Goal: Task Accomplishment & Management: Manage account settings

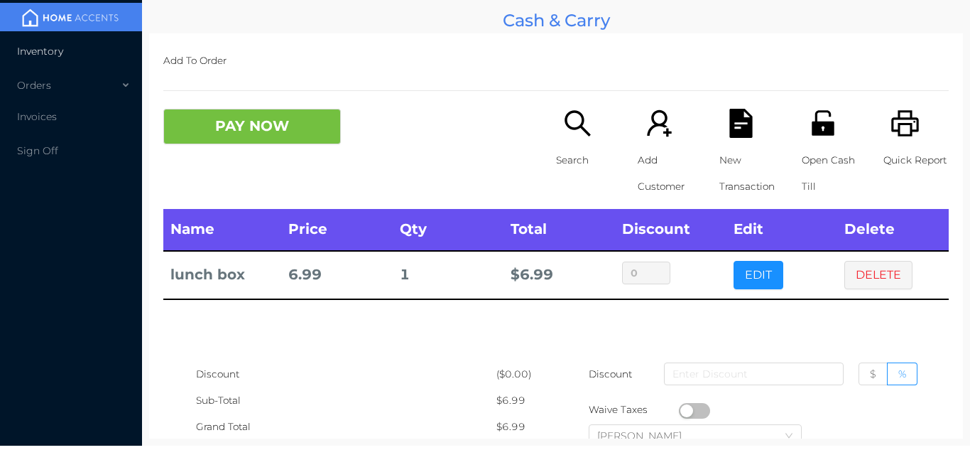
click at [52, 39] on li "Inventory" at bounding box center [71, 51] width 142 height 28
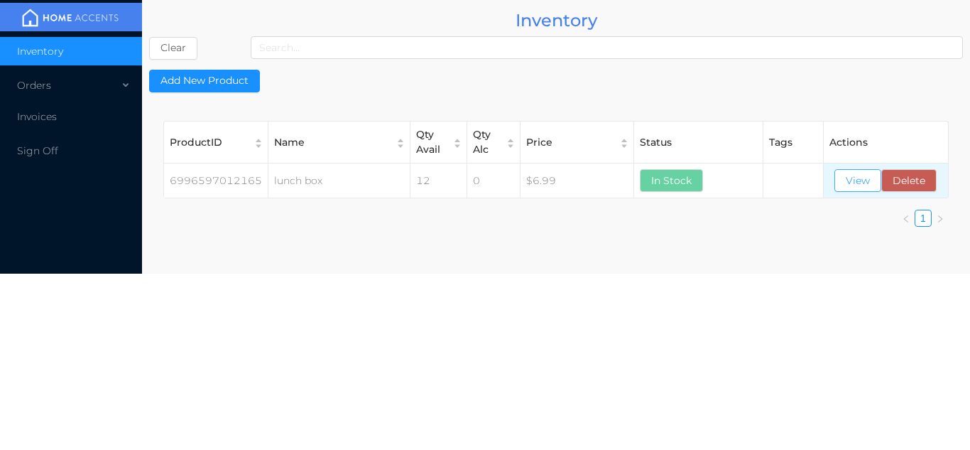
click at [854, 175] on button "View" at bounding box center [857, 180] width 47 height 23
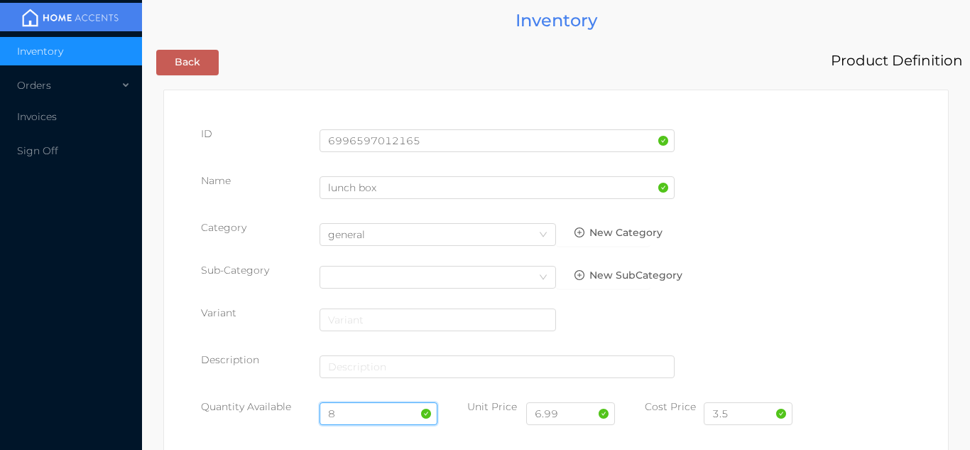
click at [356, 407] on input "8" at bounding box center [379, 413] width 119 height 23
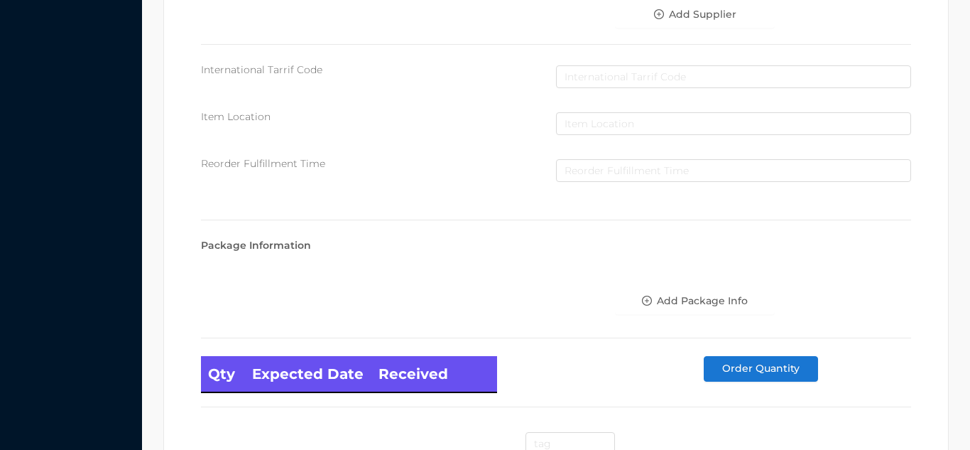
scroll to position [806, 0]
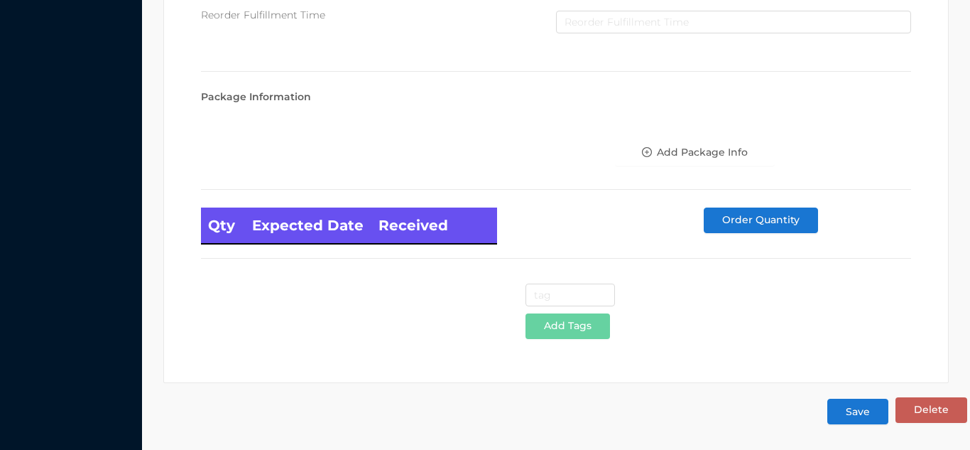
type input "12"
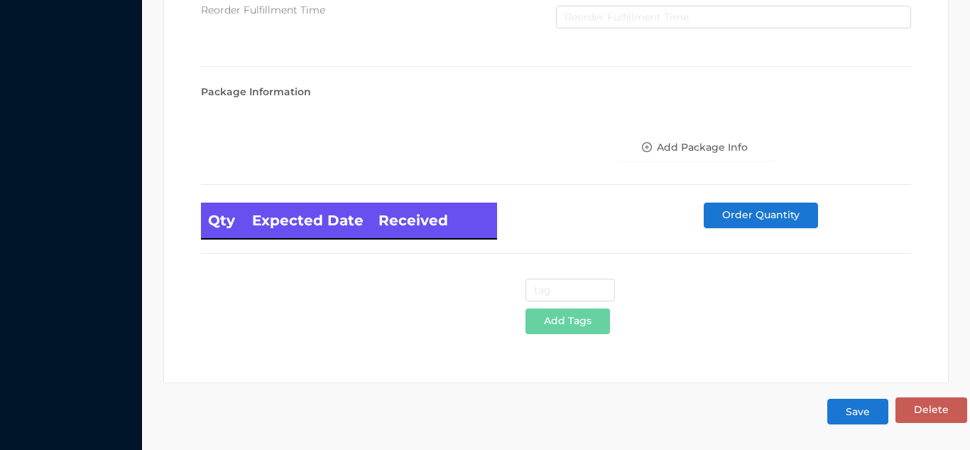
click at [868, 410] on button "Save" at bounding box center [857, 411] width 61 height 26
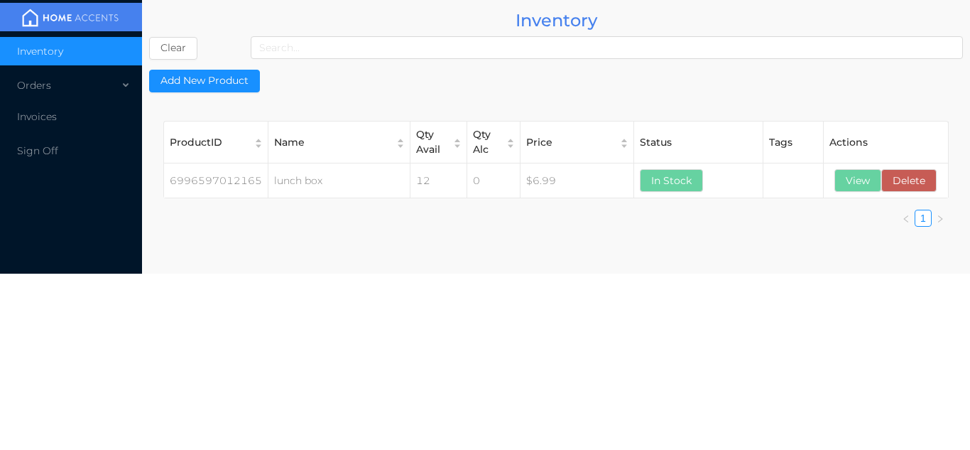
scroll to position [0, 0]
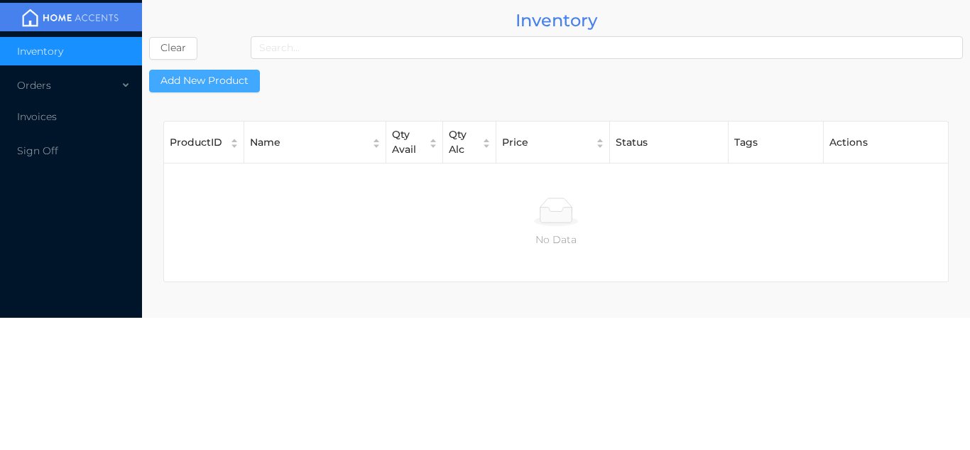
click at [202, 82] on button "Add New Product" at bounding box center [204, 81] width 111 height 23
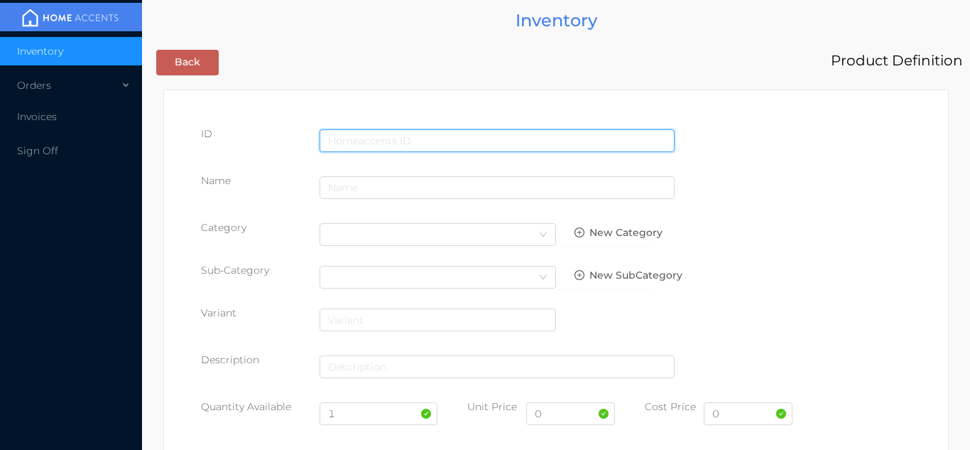
click at [376, 139] on input "text" at bounding box center [497, 140] width 355 height 23
type input "6976735457218"
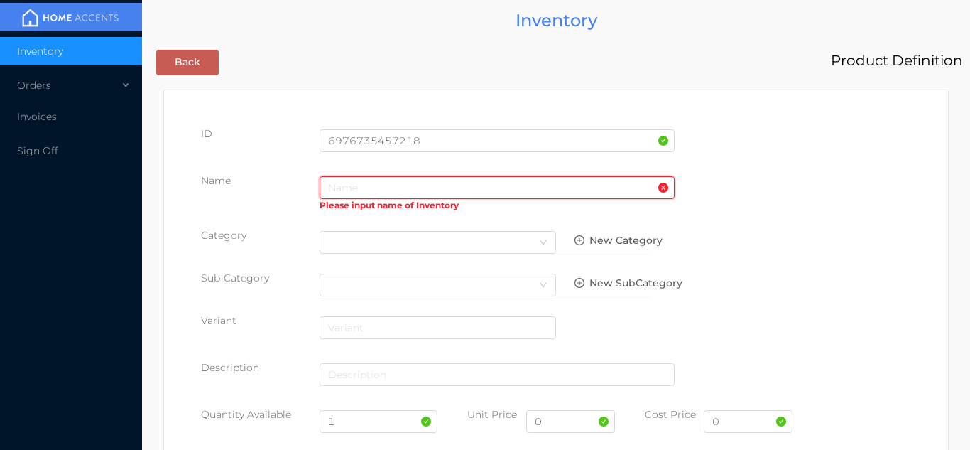
click at [357, 190] on input "text" at bounding box center [497, 187] width 355 height 23
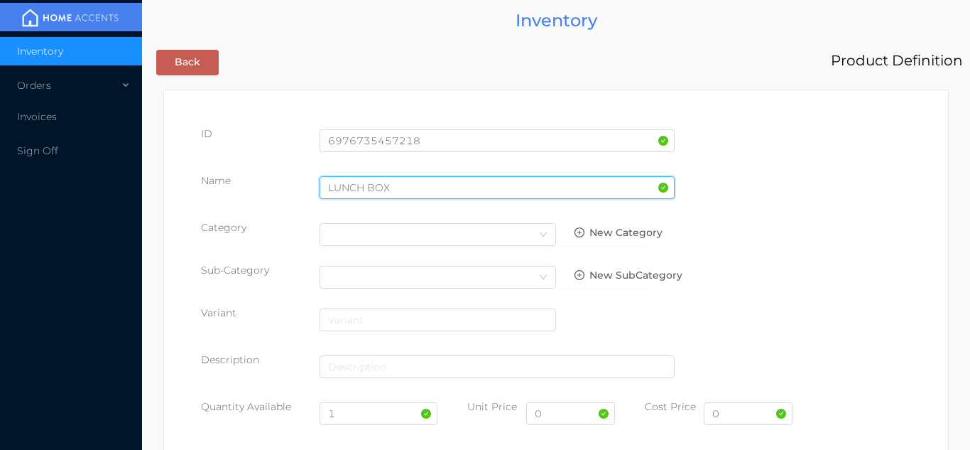
type input "LUNCH BOX"
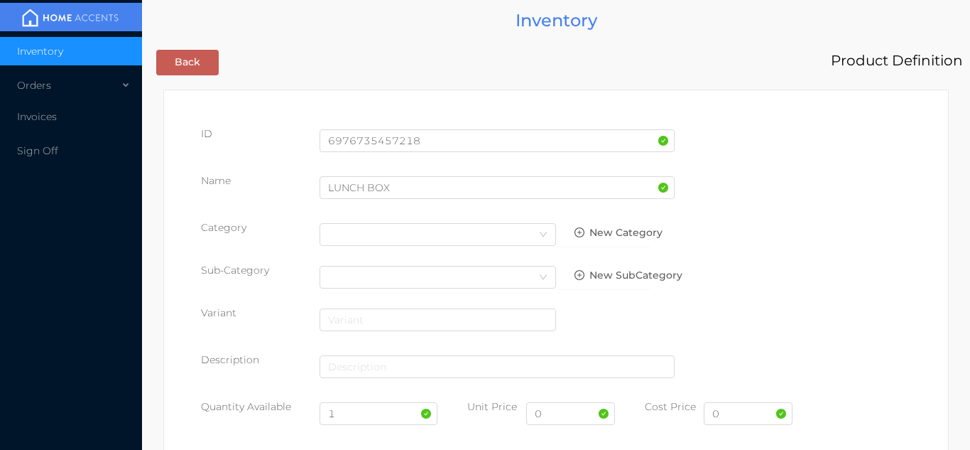
click at [810, 266] on div "Sub-Category Select Category New SubCategory" at bounding box center [556, 281] width 710 height 36
click at [540, 234] on icon "icon: down" at bounding box center [543, 234] width 9 height 9
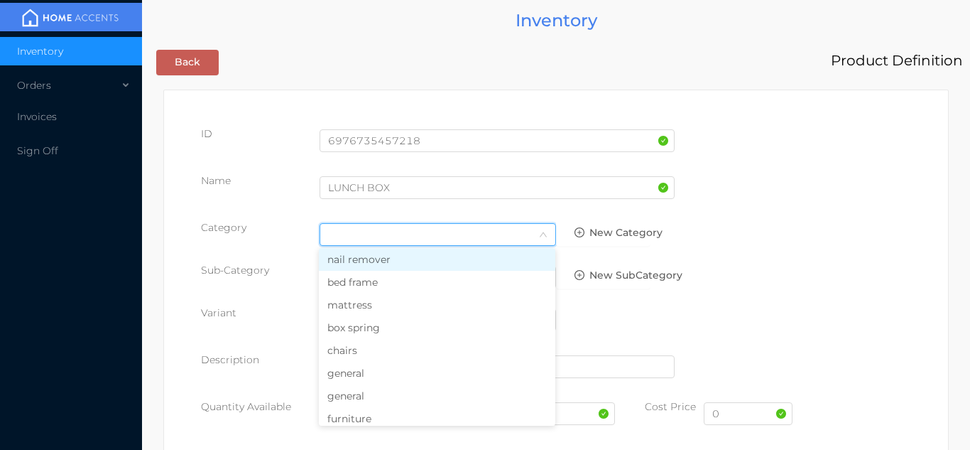
click at [401, 398] on li "general" at bounding box center [437, 395] width 236 height 23
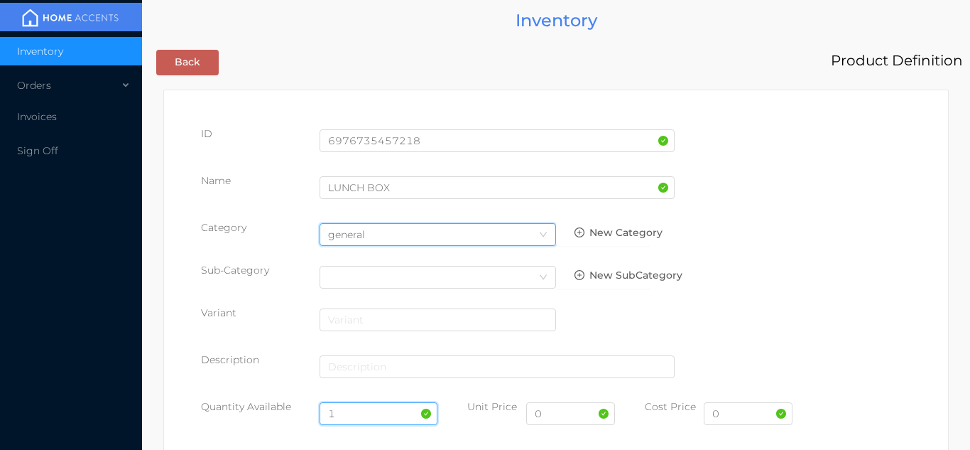
click at [351, 412] on input "1" at bounding box center [379, 413] width 119 height 23
type input "12"
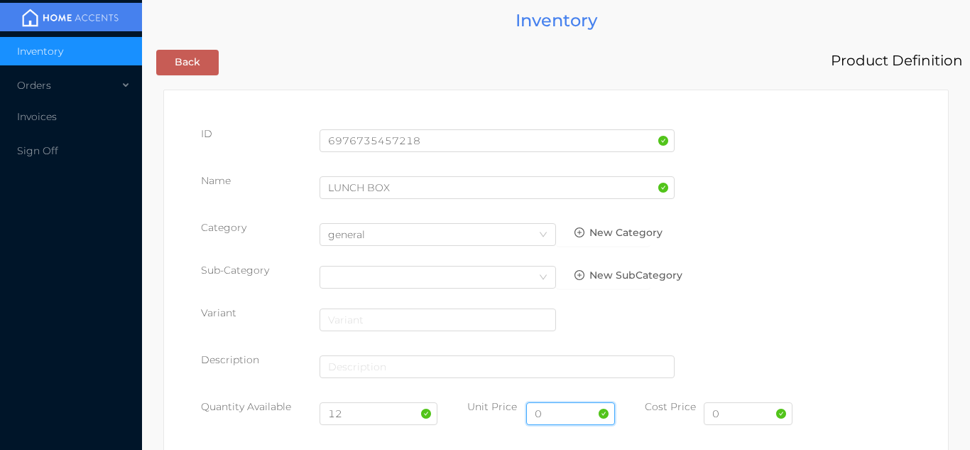
click at [565, 417] on input "0" at bounding box center [570, 413] width 89 height 23
type input "11.99"
click at [751, 413] on input "0" at bounding box center [748, 413] width 89 height 23
type input "5.65"
click at [582, 416] on input "11.99" at bounding box center [570, 413] width 89 height 23
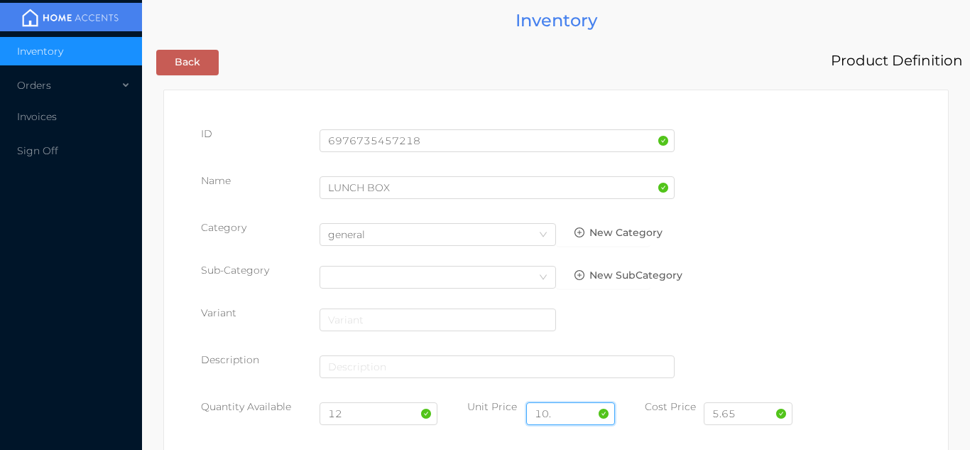
type input "10.99"
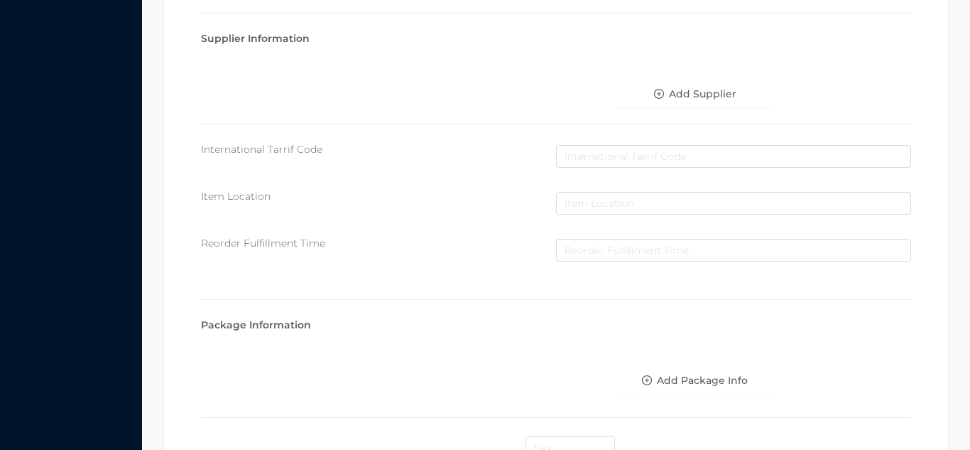
scroll to position [730, 0]
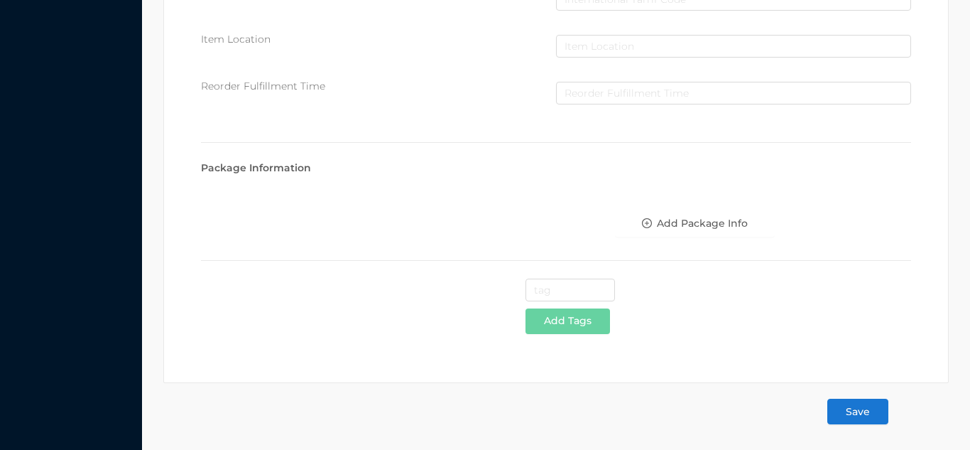
click at [864, 411] on button "Save" at bounding box center [857, 411] width 61 height 26
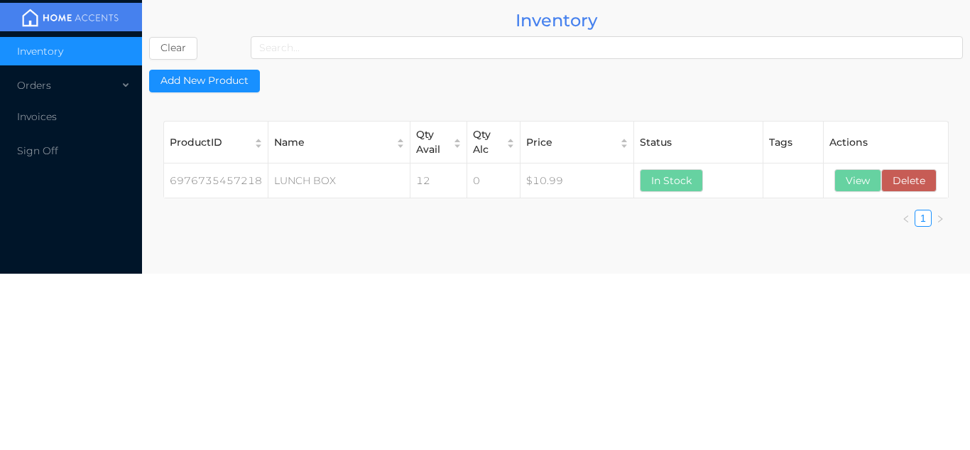
scroll to position [0, 0]
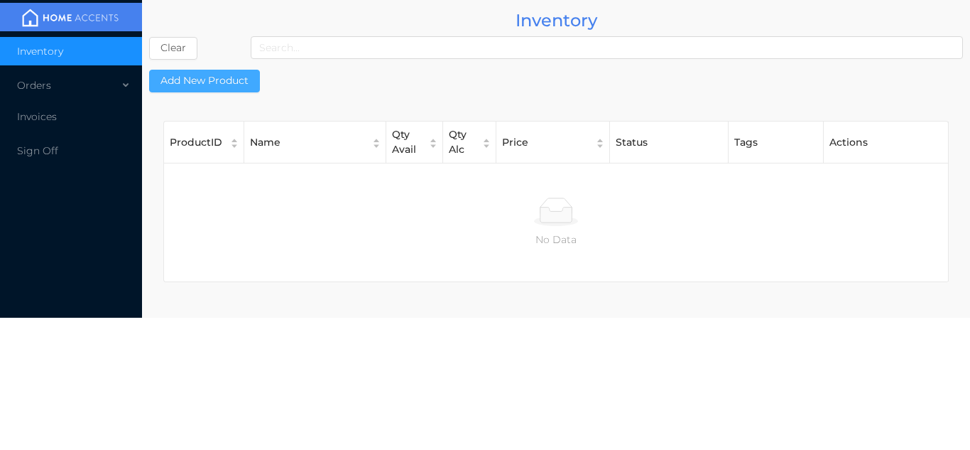
click at [209, 81] on button "Add New Product" at bounding box center [204, 81] width 111 height 23
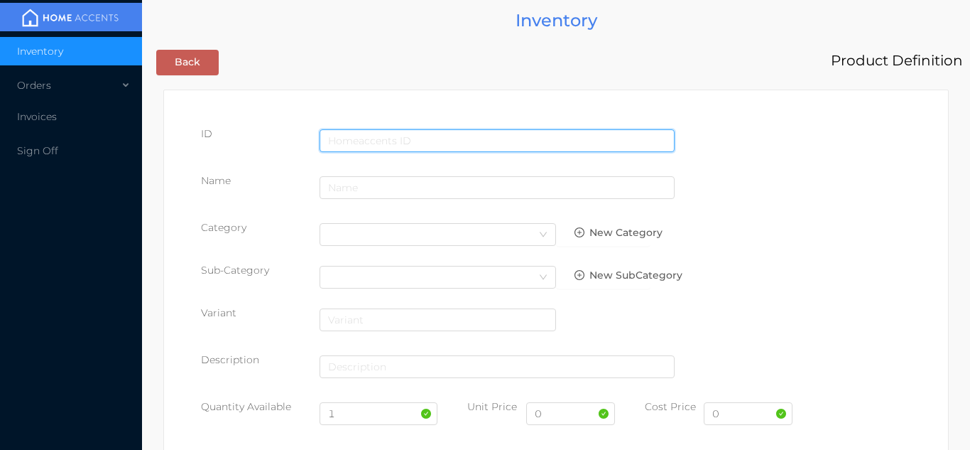
click at [391, 132] on input "text" at bounding box center [497, 140] width 355 height 23
type input "6974662148742"
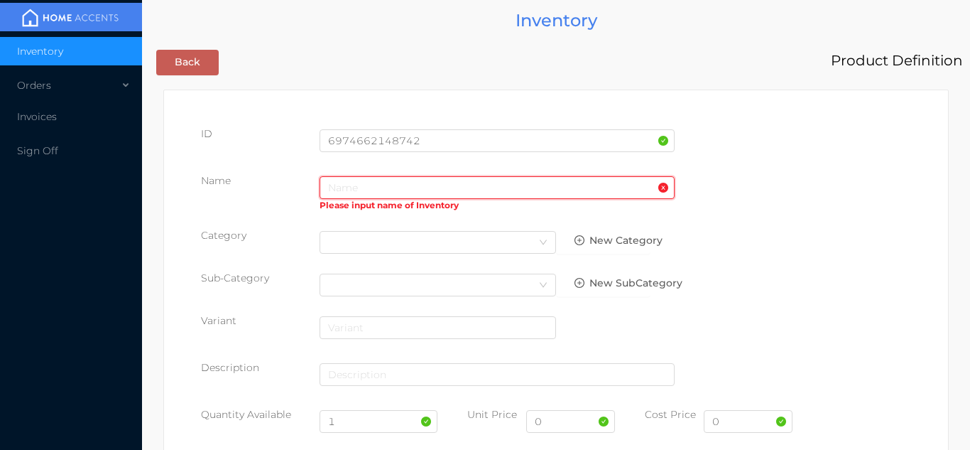
click at [342, 192] on input "text" at bounding box center [497, 187] width 355 height 23
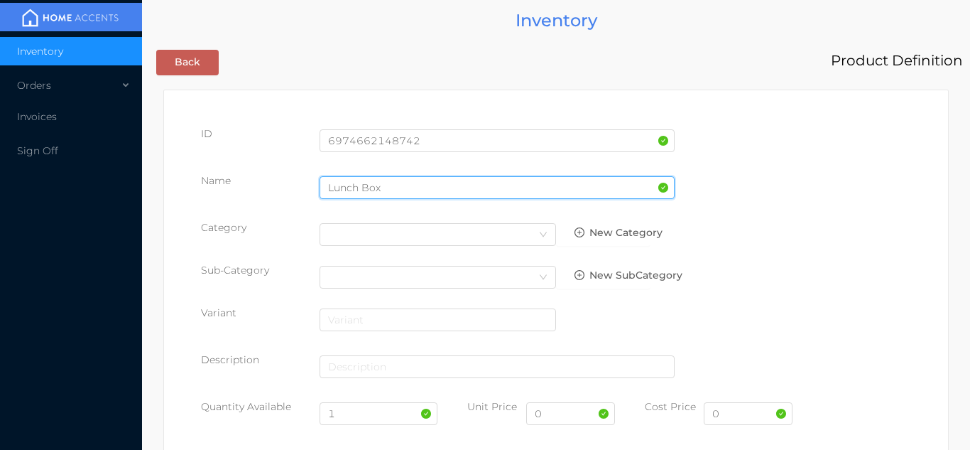
type input "Lunch Box"
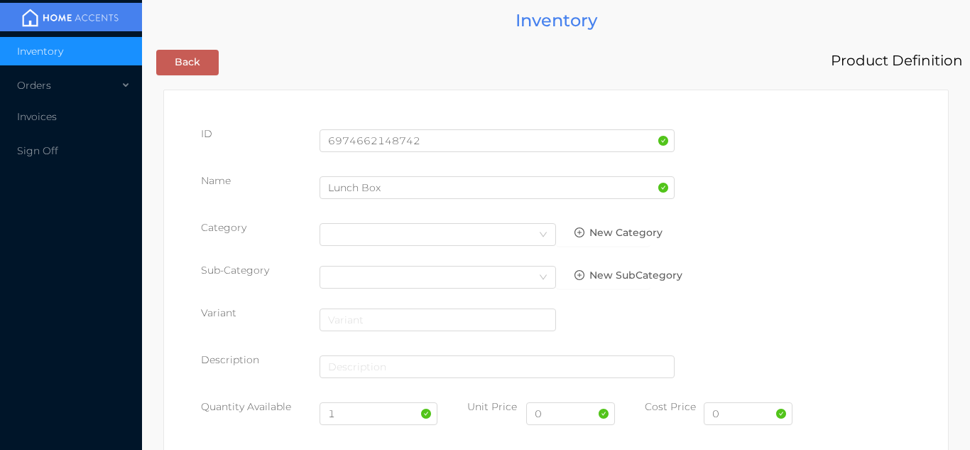
click at [807, 176] on div "Name Lunch Box" at bounding box center [556, 193] width 710 height 40
click at [518, 232] on div "Select Category" at bounding box center [437, 234] width 219 height 21
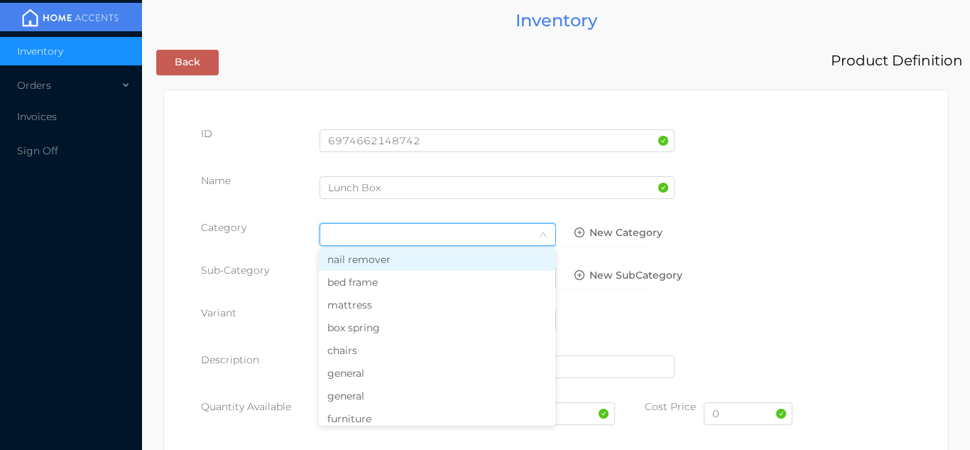
click at [370, 381] on li "general" at bounding box center [437, 372] width 236 height 23
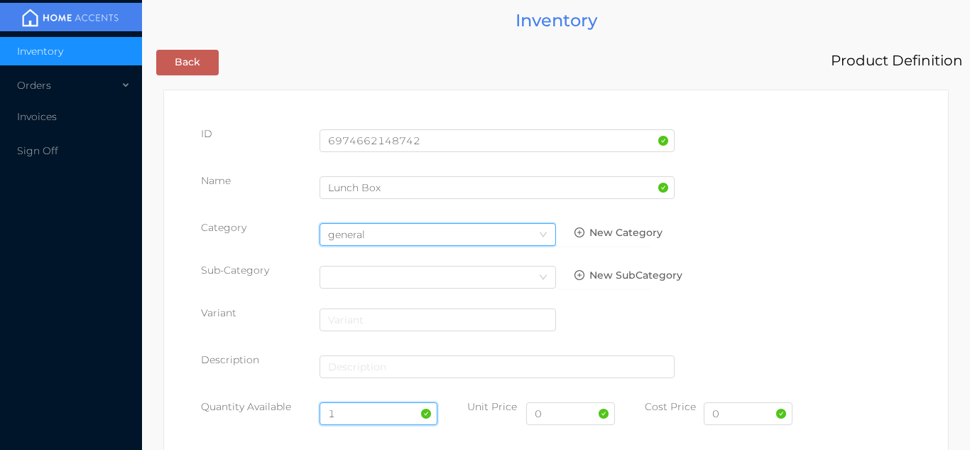
click at [351, 411] on input "1" at bounding box center [379, 413] width 119 height 23
type input "12"
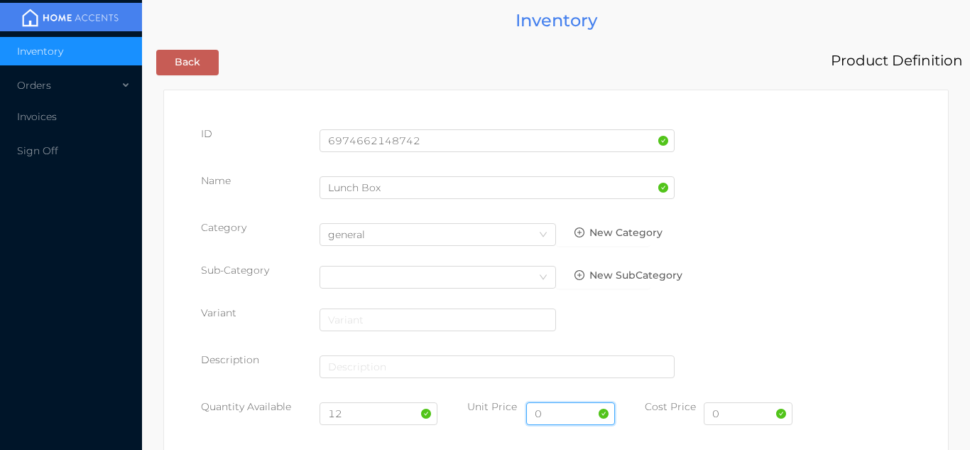
click at [574, 418] on input "0" at bounding box center [570, 413] width 89 height 23
type input "11.99"
click at [754, 418] on input "0" at bounding box center [748, 413] width 89 height 23
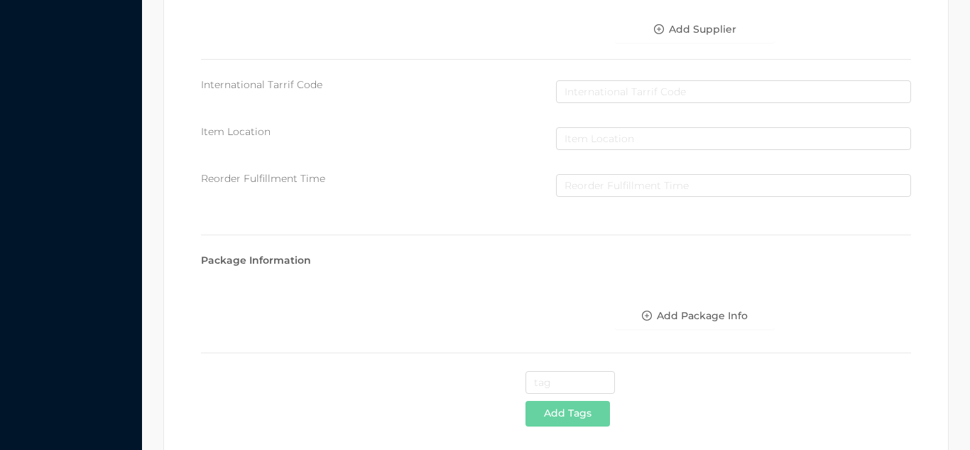
scroll to position [730, 0]
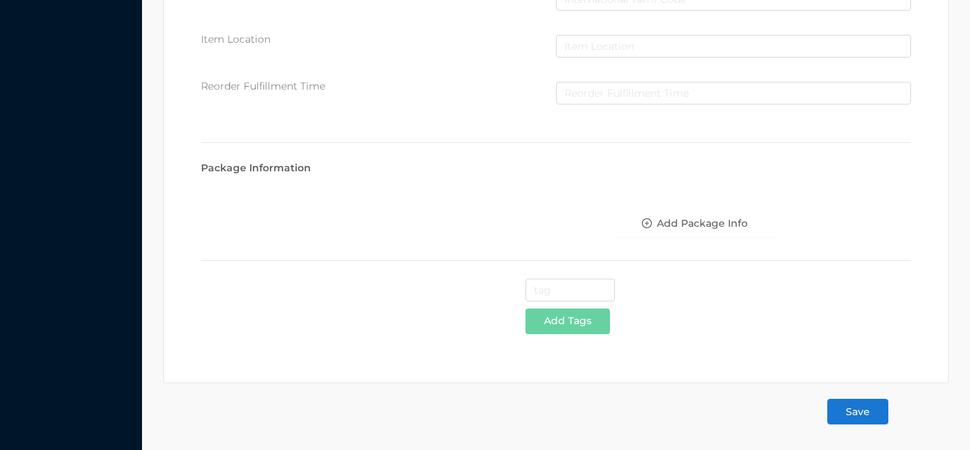
type input "6.50"
click at [859, 420] on button "Save" at bounding box center [857, 411] width 61 height 26
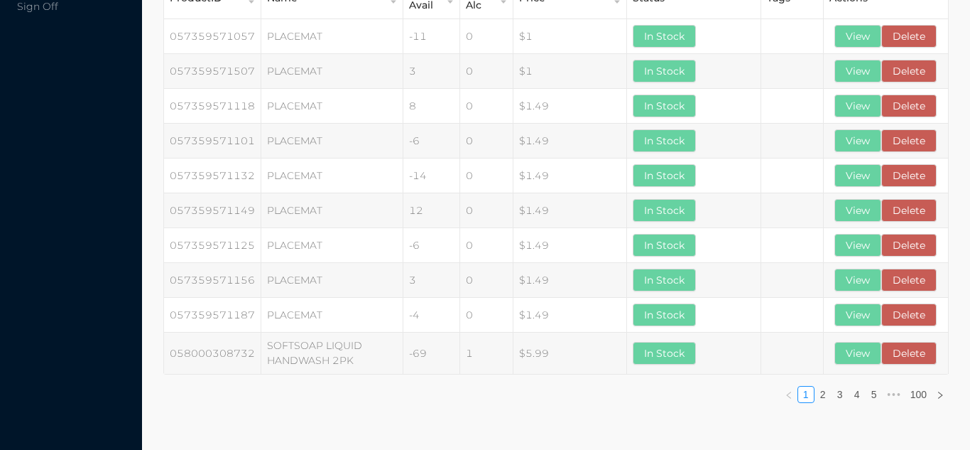
scroll to position [0, 0]
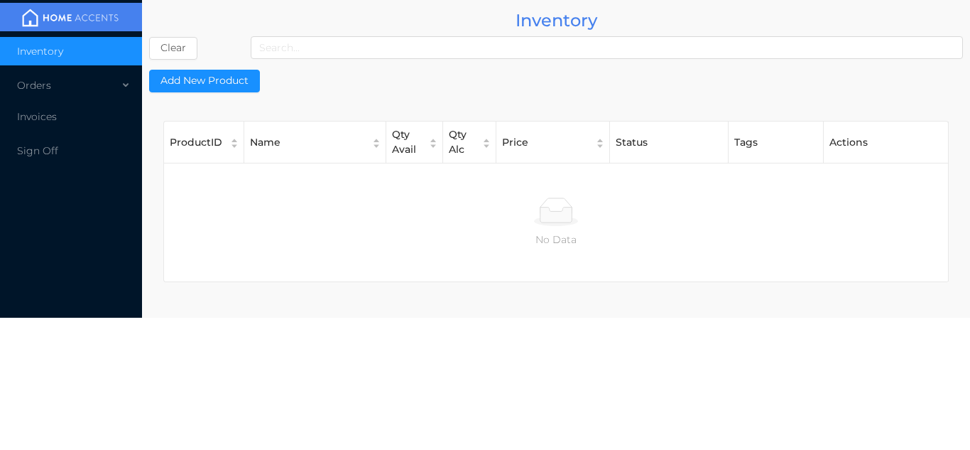
click at [53, 79] on div "Orders" at bounding box center [71, 85] width 142 height 28
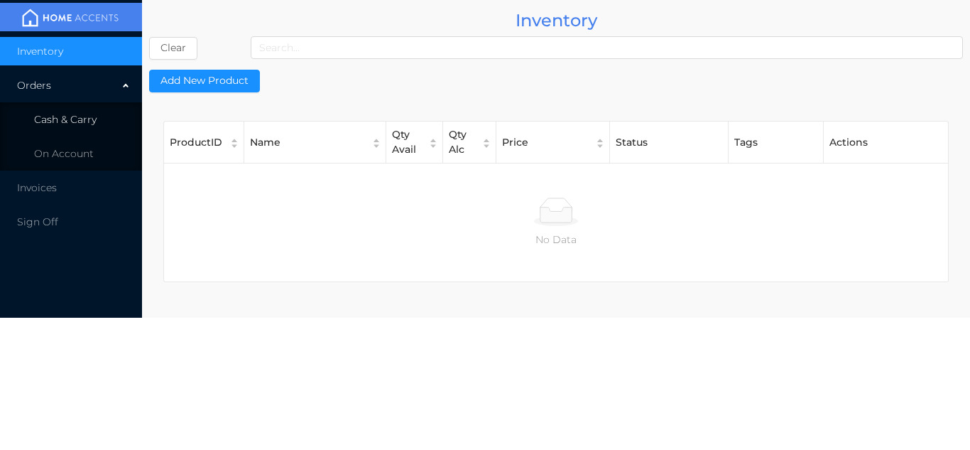
click at [69, 124] on span "Cash & Carry" at bounding box center [65, 119] width 62 height 13
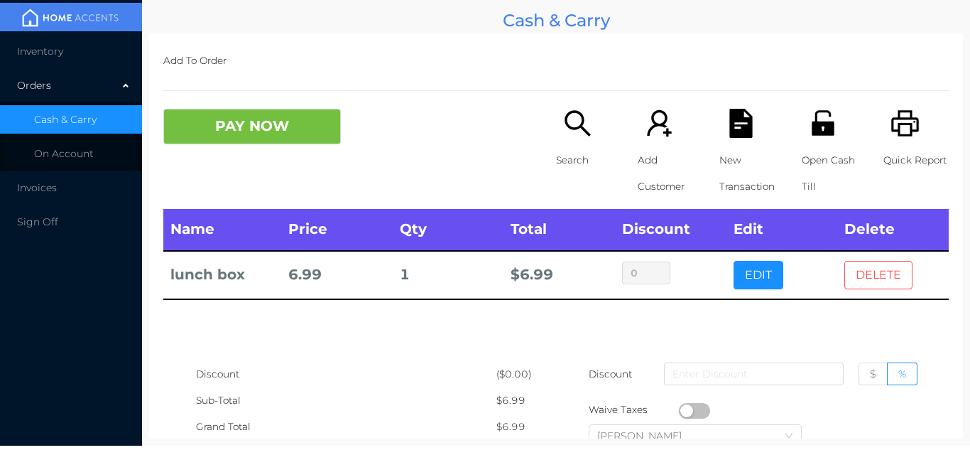
click at [888, 286] on button "DELETE" at bounding box center [878, 275] width 68 height 28
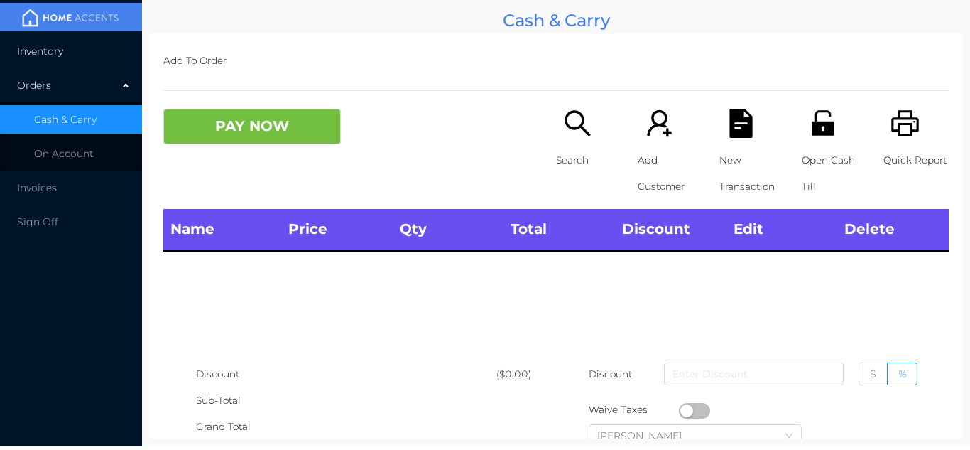
click at [65, 60] on li "Inventory" at bounding box center [71, 51] width 142 height 28
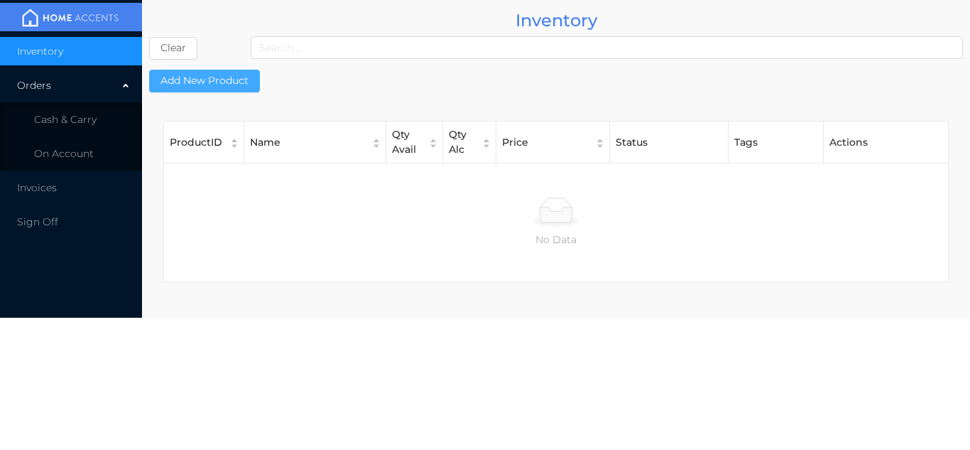
click at [217, 82] on button "Add New Product" at bounding box center [204, 81] width 111 height 23
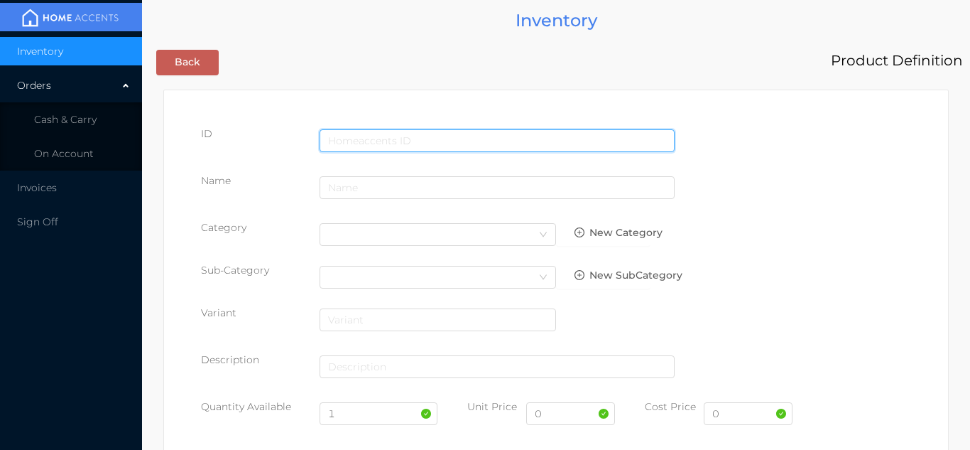
click at [388, 132] on input "text" at bounding box center [497, 140] width 355 height 23
type input "7958227104793"
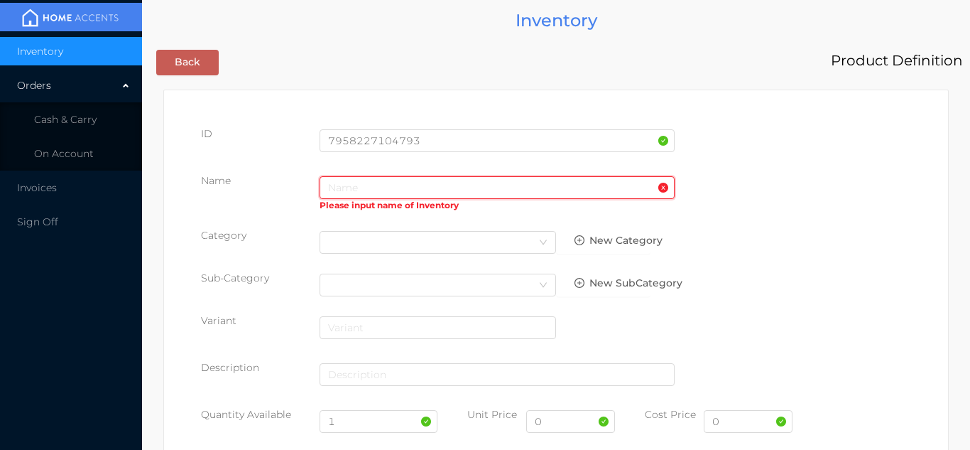
click at [363, 188] on input "text" at bounding box center [497, 187] width 355 height 23
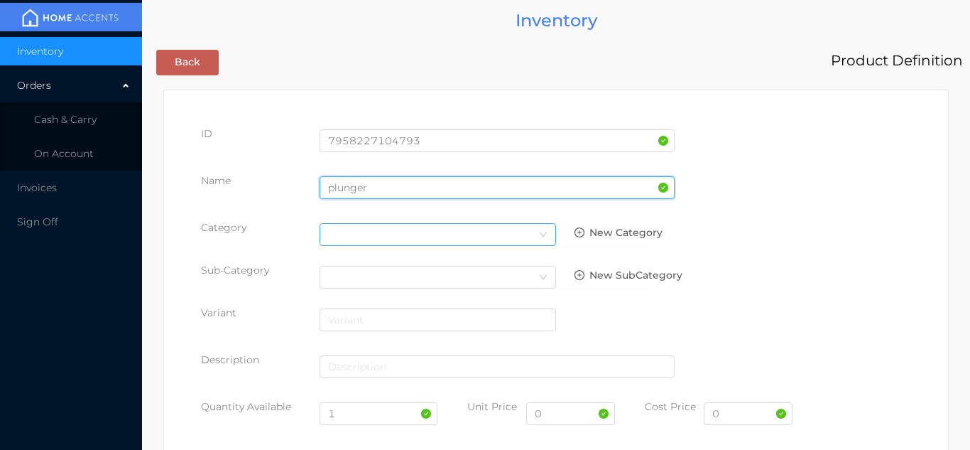
type input "plunger"
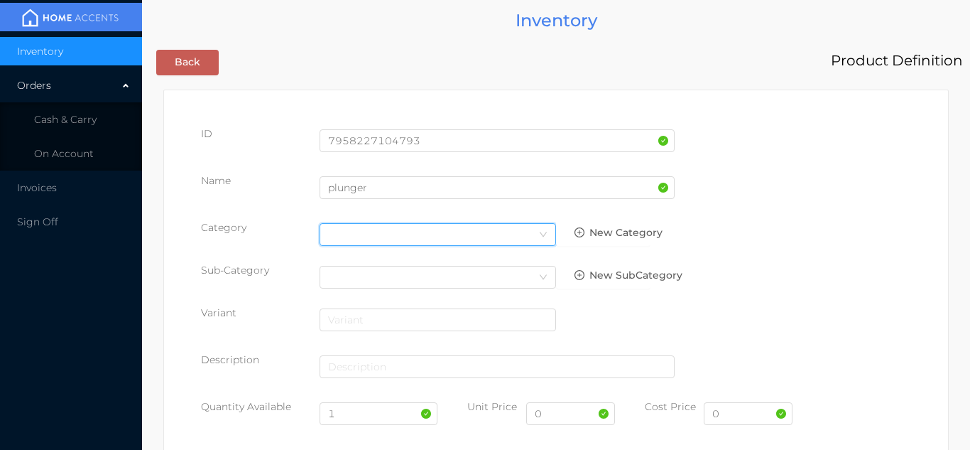
click at [540, 234] on icon "icon: down" at bounding box center [543, 234] width 9 height 9
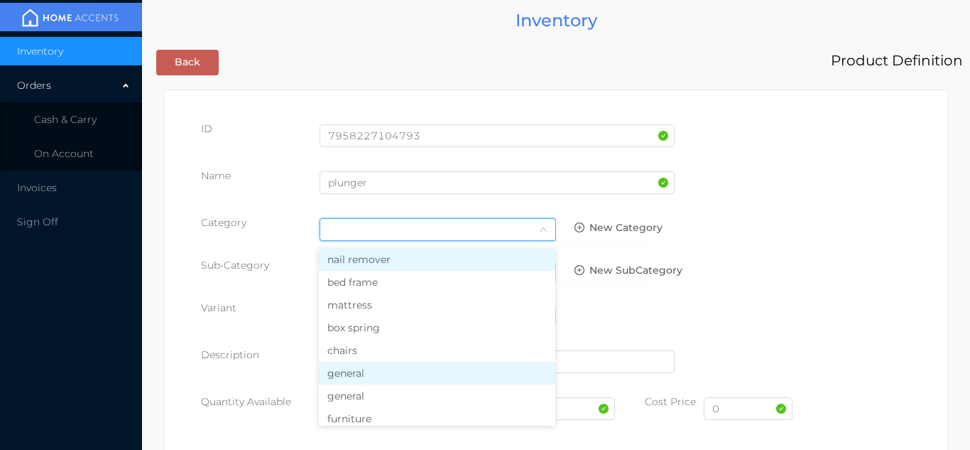
click at [352, 380] on li "general" at bounding box center [437, 372] width 236 height 23
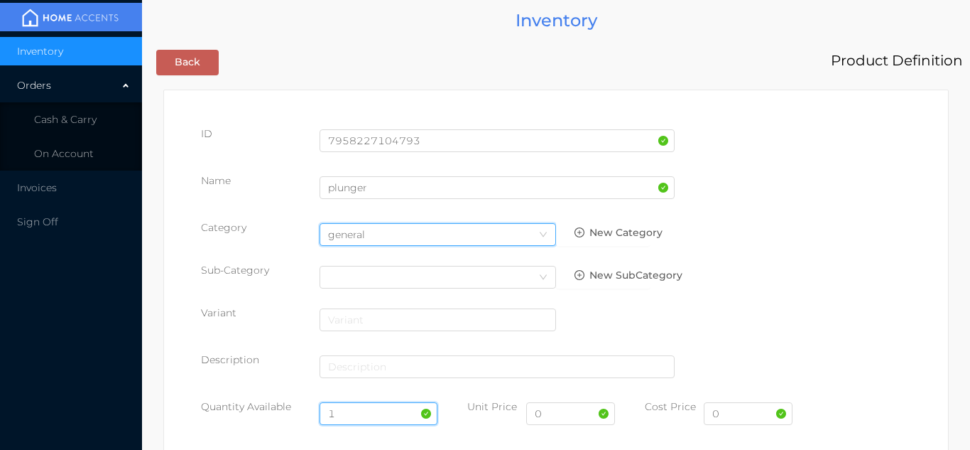
click at [354, 418] on input "1" at bounding box center [379, 413] width 119 height 23
type input "24"
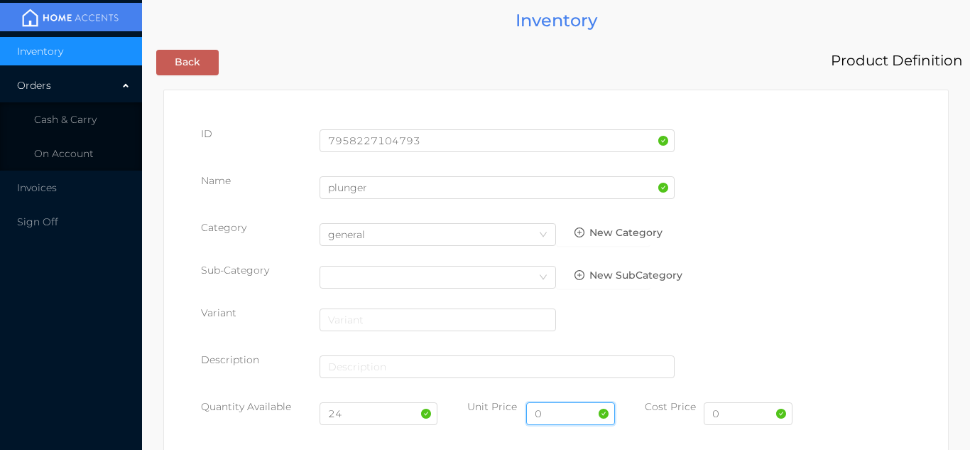
click at [569, 415] on input "0" at bounding box center [570, 413] width 89 height 23
type input "3.99"
click at [749, 419] on input "0" at bounding box center [748, 413] width 89 height 23
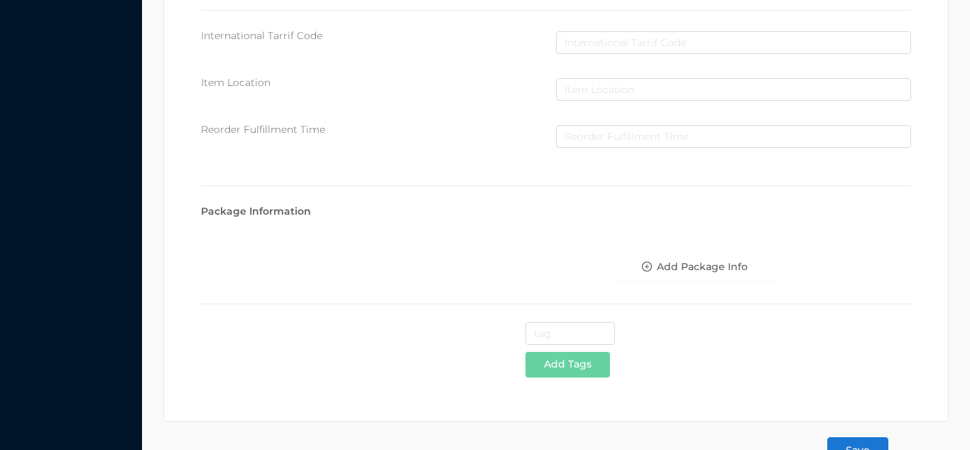
scroll to position [730, 0]
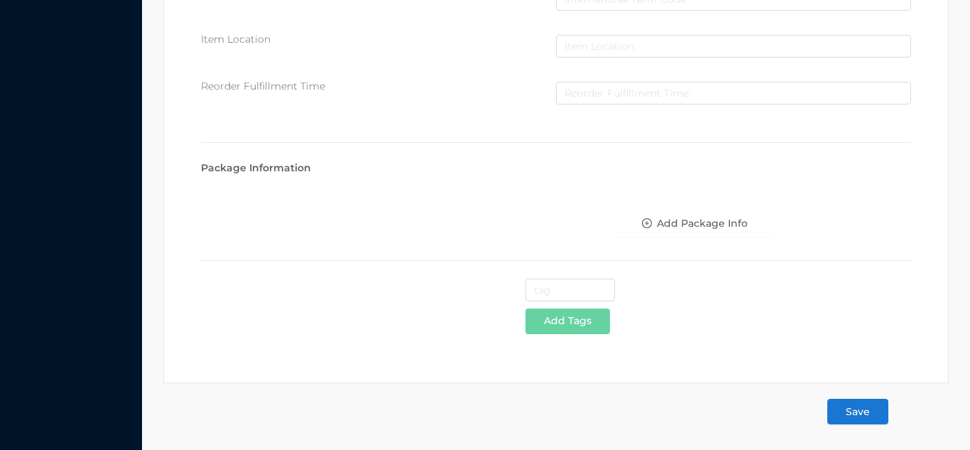
type input "1.99"
click at [868, 413] on button "Save" at bounding box center [857, 411] width 61 height 26
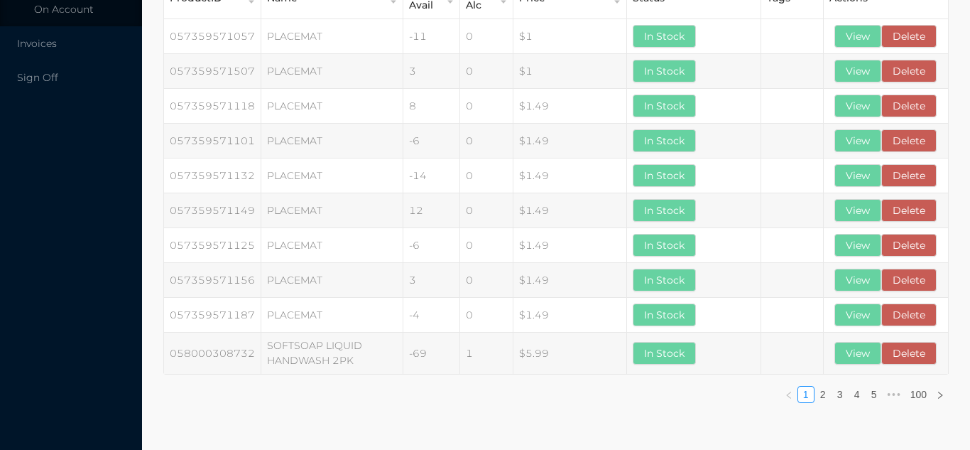
scroll to position [0, 0]
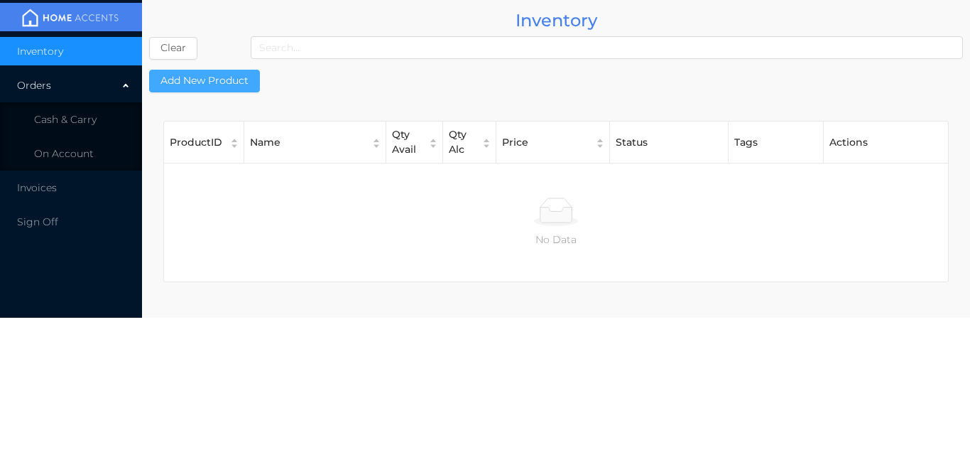
click at [207, 84] on button "Add New Product" at bounding box center [204, 81] width 111 height 23
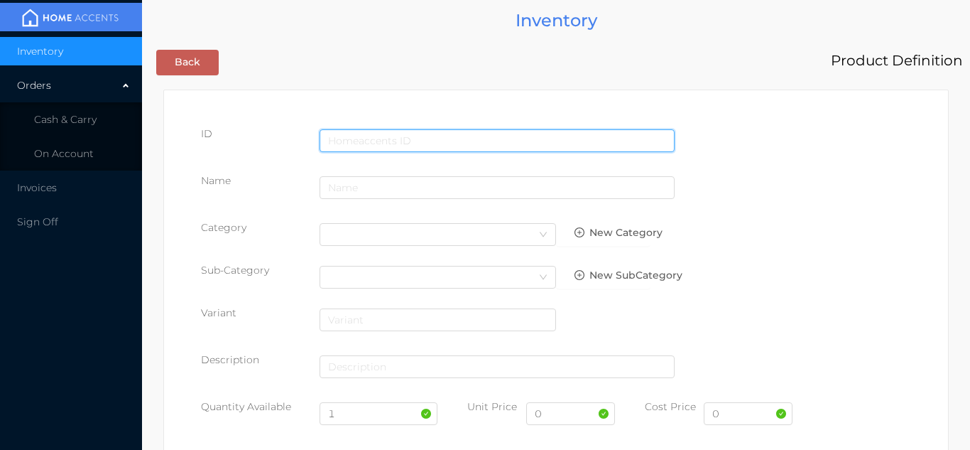
click at [357, 131] on input "text" at bounding box center [497, 140] width 355 height 23
type input "6915117996969"
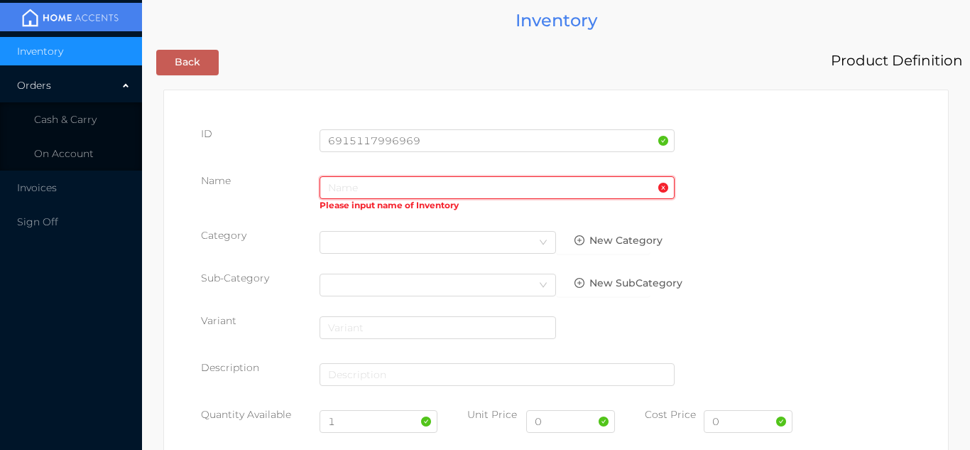
click at [380, 188] on input "text" at bounding box center [497, 187] width 355 height 23
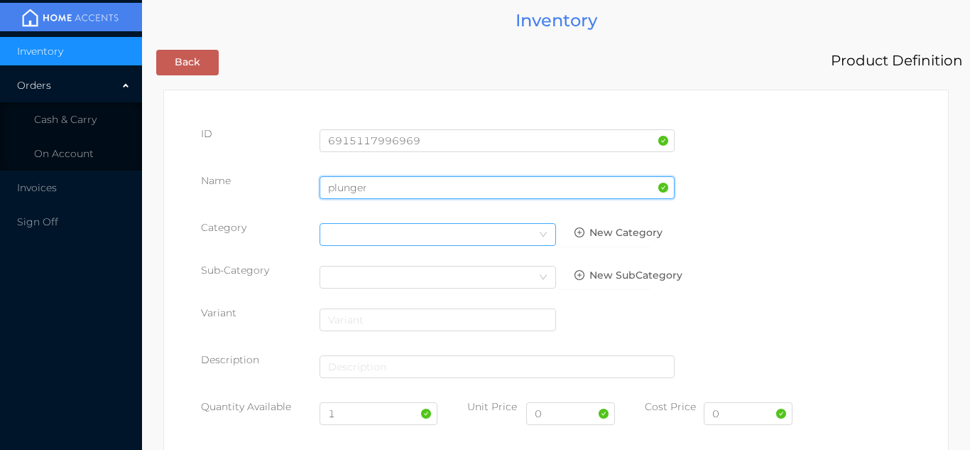
type input "plunger"
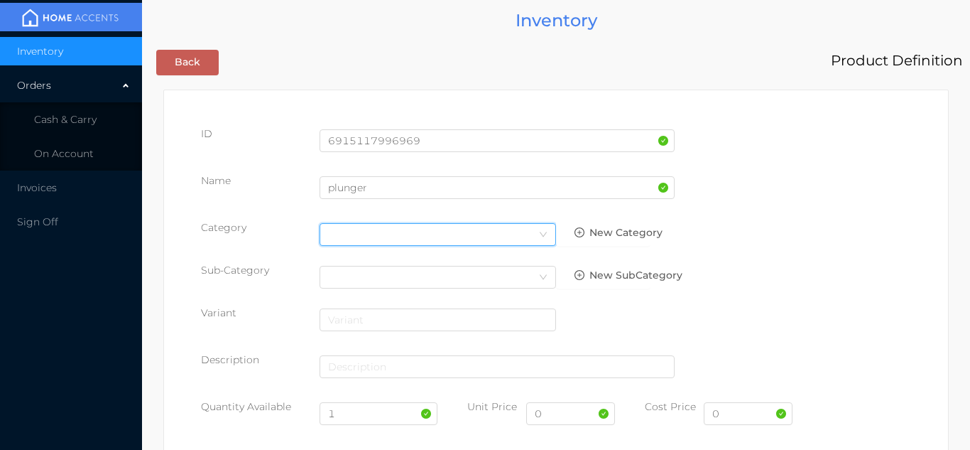
click at [540, 239] on icon "icon: down" at bounding box center [543, 235] width 9 height 10
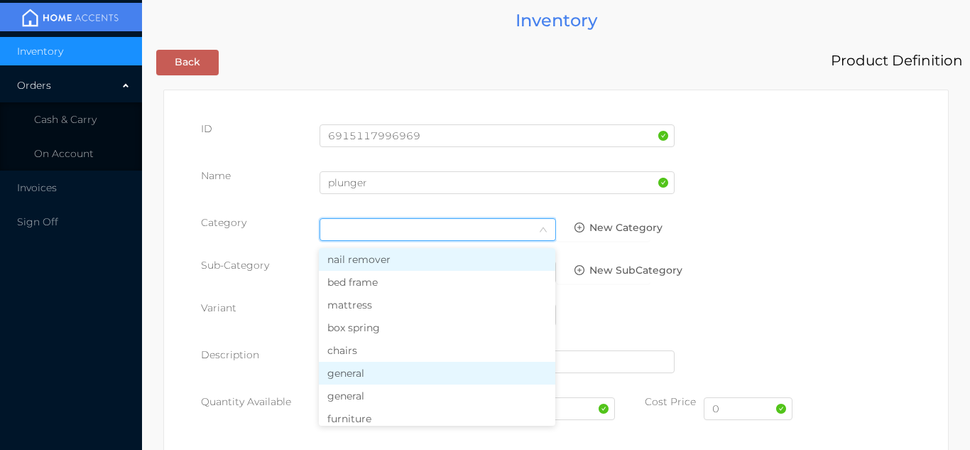
click at [389, 381] on li "general" at bounding box center [437, 372] width 236 height 23
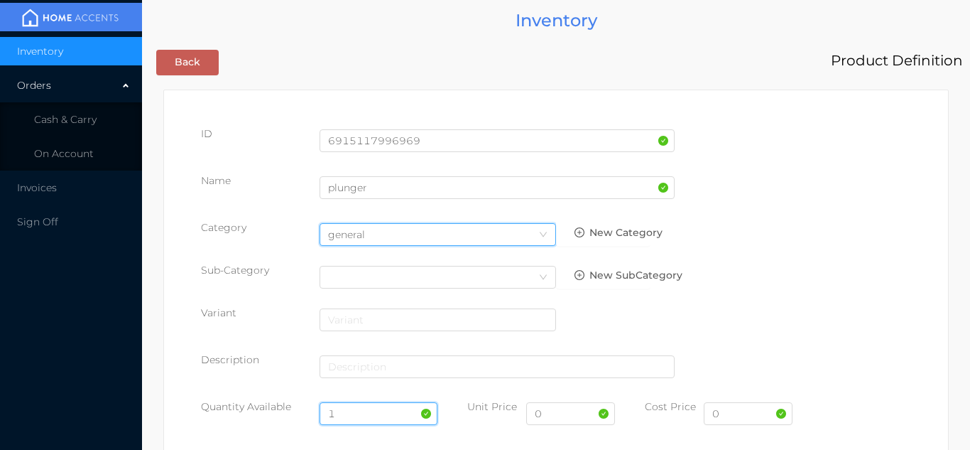
click at [361, 414] on input "1" at bounding box center [379, 413] width 119 height 23
type input "24"
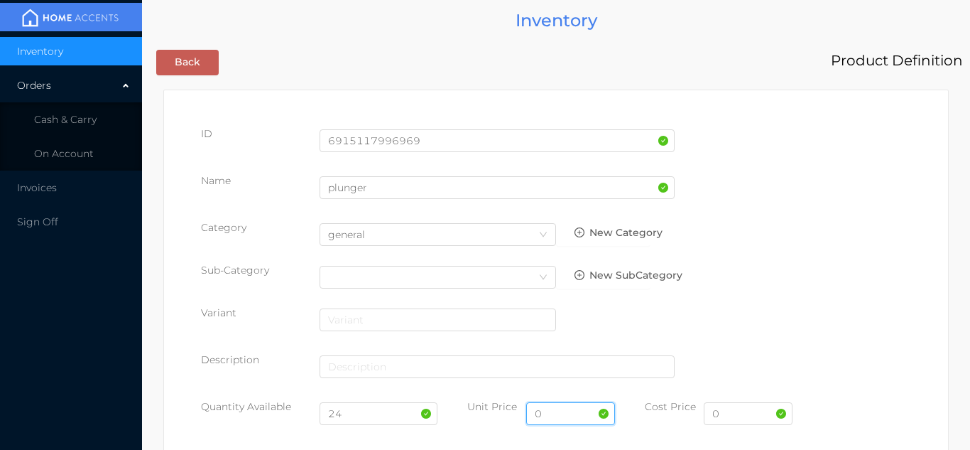
click at [564, 417] on input "0" at bounding box center [570, 413] width 89 height 23
type input "2"
type input "4.99"
click at [743, 417] on input "0" at bounding box center [748, 413] width 89 height 23
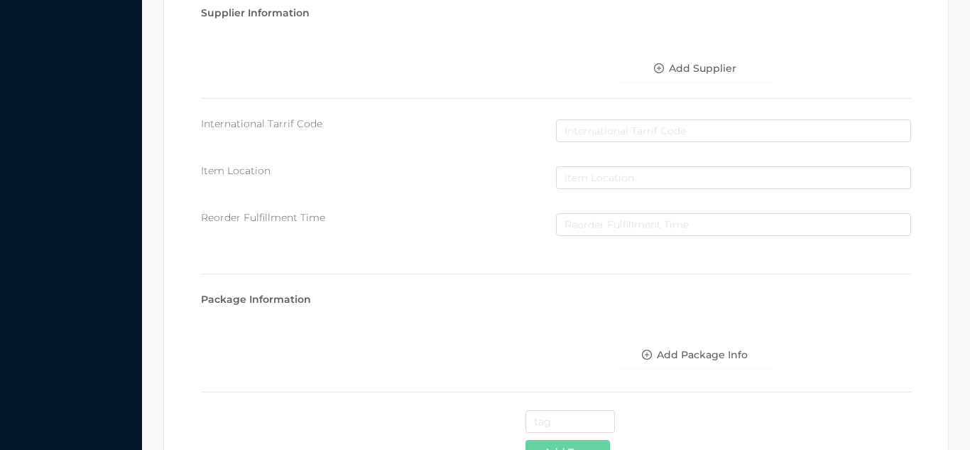
scroll to position [730, 0]
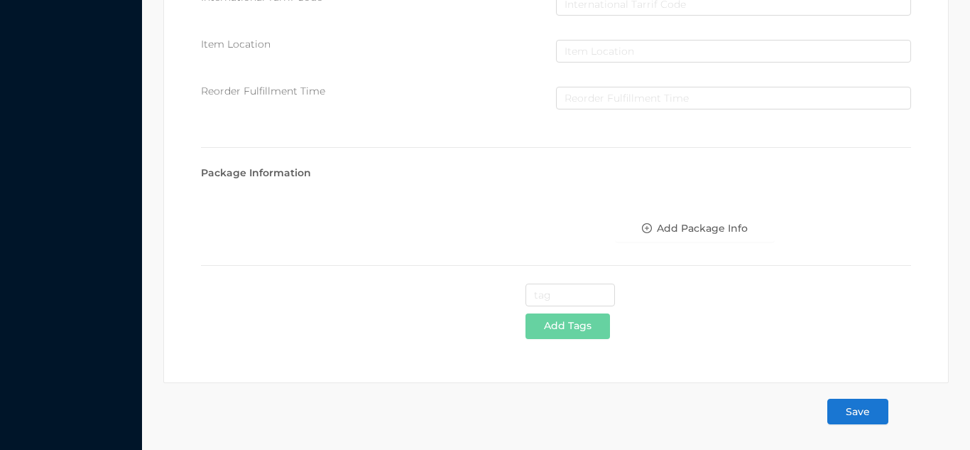
type input "2.75"
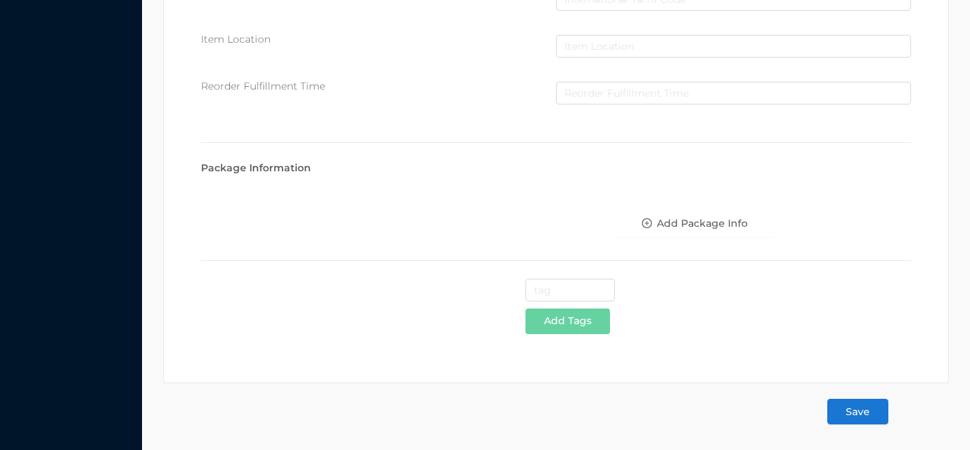
click at [863, 420] on button "Save" at bounding box center [857, 411] width 61 height 26
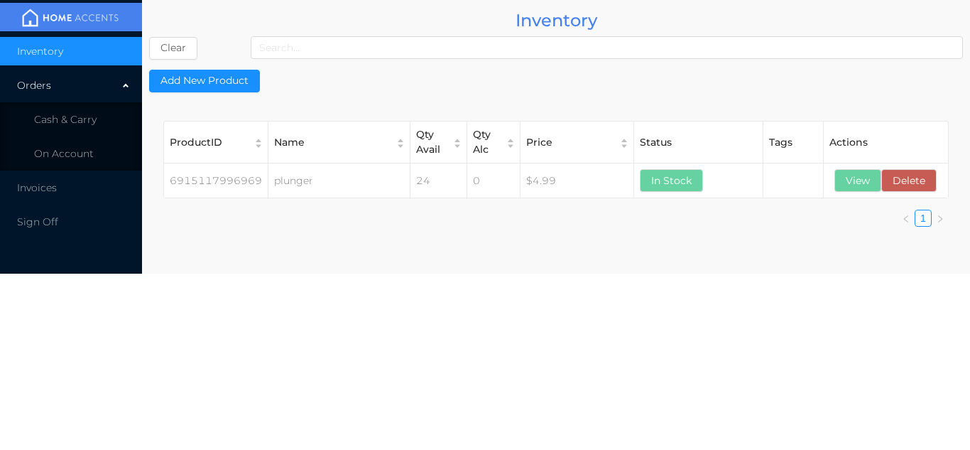
scroll to position [0, 0]
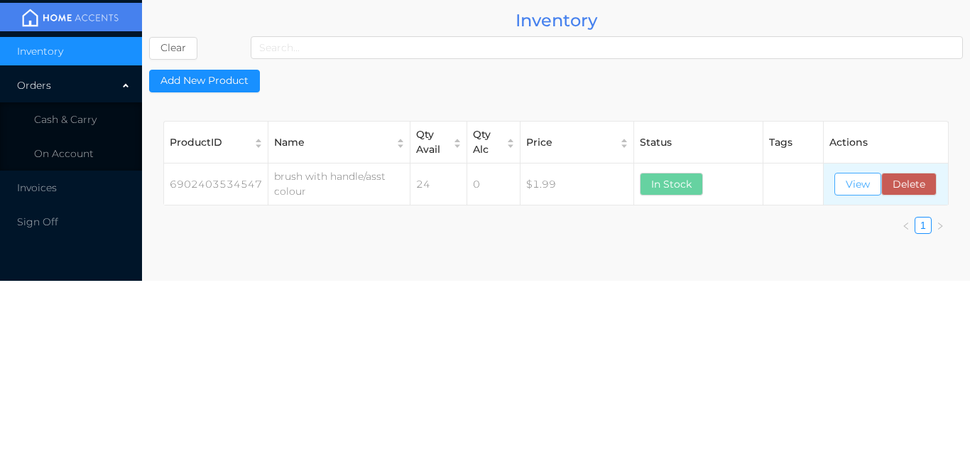
click at [847, 183] on button "View" at bounding box center [857, 184] width 47 height 23
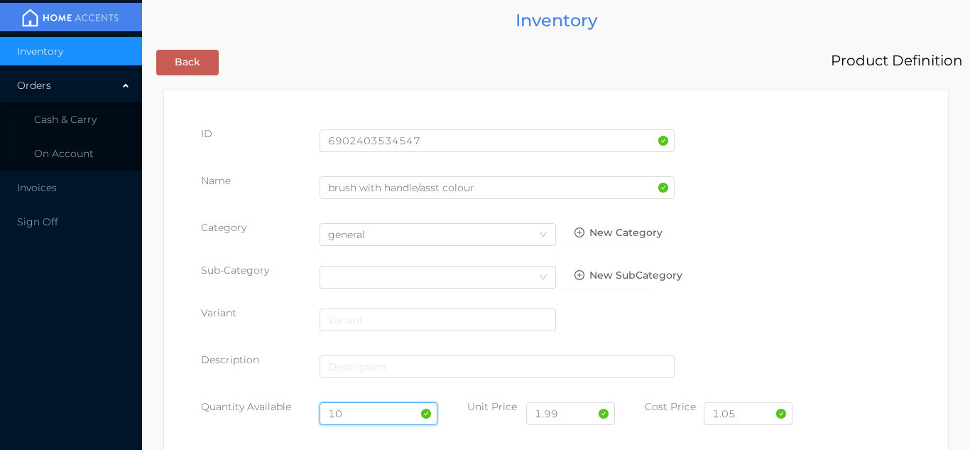
click at [339, 411] on input "10" at bounding box center [379, 413] width 119 height 23
type input "1"
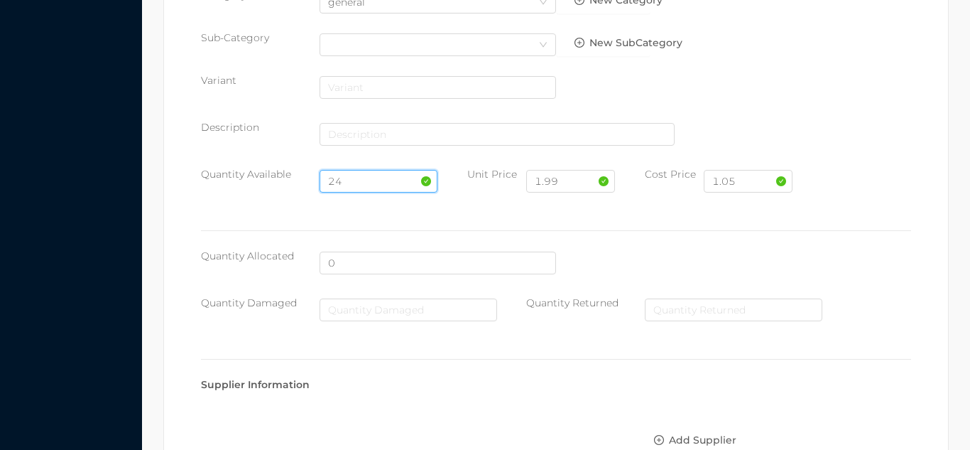
scroll to position [806, 0]
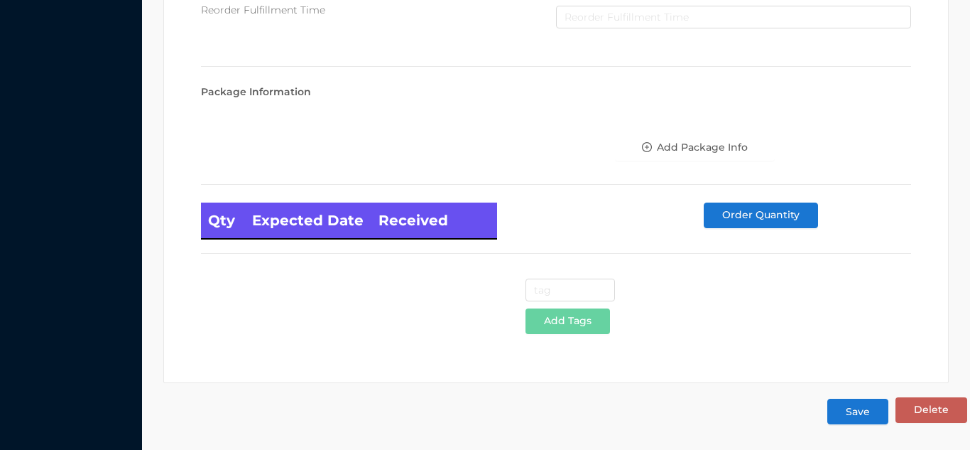
type input "24"
click at [834, 420] on button "Save" at bounding box center [857, 411] width 61 height 26
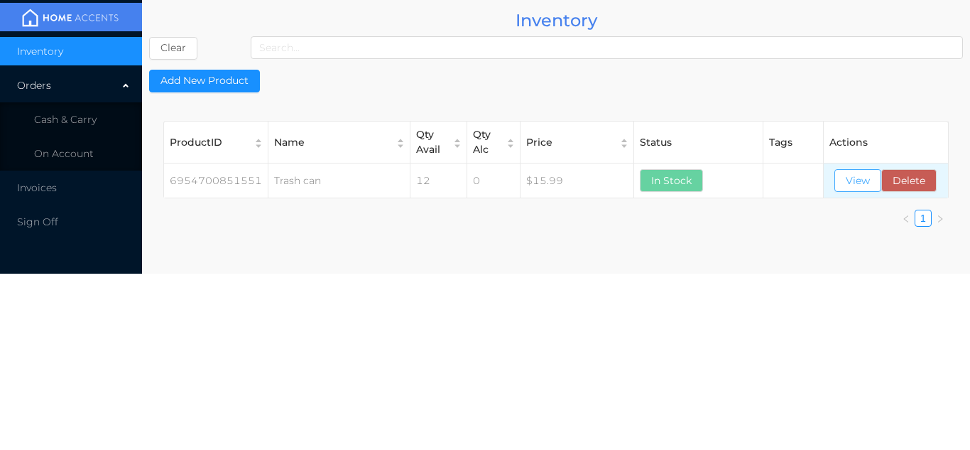
click at [857, 175] on button "View" at bounding box center [857, 180] width 47 height 23
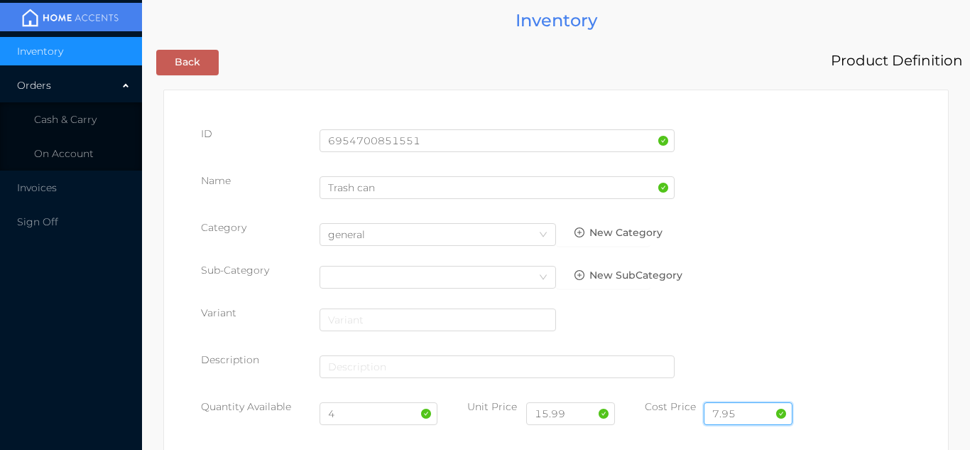
click at [751, 414] on input "7.95" at bounding box center [748, 413] width 89 height 23
type input "7"
type input "6.25"
click at [582, 418] on input "15.99" at bounding box center [570, 413] width 89 height 23
type input "1"
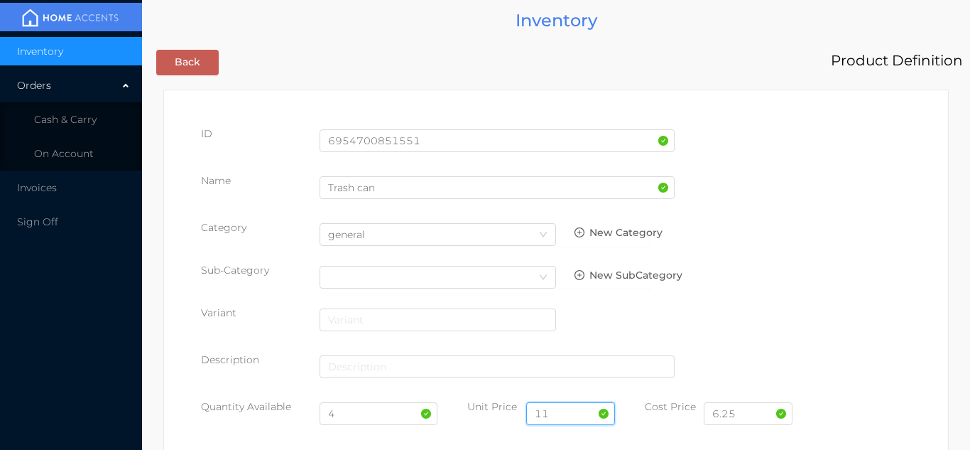
type input "11.99"
click at [367, 417] on input "4" at bounding box center [379, 413] width 119 height 23
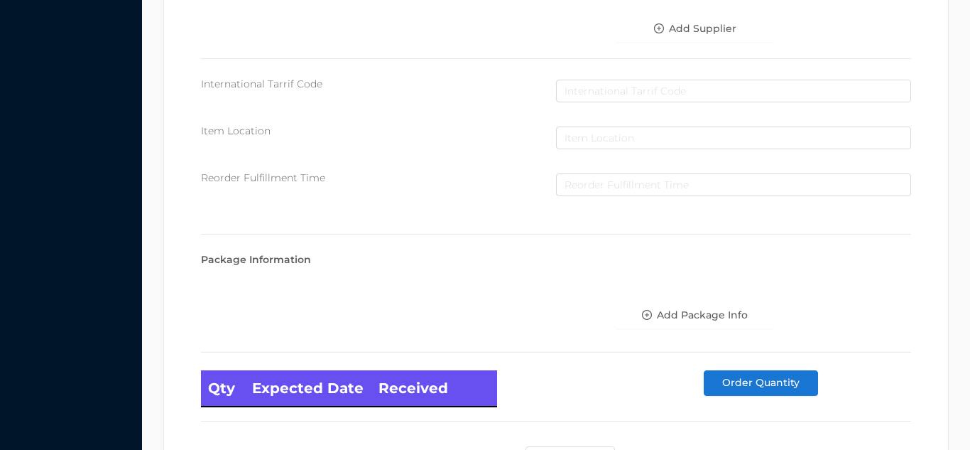
scroll to position [806, 0]
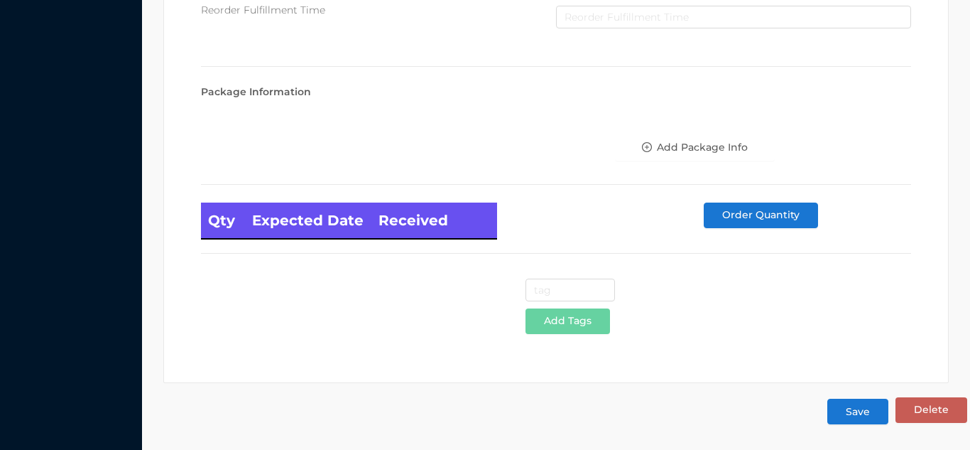
type input "14"
click at [873, 413] on button "Save" at bounding box center [857, 411] width 61 height 26
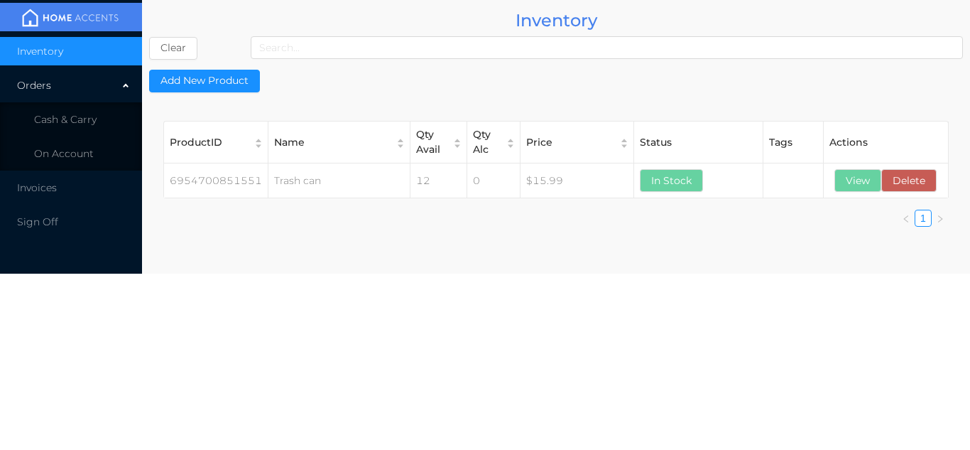
scroll to position [0, 0]
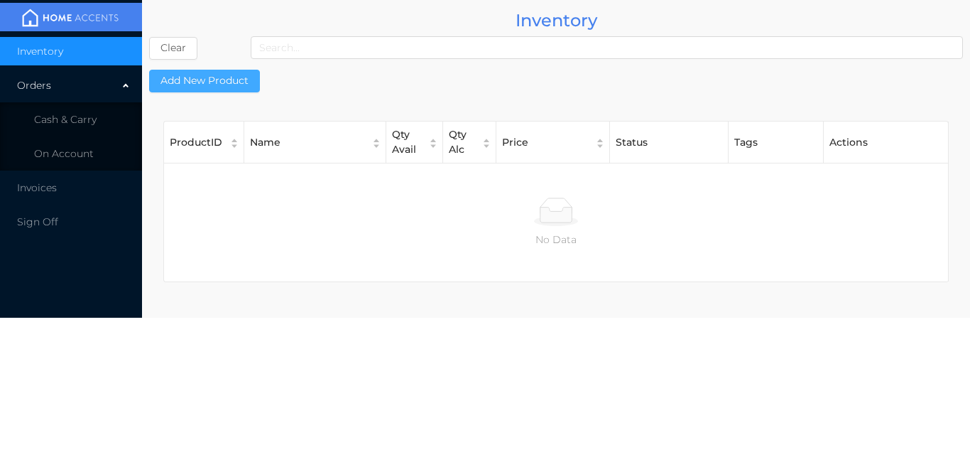
click at [228, 70] on button "Add New Product" at bounding box center [204, 81] width 111 height 23
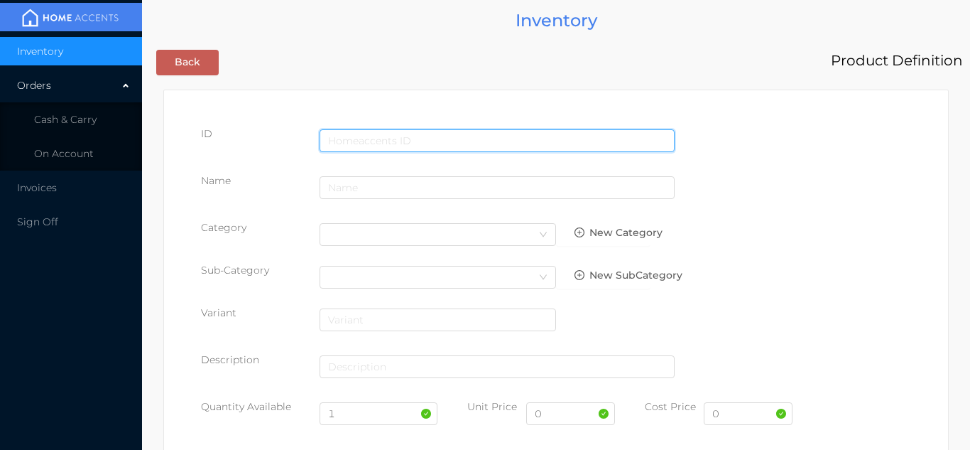
click at [437, 138] on input "text" at bounding box center [497, 140] width 355 height 23
type input "6970199430855"
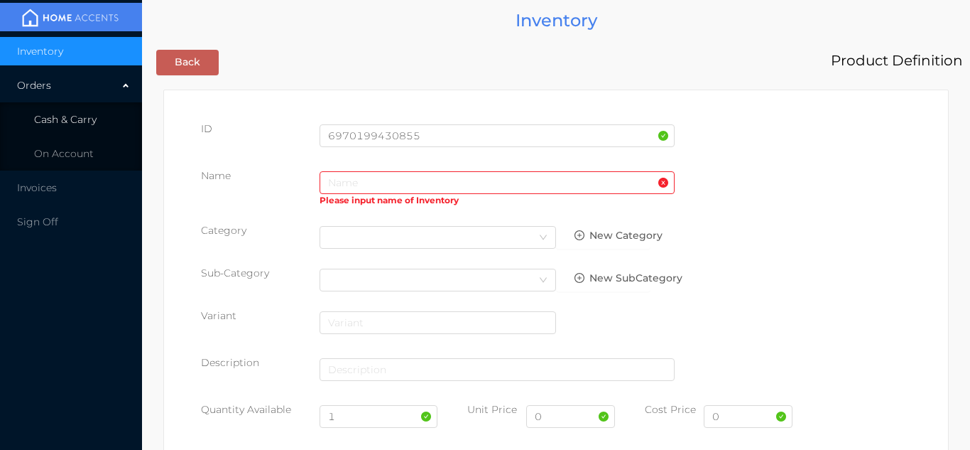
click at [73, 127] on li "Cash & Carry" at bounding box center [71, 119] width 142 height 28
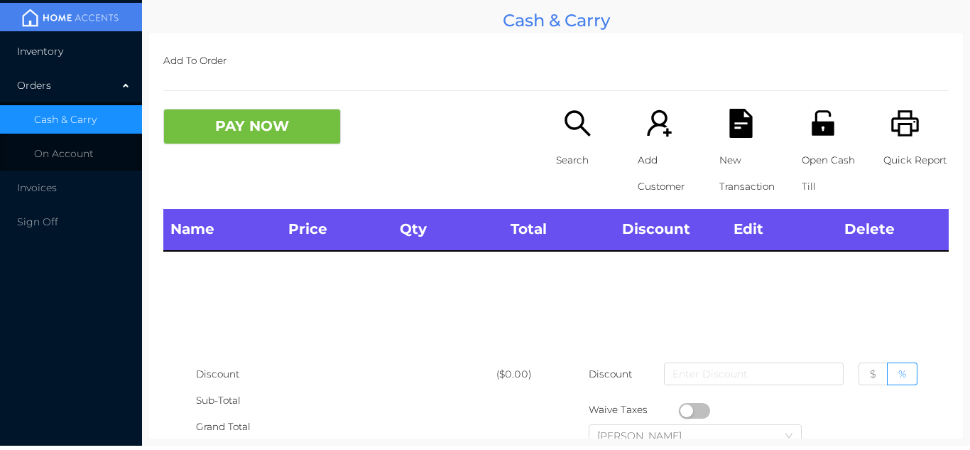
click at [79, 61] on li "Inventory" at bounding box center [71, 51] width 142 height 28
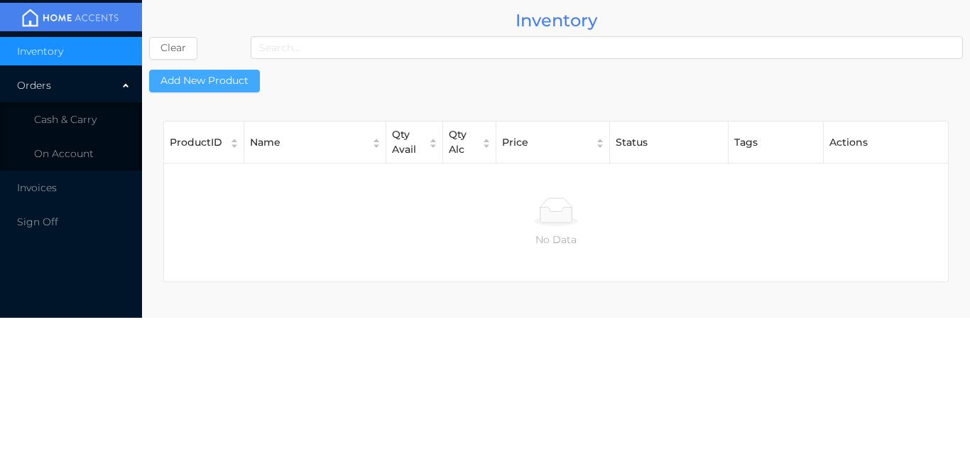
click at [232, 87] on button "Add New Product" at bounding box center [204, 81] width 111 height 23
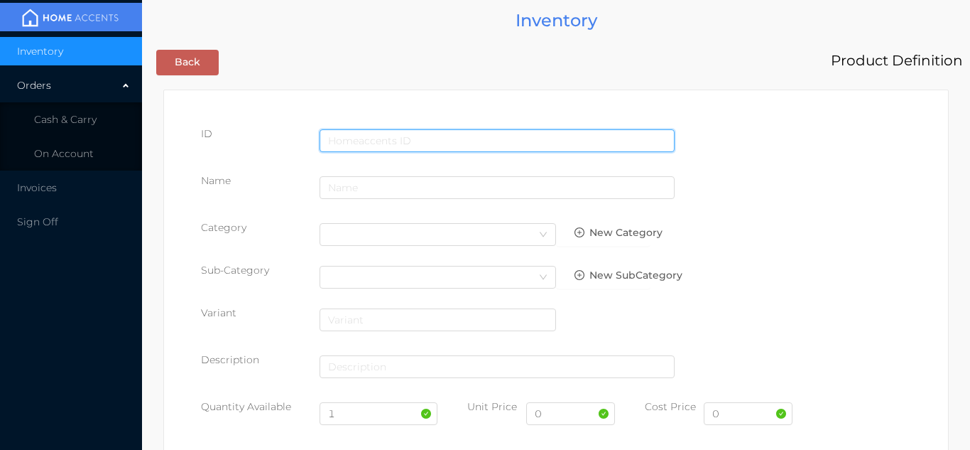
click at [427, 131] on input "text" at bounding box center [497, 140] width 355 height 23
type input "6936992906522"
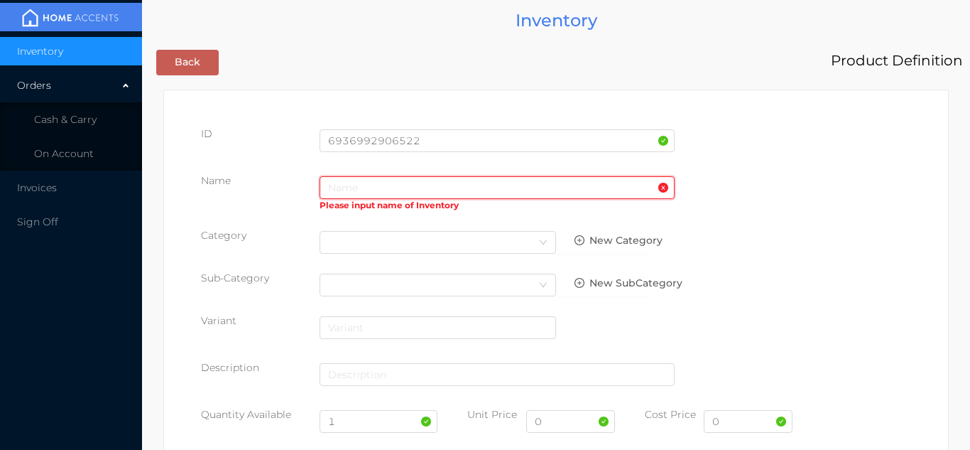
click at [457, 193] on input "text" at bounding box center [497, 187] width 355 height 23
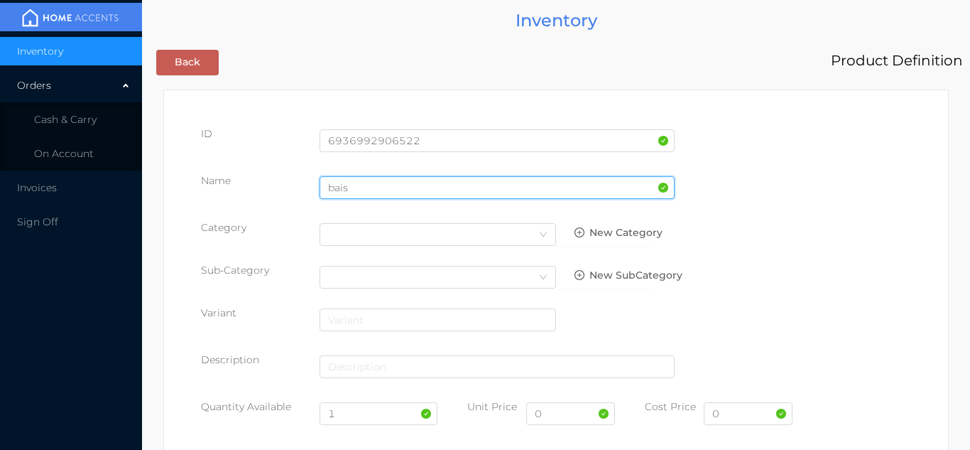
type input "bais"
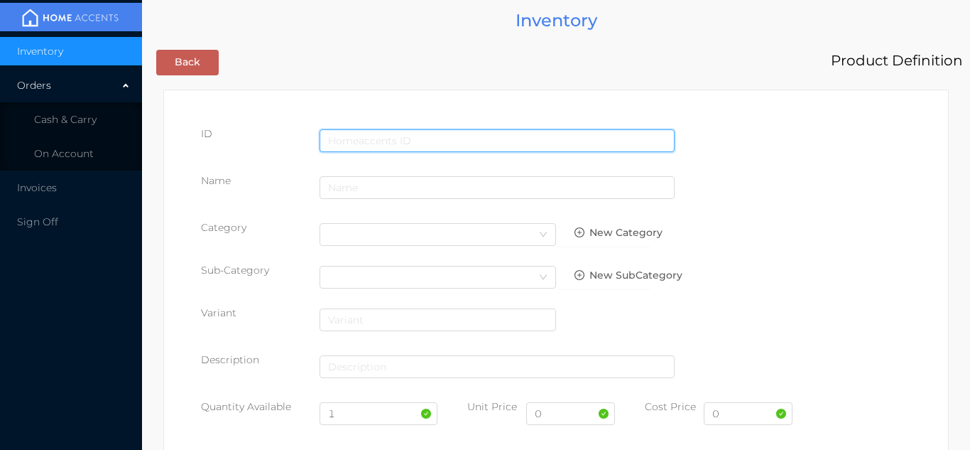
click at [404, 146] on input "text" at bounding box center [497, 140] width 355 height 23
type input "6936992906522"
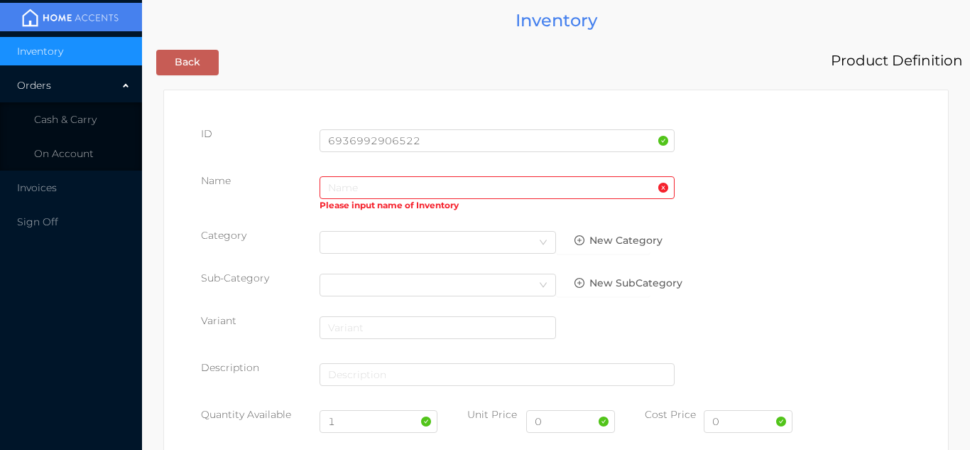
click at [350, 207] on div "Please input name of Inventory" at bounding box center [497, 207] width 355 height 16
click at [371, 192] on input "text" at bounding box center [497, 187] width 355 height 23
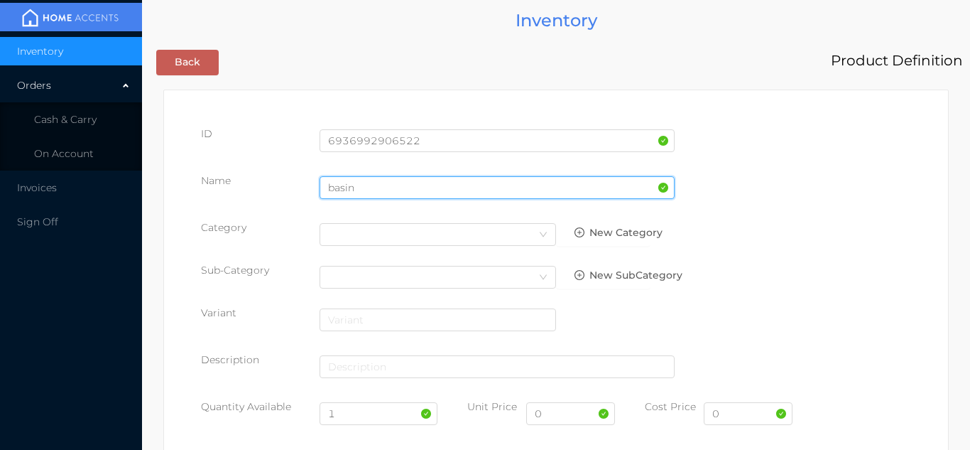
type input "basin"
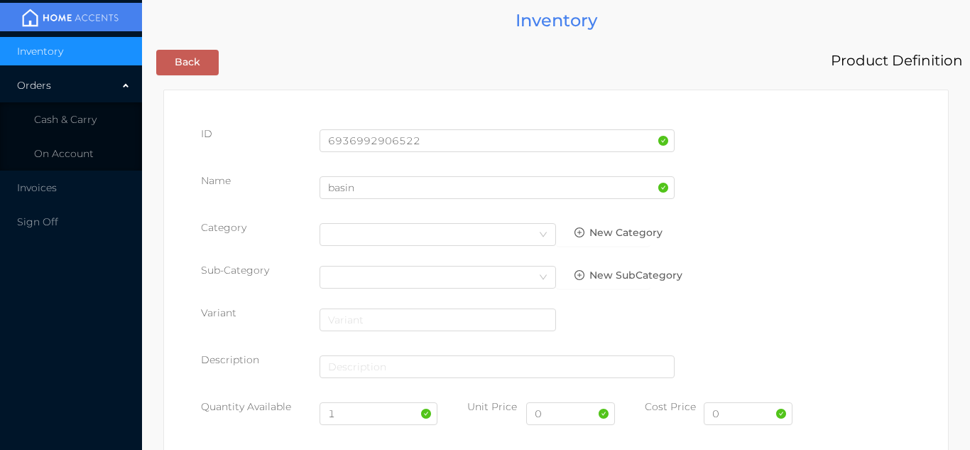
click at [883, 190] on div "Name basin" at bounding box center [556, 193] width 710 height 40
click at [522, 242] on div "Select Category" at bounding box center [437, 234] width 219 height 21
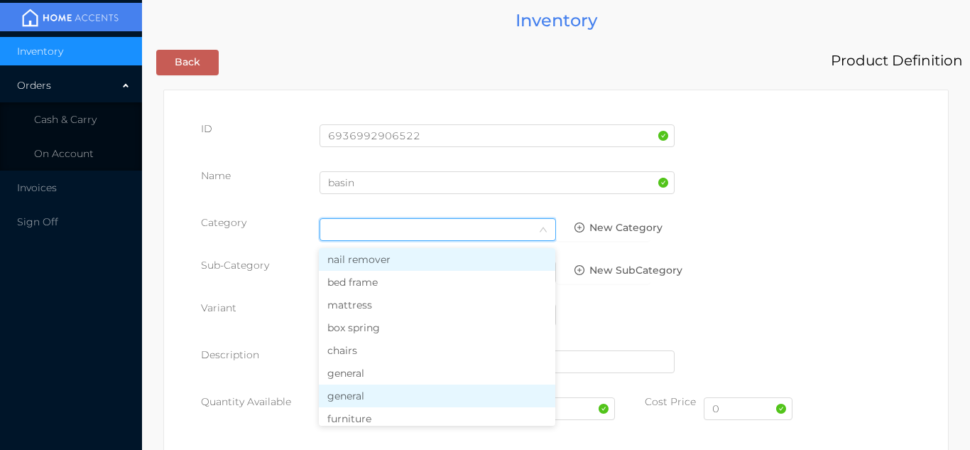
click at [376, 387] on li "general" at bounding box center [437, 395] width 236 height 23
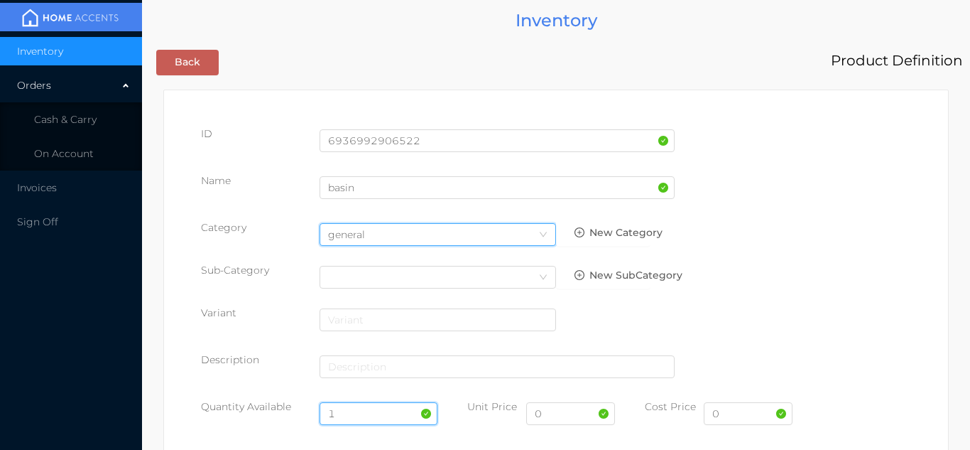
click at [366, 413] on input "1" at bounding box center [379, 413] width 119 height 23
type input "12"
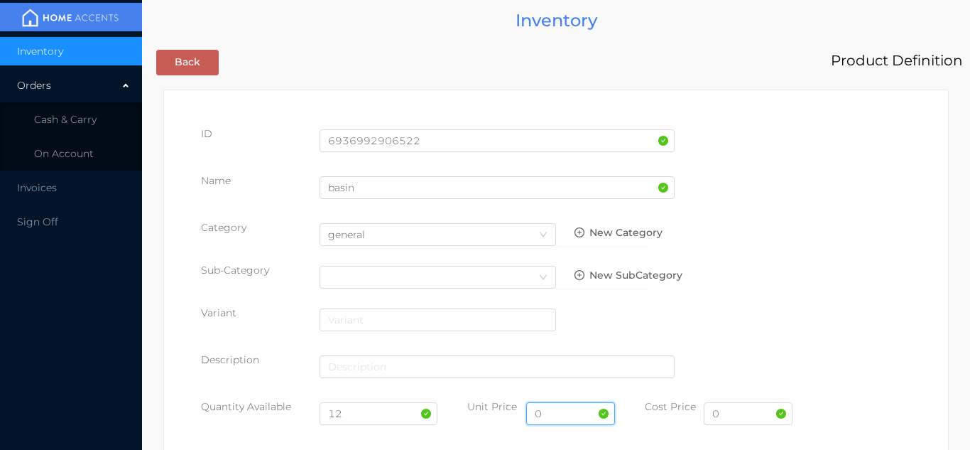
click at [558, 416] on input "0" at bounding box center [570, 413] width 89 height 23
type input "5.99"
click at [748, 415] on input "0" at bounding box center [748, 413] width 89 height 23
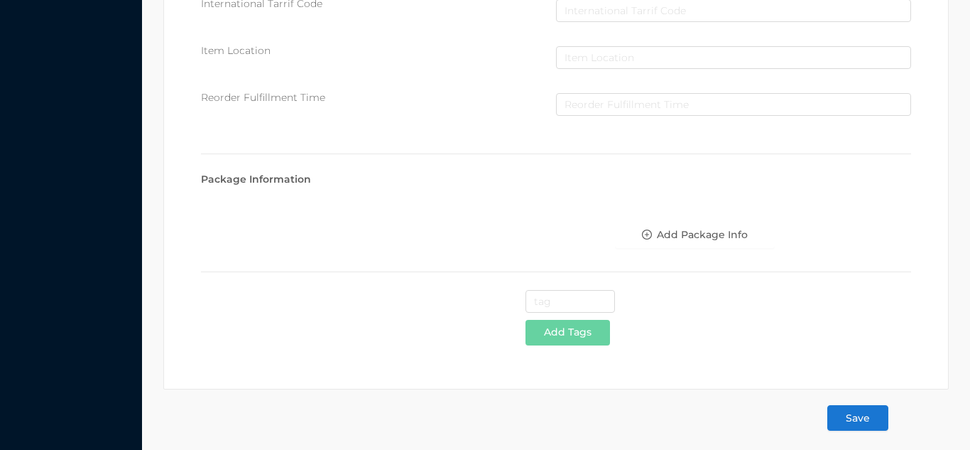
scroll to position [730, 0]
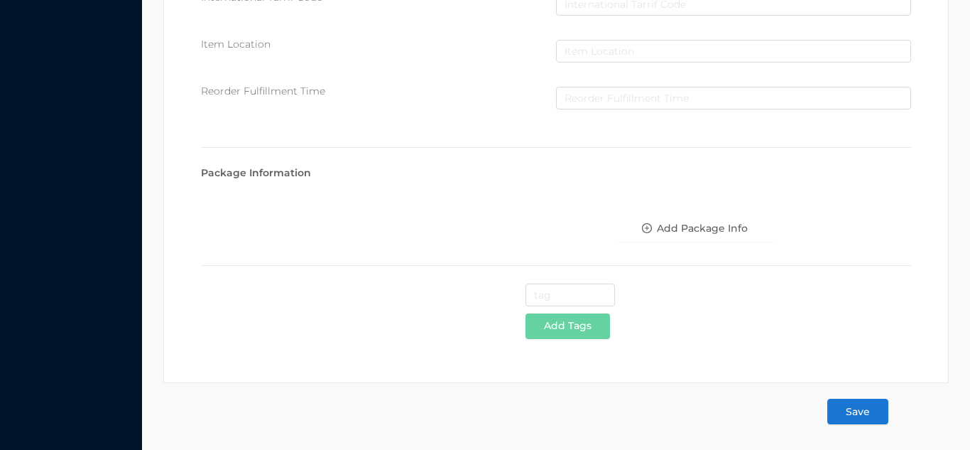
type input "3.25"
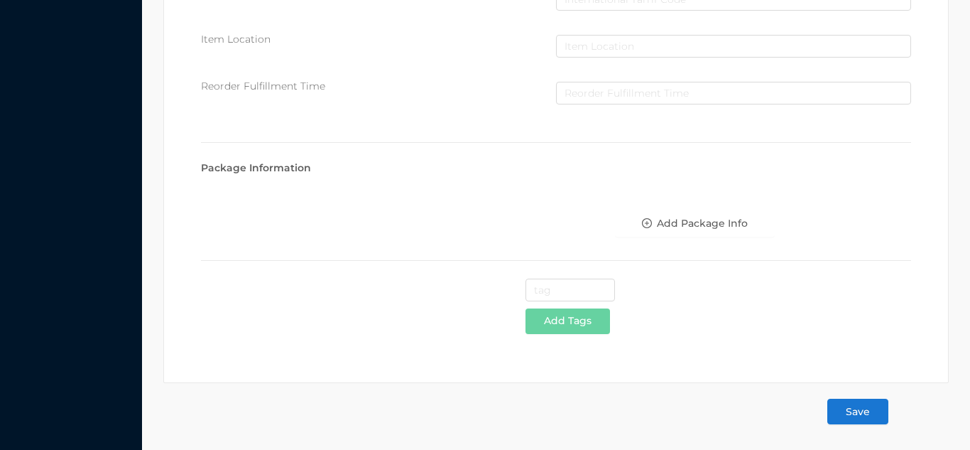
click at [873, 407] on button "Save" at bounding box center [857, 411] width 61 height 26
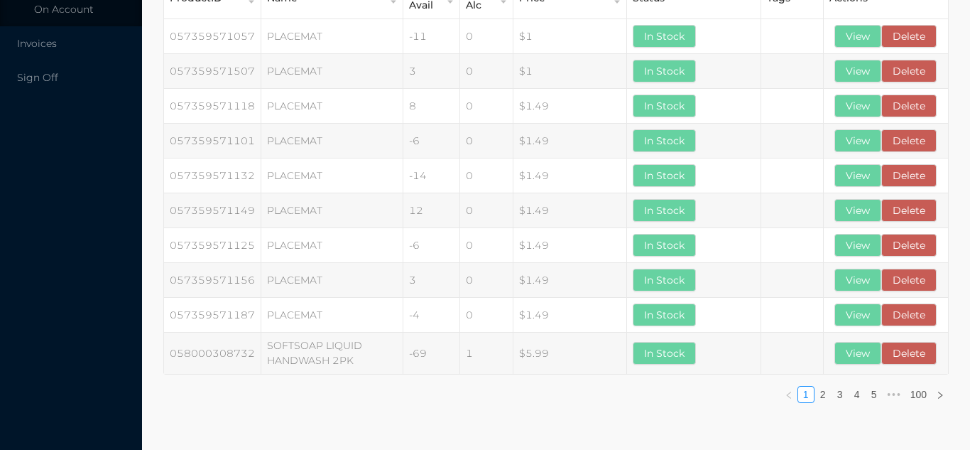
scroll to position [0, 0]
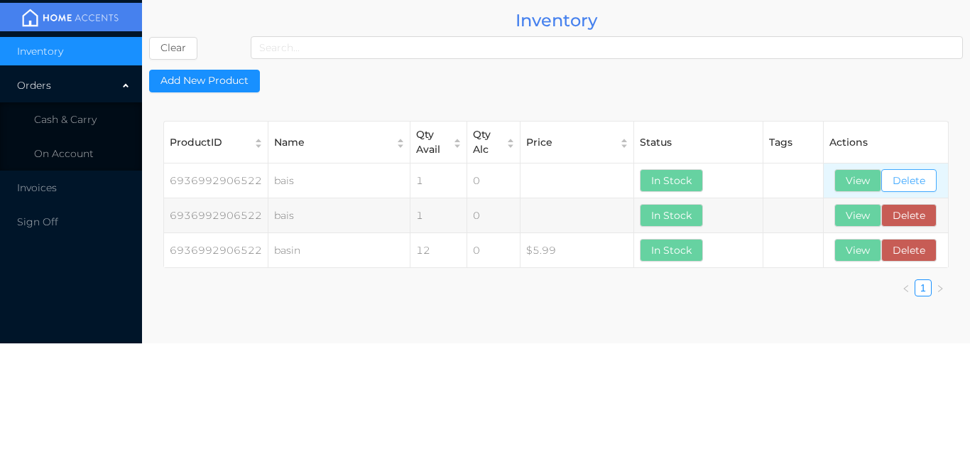
click at [908, 183] on button "Delete" at bounding box center [908, 180] width 55 height 23
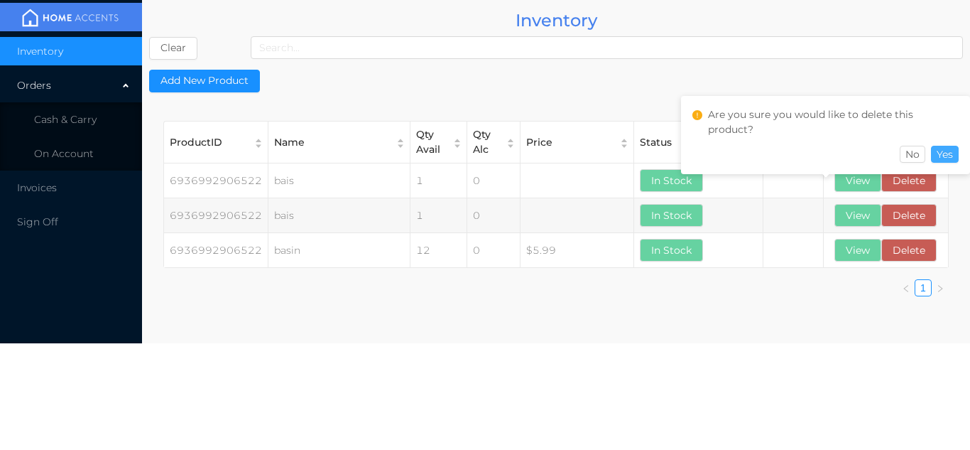
click at [947, 147] on button "Yes" at bounding box center [945, 154] width 28 height 17
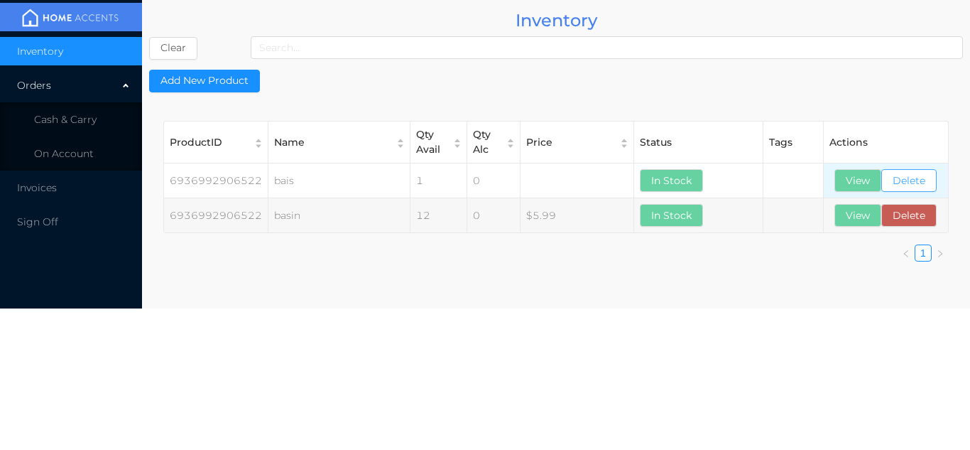
click at [917, 175] on button "Delete" at bounding box center [908, 180] width 55 height 23
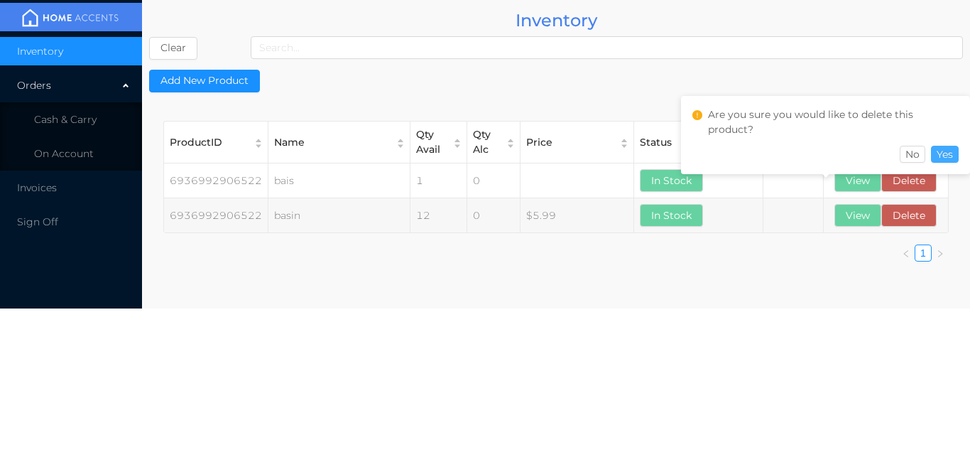
click at [945, 148] on button "Yes" at bounding box center [945, 154] width 28 height 17
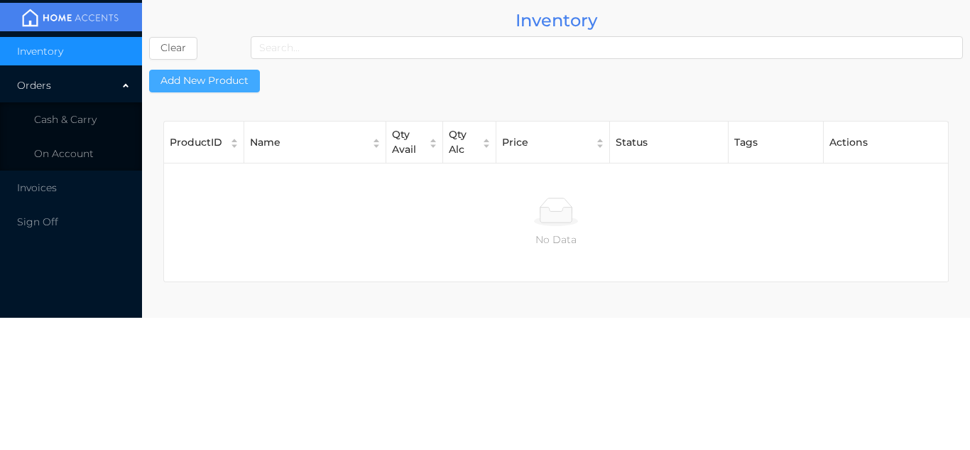
click at [194, 80] on button "Add New Product" at bounding box center [204, 81] width 111 height 23
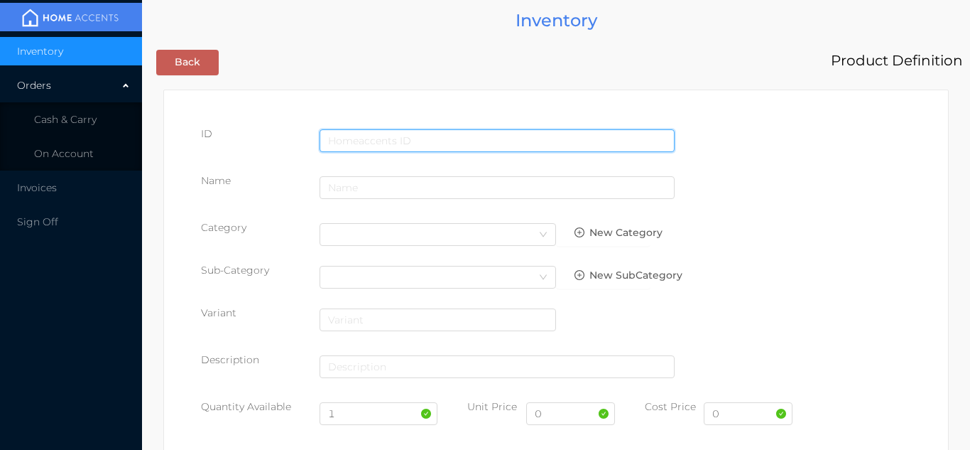
click at [382, 139] on input "text" at bounding box center [497, 140] width 355 height 23
type input "6970199430862"
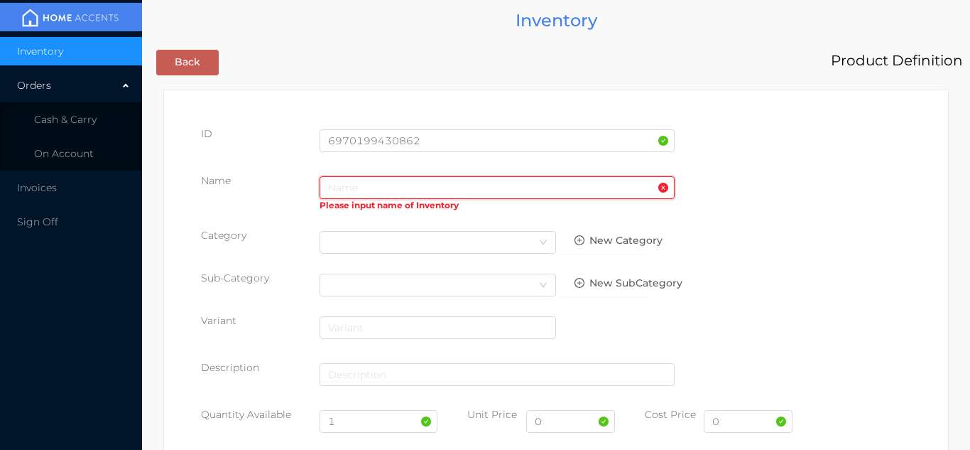
click at [354, 193] on input "text" at bounding box center [497, 187] width 355 height 23
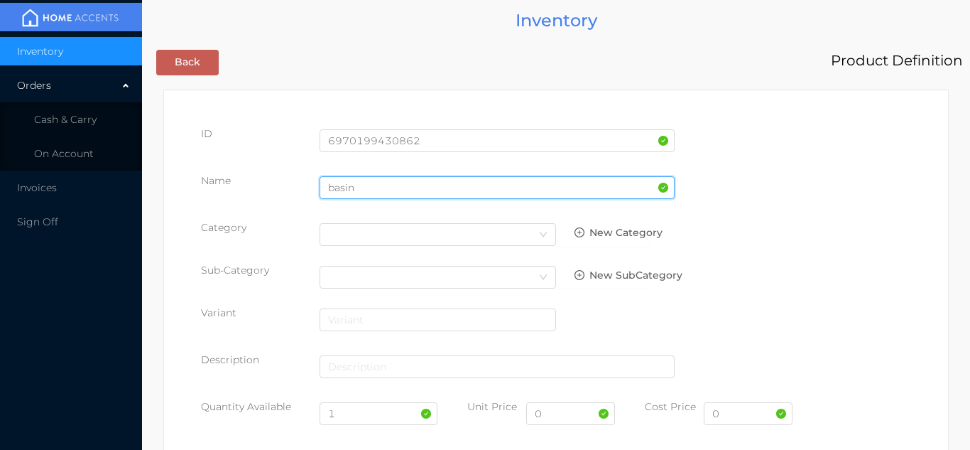
type input "basin"
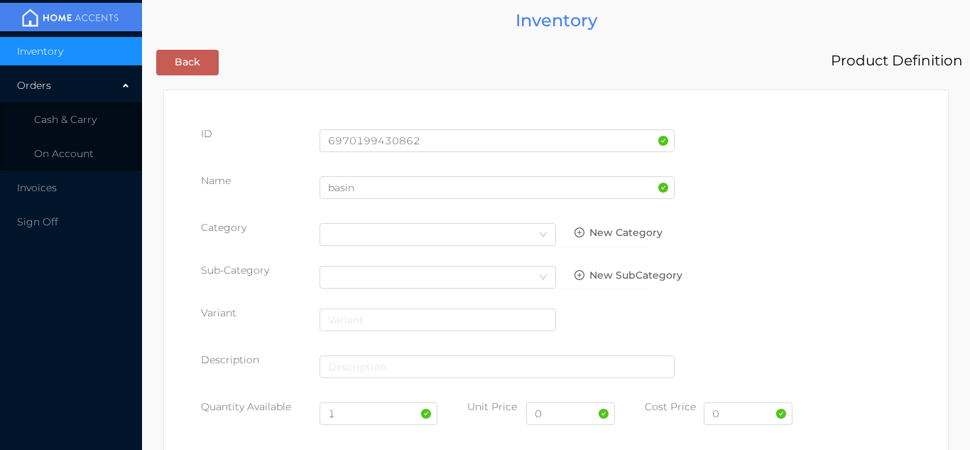
click at [868, 222] on div "Category Select Category New Category" at bounding box center [556, 238] width 710 height 36
click at [523, 235] on div "Select Category" at bounding box center [437, 234] width 219 height 21
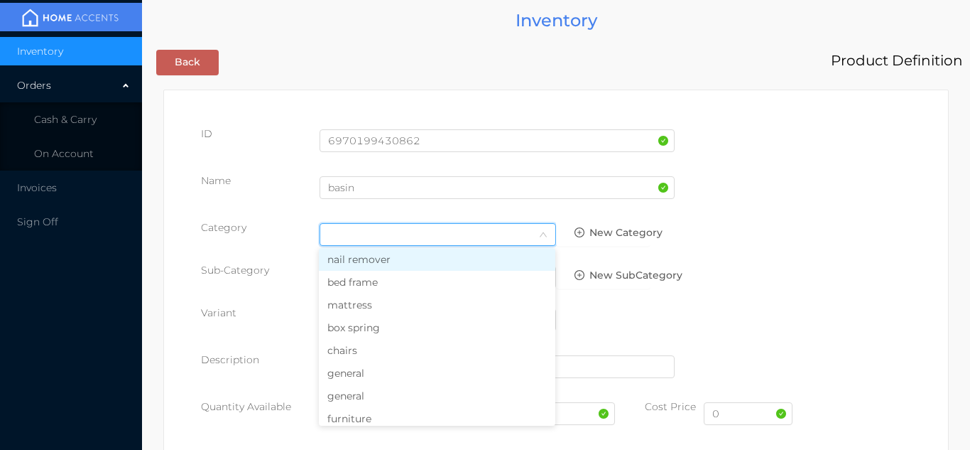
click at [366, 378] on li "general" at bounding box center [437, 372] width 236 height 23
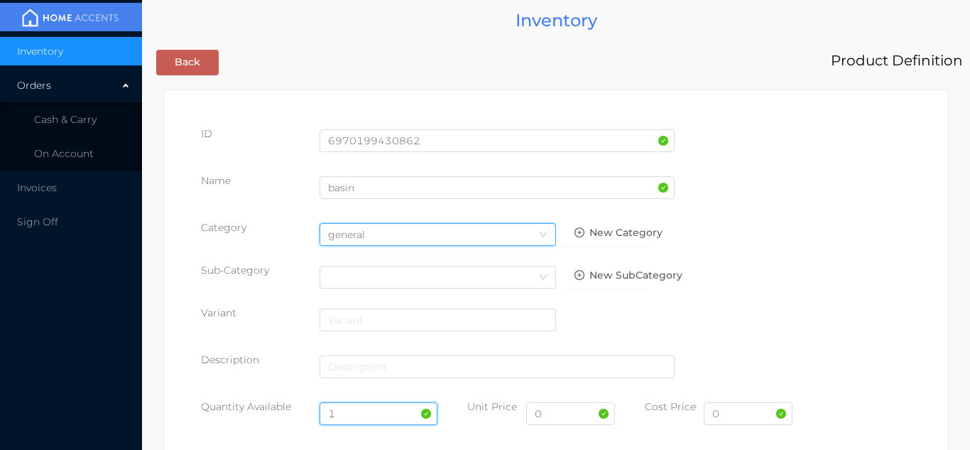
click at [353, 413] on input "1" at bounding box center [379, 413] width 119 height 23
type input "12"
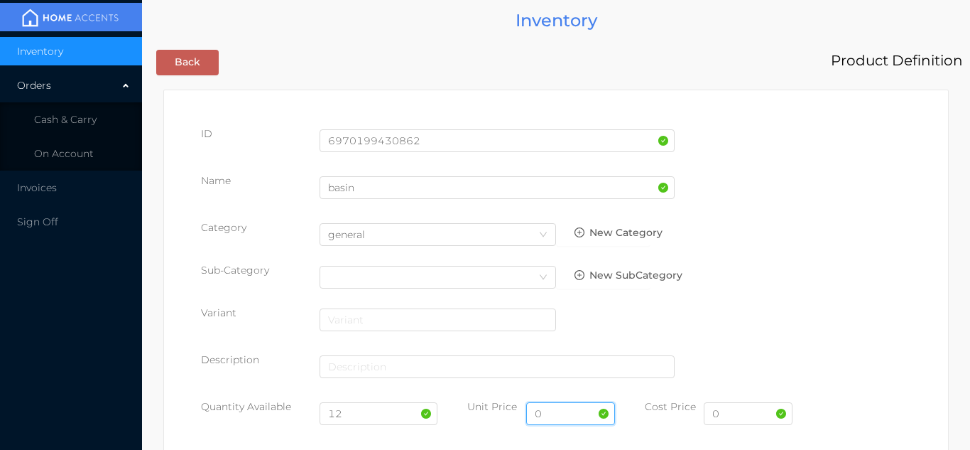
click at [581, 408] on input "0" at bounding box center [570, 413] width 89 height 23
type input "5.99"
click at [741, 415] on input "0" at bounding box center [748, 413] width 89 height 23
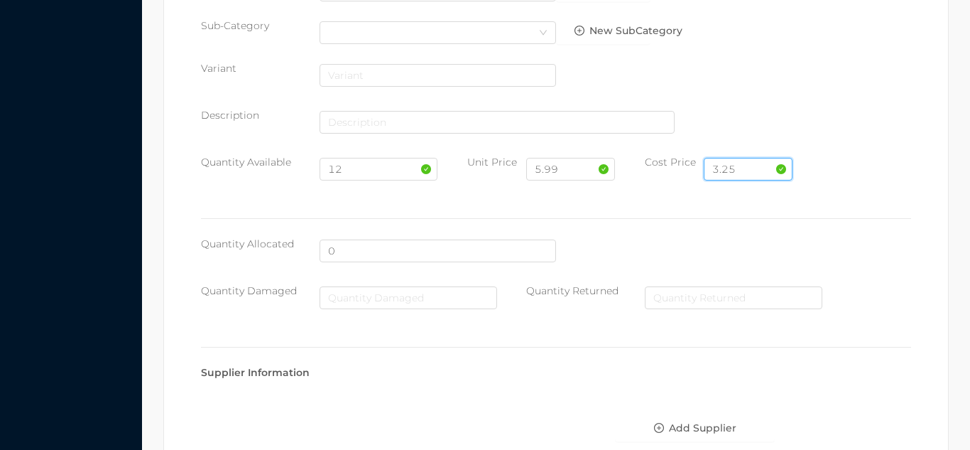
scroll to position [730, 0]
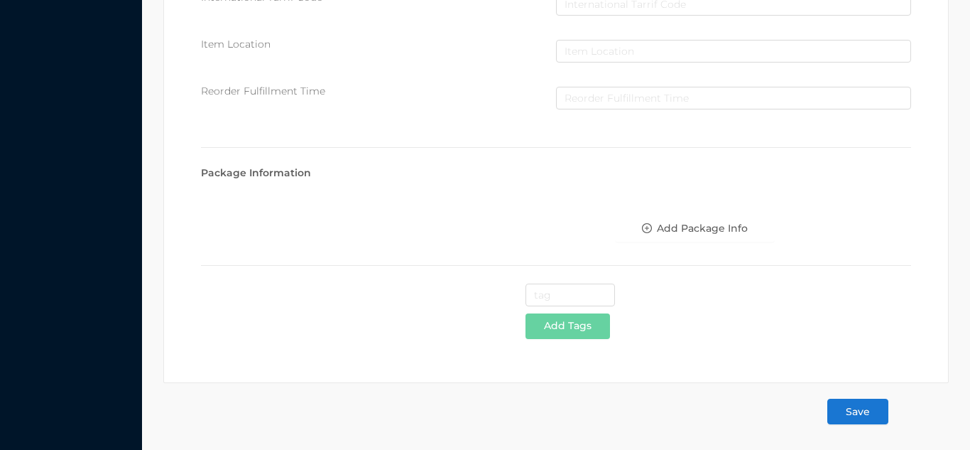
type input "3.25"
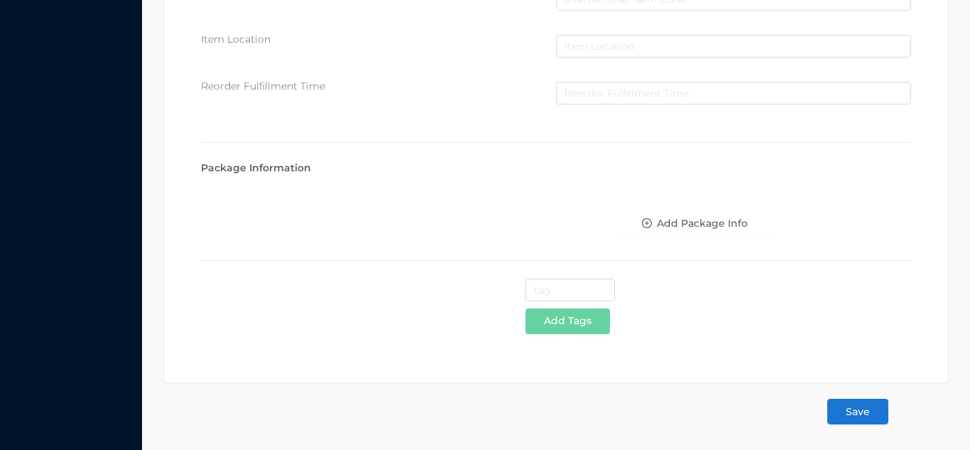
click at [857, 420] on button "Save" at bounding box center [857, 411] width 61 height 26
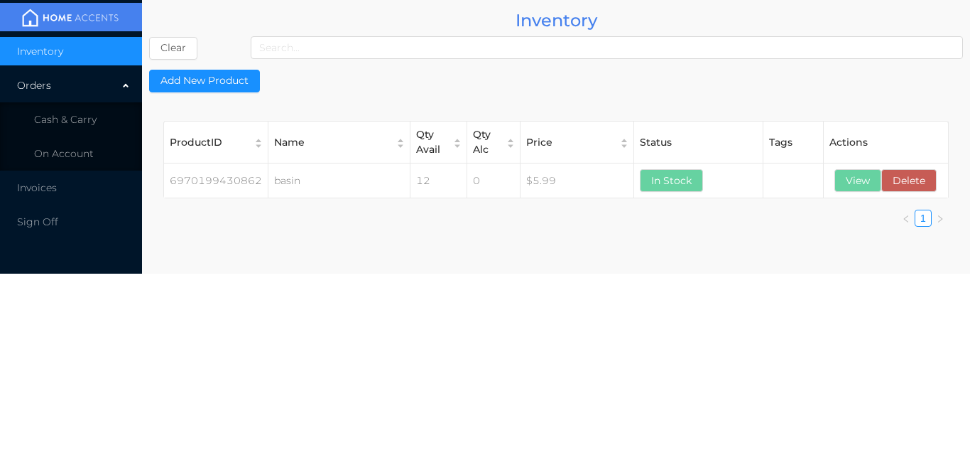
scroll to position [0, 0]
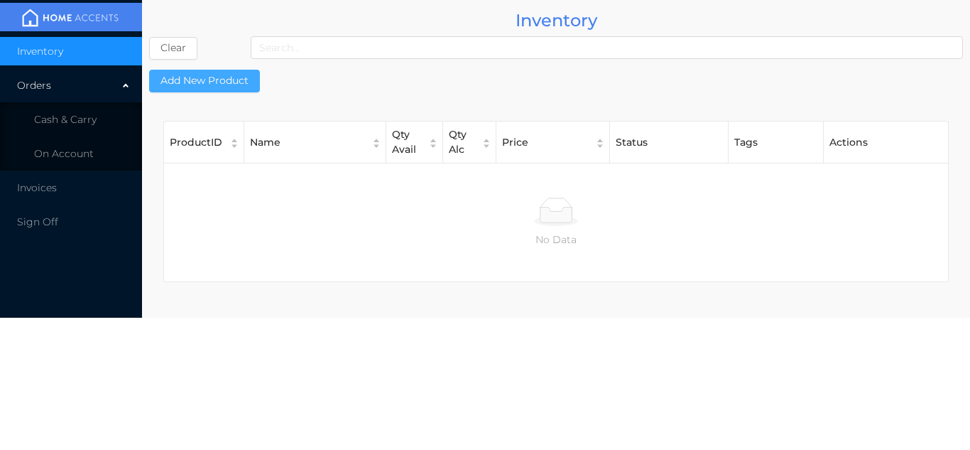
click at [198, 78] on button "Add New Product" at bounding box center [204, 81] width 111 height 23
click at [202, 84] on button "Add New Product" at bounding box center [204, 81] width 111 height 23
click at [80, 119] on span "Cash & Carry" at bounding box center [65, 119] width 62 height 13
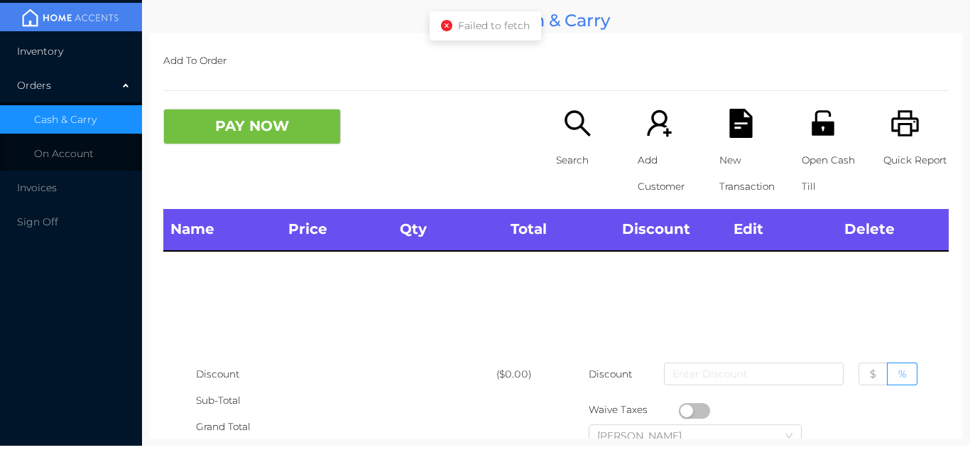
click at [75, 53] on li "Inventory" at bounding box center [71, 51] width 142 height 28
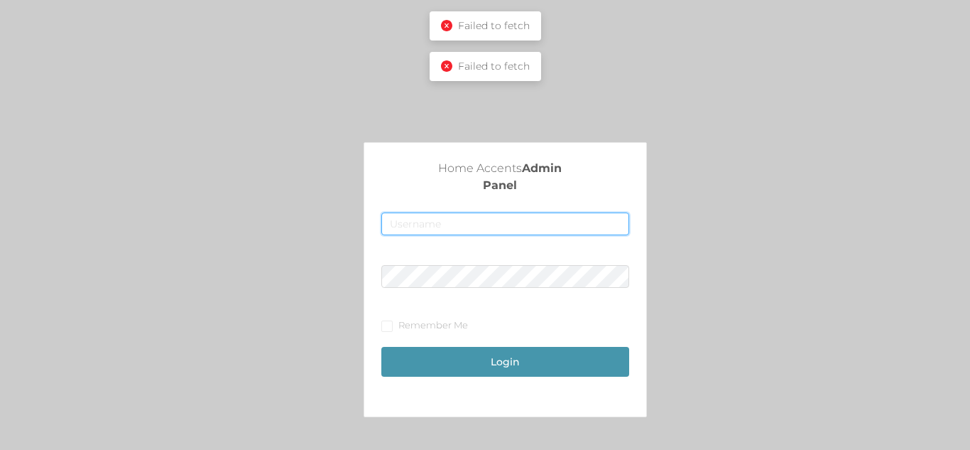
type input "[EMAIL_ADDRESS][DOMAIN_NAME]"
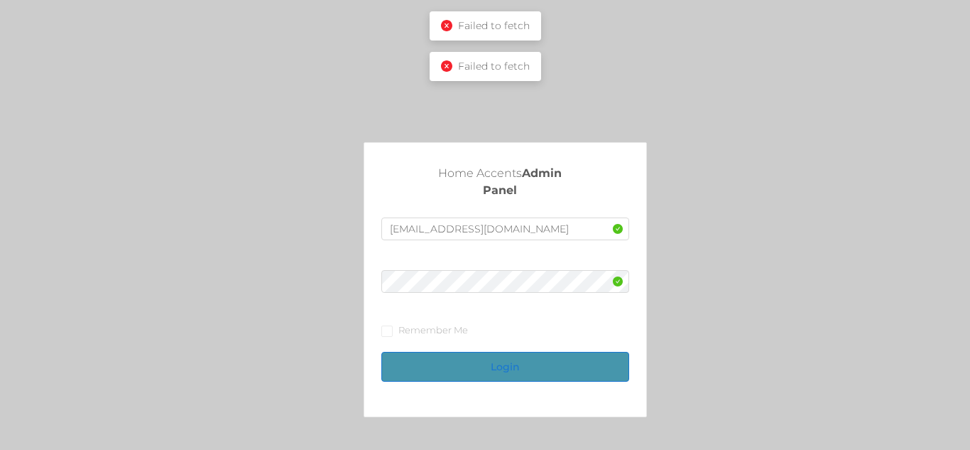
click at [560, 357] on button "Login" at bounding box center [504, 367] width 247 height 30
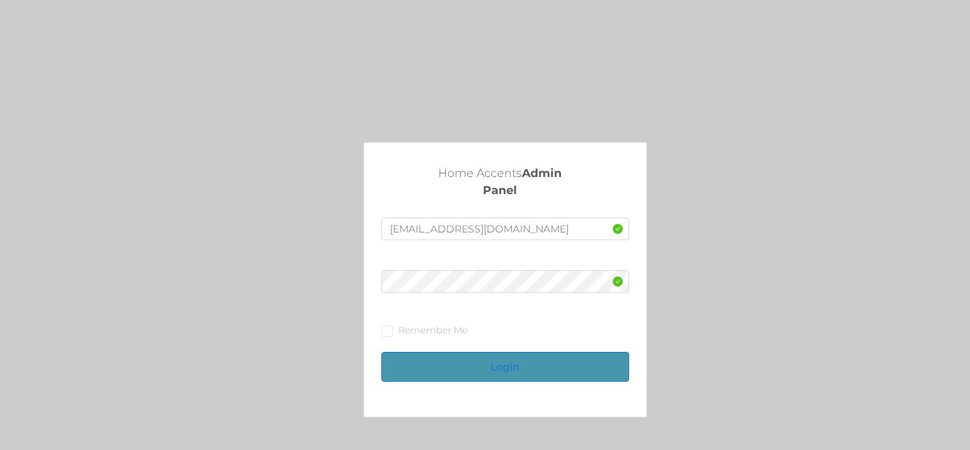
click at [560, 362] on button "Login" at bounding box center [504, 367] width 247 height 30
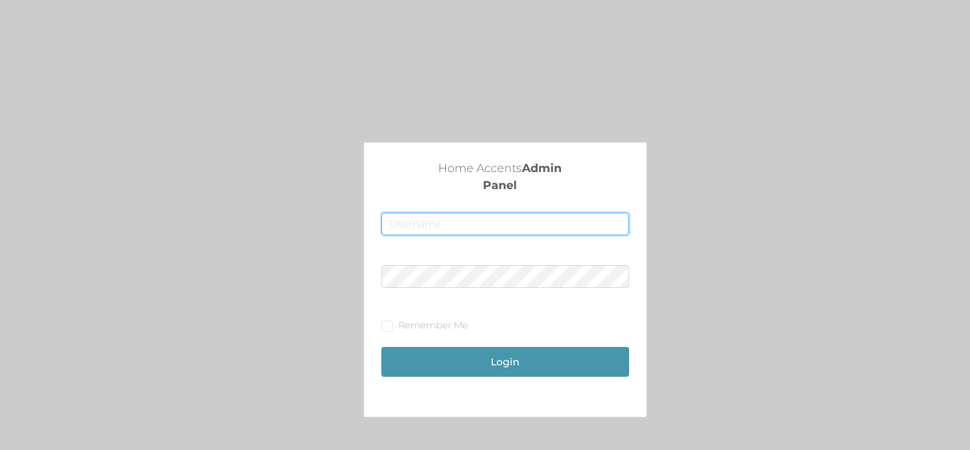
type input "[EMAIL_ADDRESS][DOMAIN_NAME]"
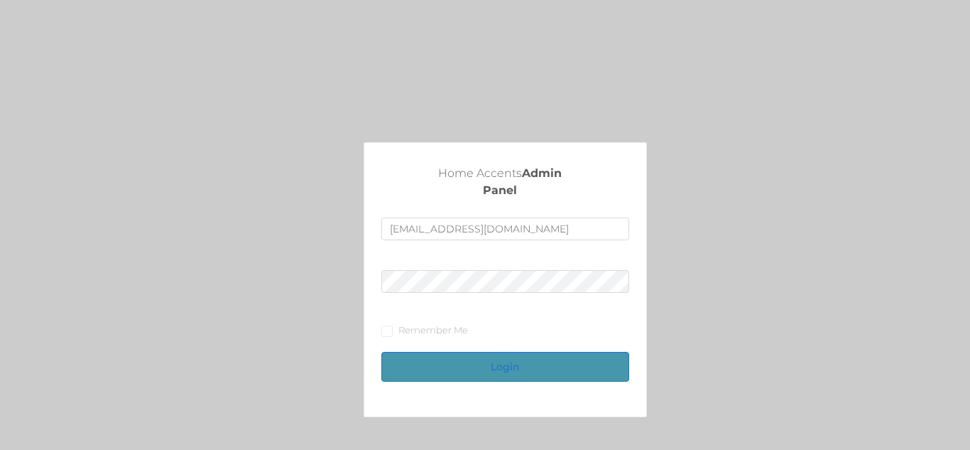
click at [506, 354] on button "Login" at bounding box center [504, 367] width 247 height 30
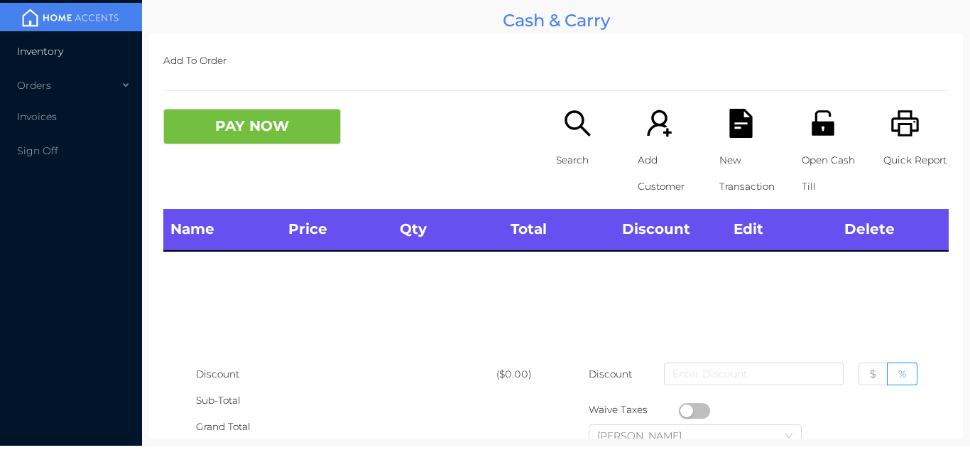
click at [70, 63] on li "Inventory" at bounding box center [71, 51] width 142 height 28
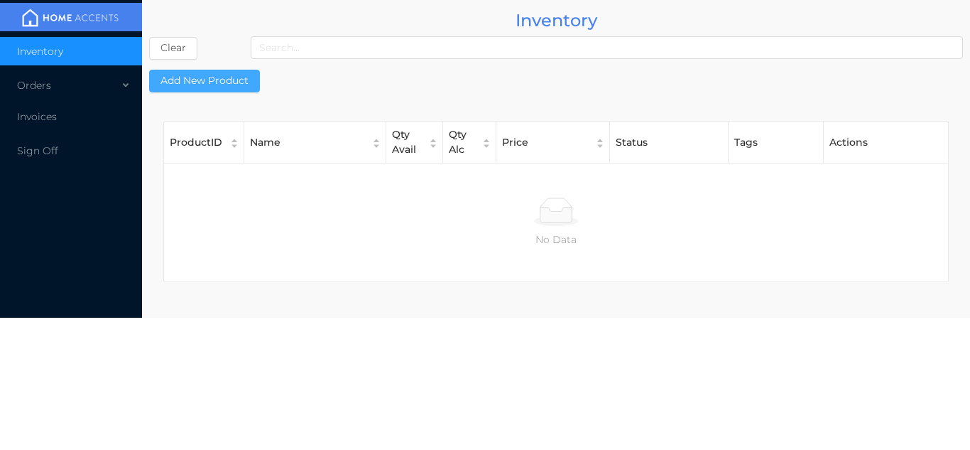
click at [217, 82] on button "Add New Product" at bounding box center [204, 81] width 111 height 23
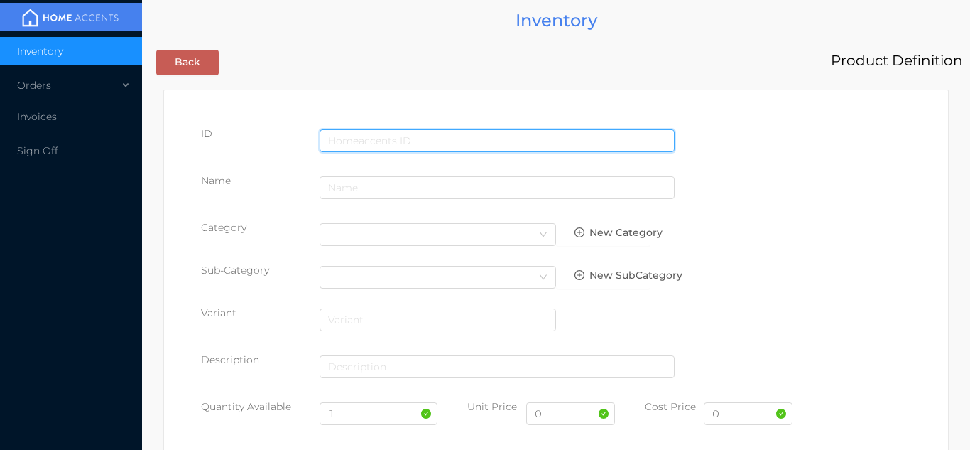
click at [388, 130] on input "text" at bounding box center [497, 140] width 355 height 23
type input "6970199430855"
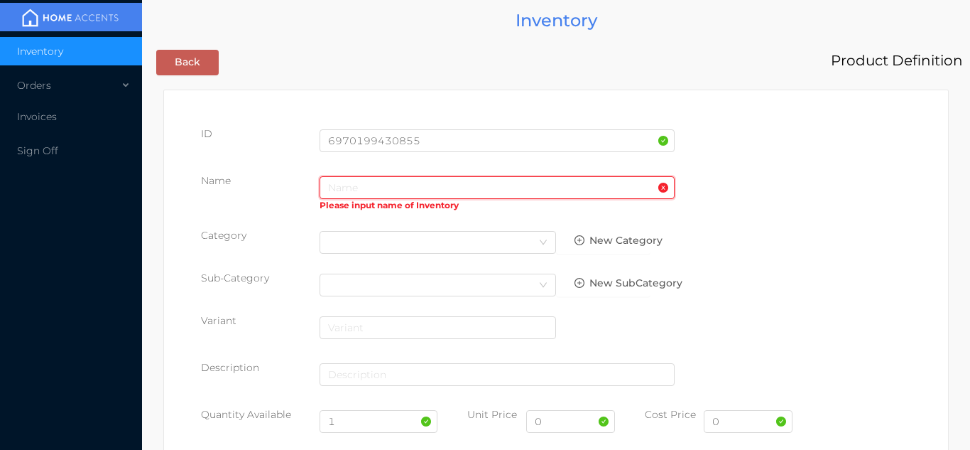
click at [348, 185] on input "text" at bounding box center [497, 187] width 355 height 23
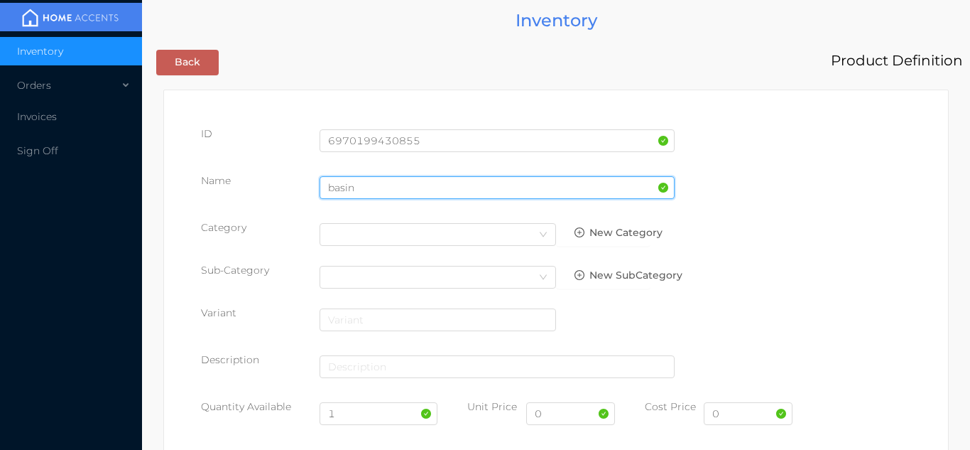
type input "basin"
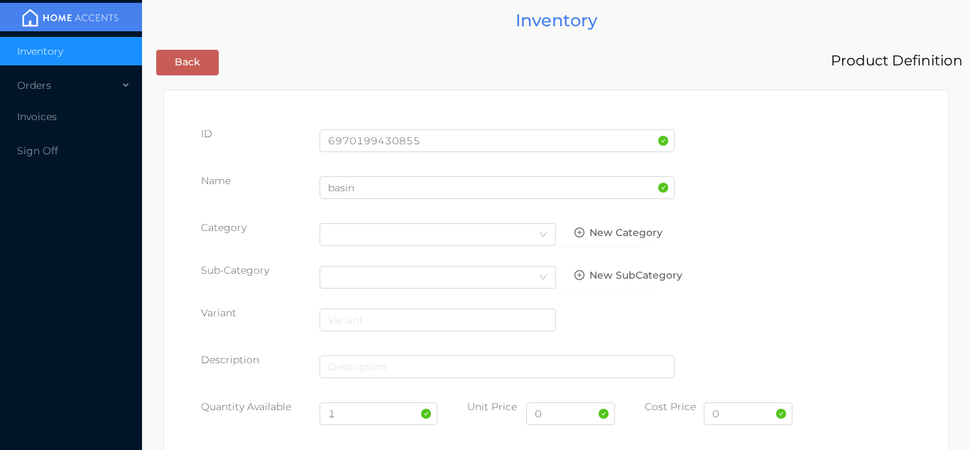
click at [840, 204] on div "Name basin" at bounding box center [556, 193] width 710 height 40
click at [516, 238] on div "Select Category" at bounding box center [437, 234] width 219 height 21
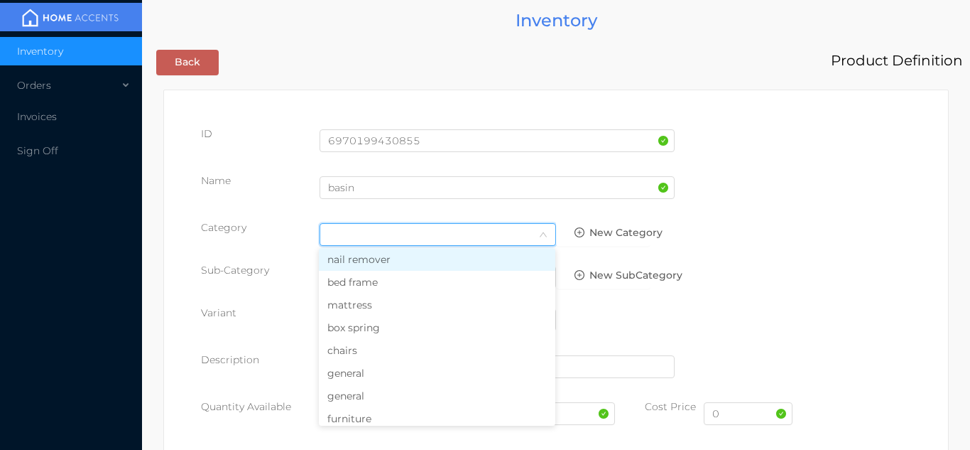
click at [374, 379] on li "general" at bounding box center [437, 372] width 236 height 23
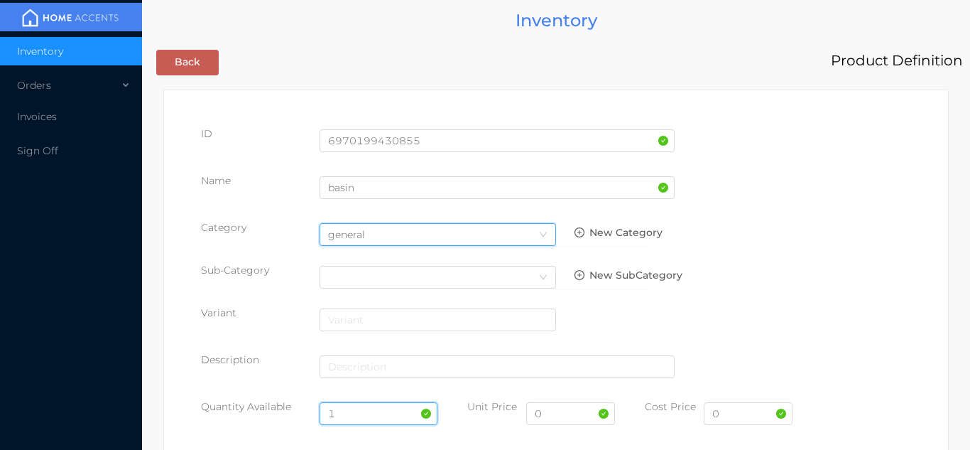
click at [352, 413] on input "1" at bounding box center [379, 413] width 119 height 23
type input "12"
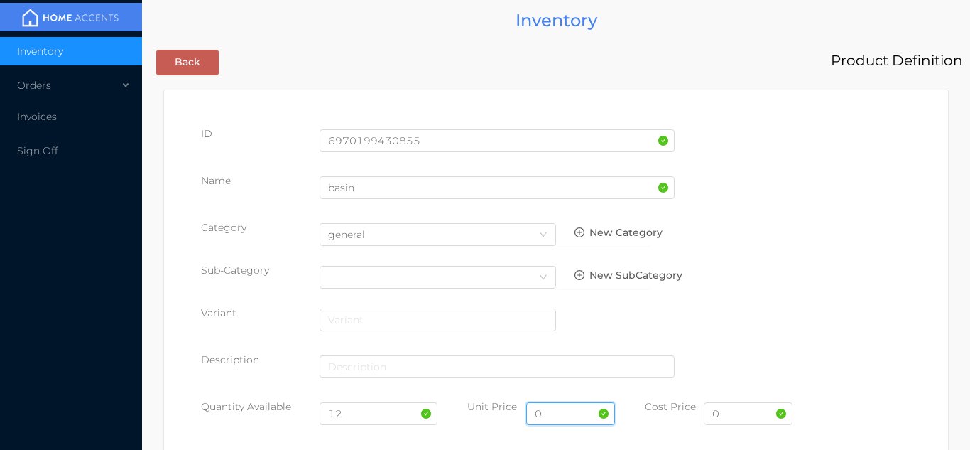
click at [576, 410] on input "0" at bounding box center [570, 413] width 89 height 23
type input "4.99"
click at [741, 415] on input "0" at bounding box center [748, 413] width 89 height 23
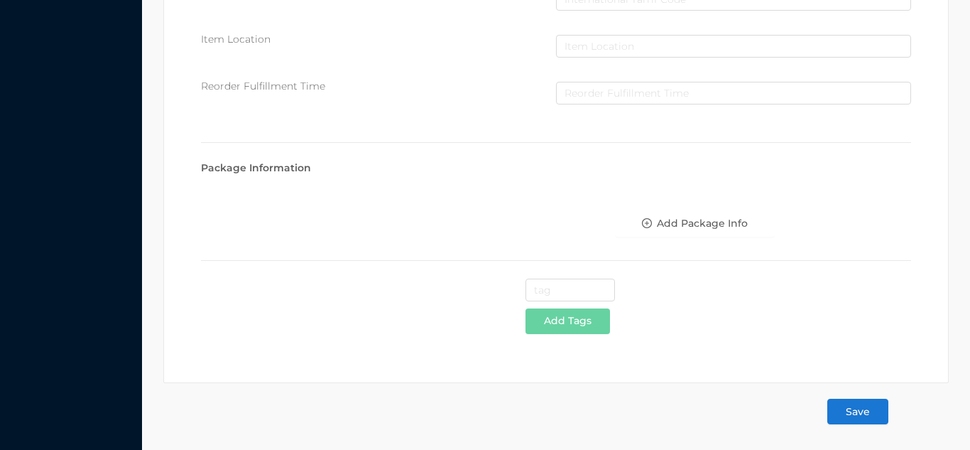
type input "2.95"
click at [854, 411] on button "Save" at bounding box center [857, 411] width 61 height 26
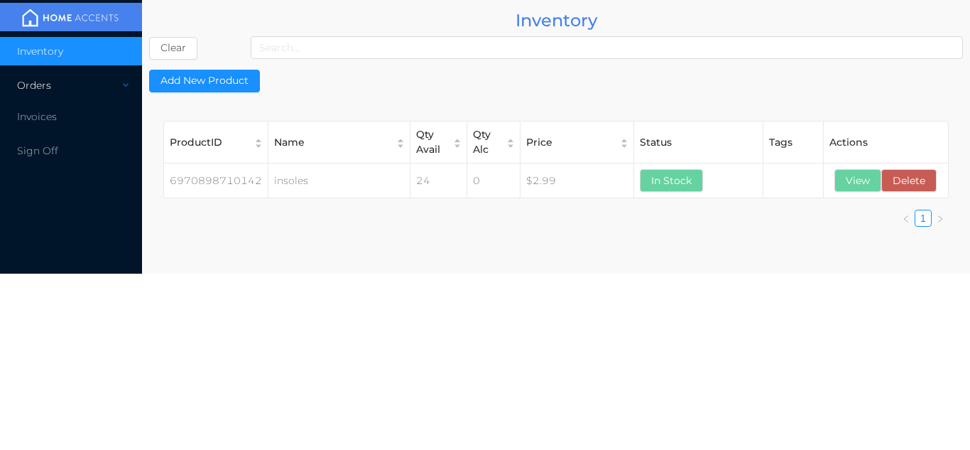
click at [55, 94] on div "Orders" at bounding box center [71, 85] width 142 height 28
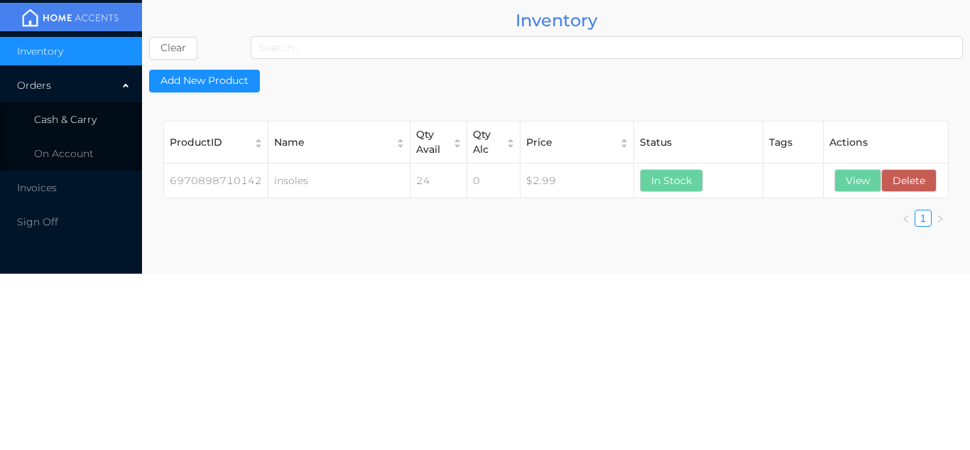
click at [99, 127] on li "Cash & Carry" at bounding box center [71, 119] width 142 height 28
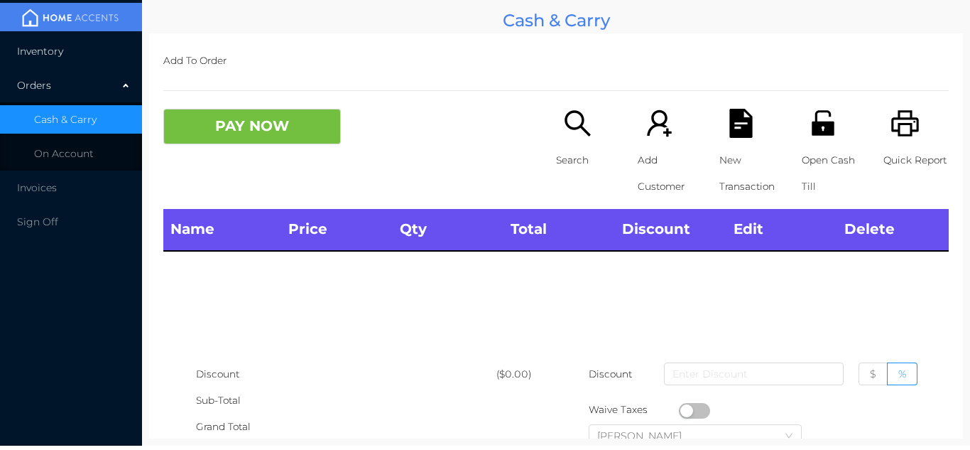
click at [90, 58] on li "Inventory" at bounding box center [71, 51] width 142 height 28
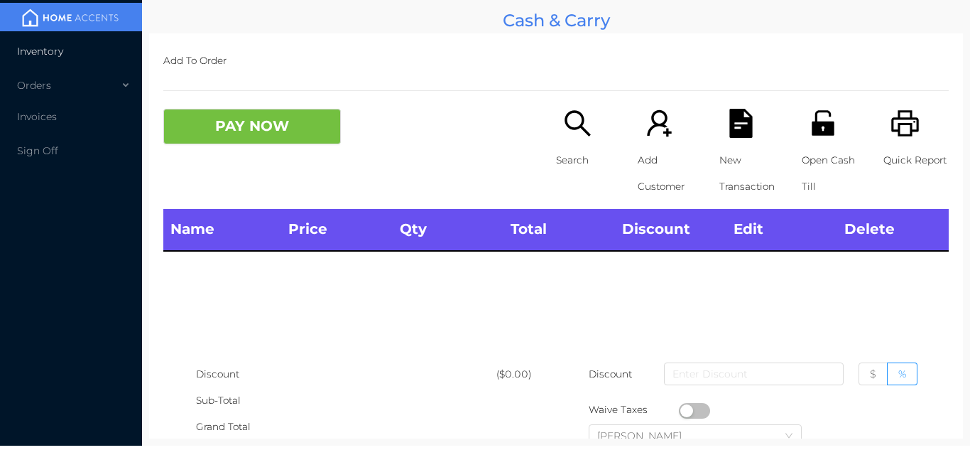
click at [56, 57] on span "Inventory" at bounding box center [40, 51] width 46 height 13
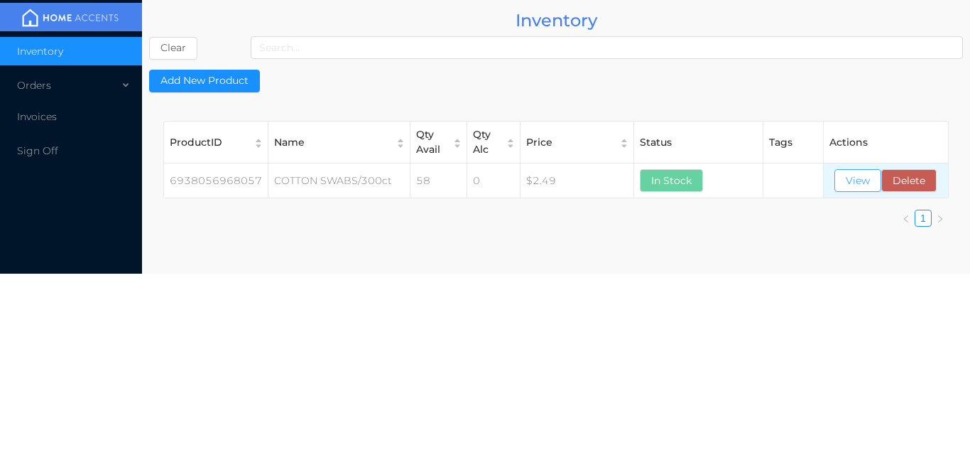
click at [861, 178] on button "View" at bounding box center [857, 180] width 47 height 23
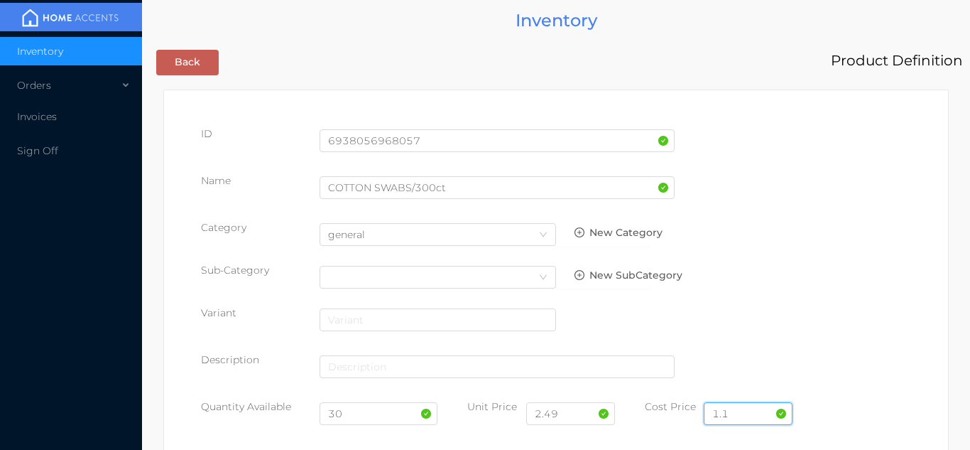
click at [735, 412] on input "1.1" at bounding box center [748, 413] width 89 height 23
type input "1.49"
click at [587, 415] on input "2.49" at bounding box center [570, 413] width 89 height 23
type input "2.99"
click at [372, 415] on input "30" at bounding box center [379, 413] width 119 height 23
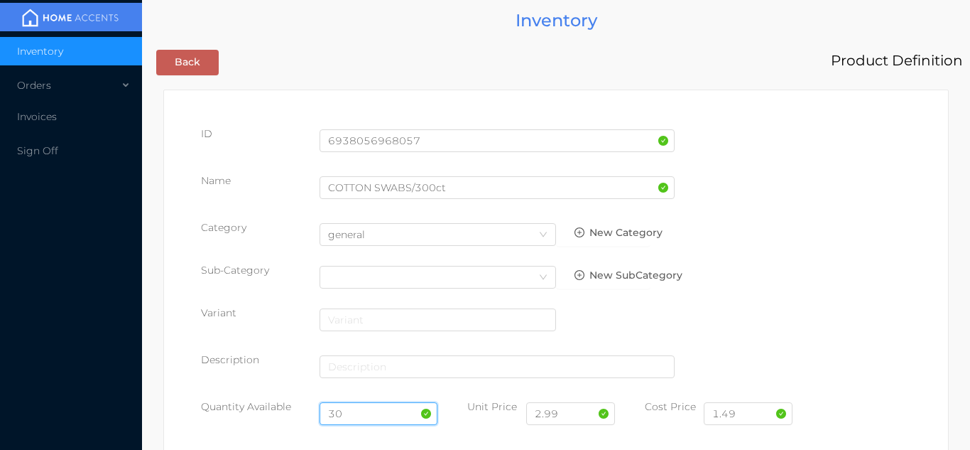
type input "3"
type input "2"
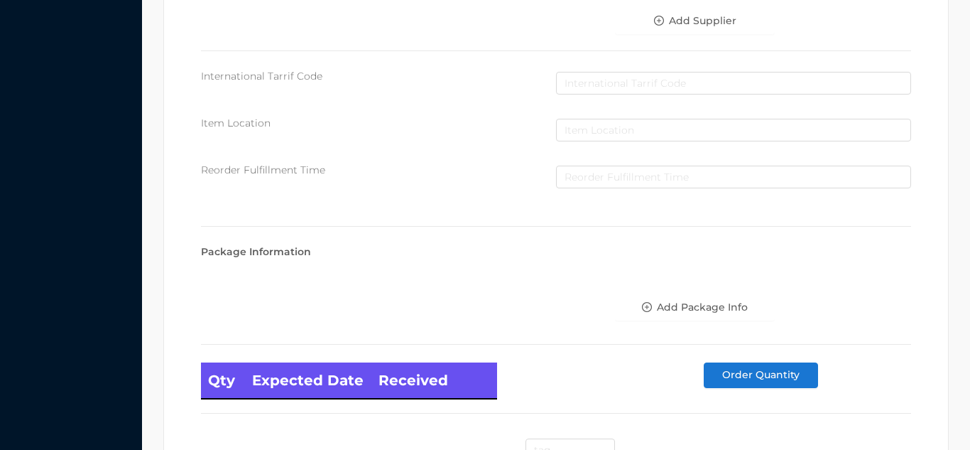
scroll to position [806, 0]
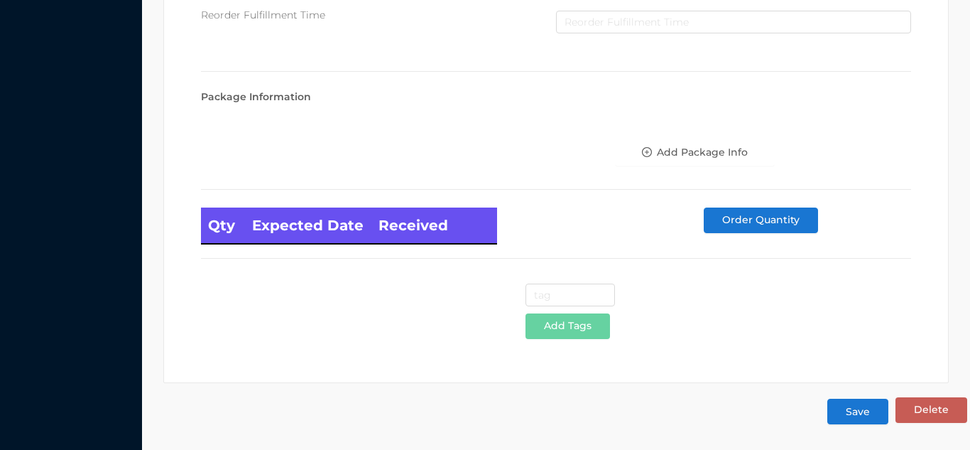
type input "24"
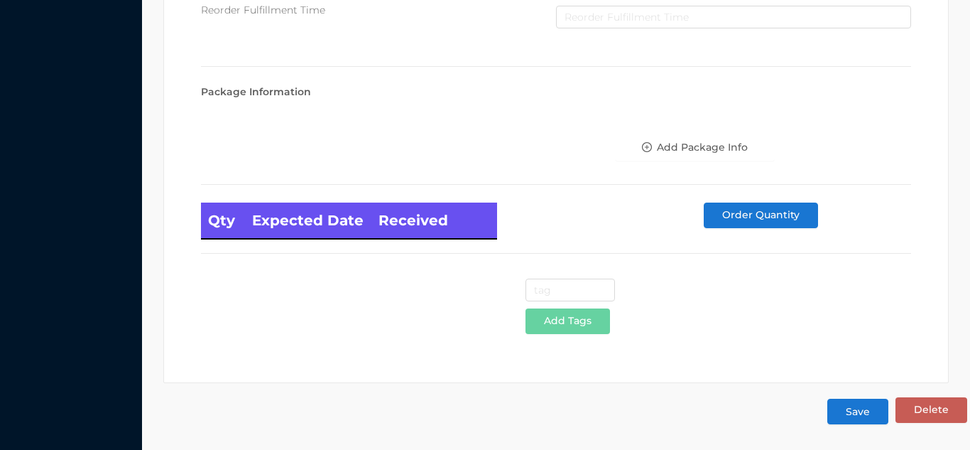
click at [861, 411] on button "Save" at bounding box center [857, 411] width 61 height 26
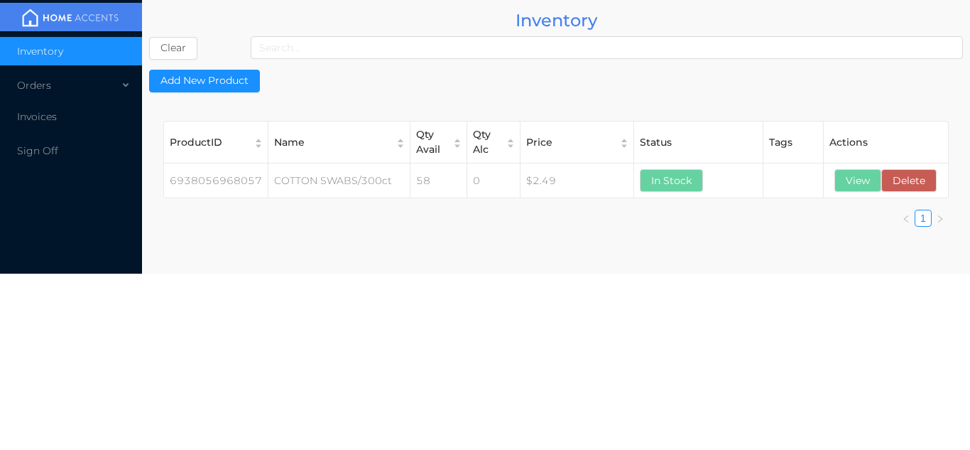
scroll to position [0, 0]
click at [52, 92] on div "Orders" at bounding box center [71, 85] width 142 height 28
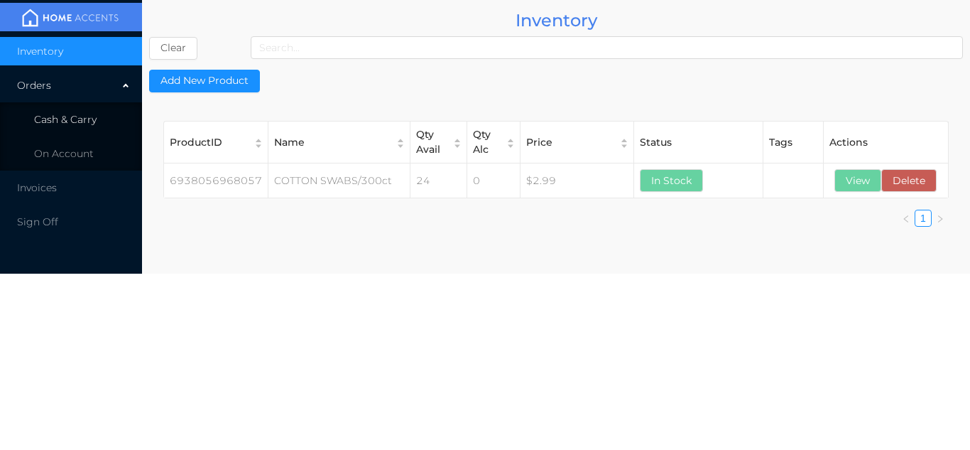
click at [76, 119] on span "Cash & Carry" at bounding box center [65, 119] width 62 height 13
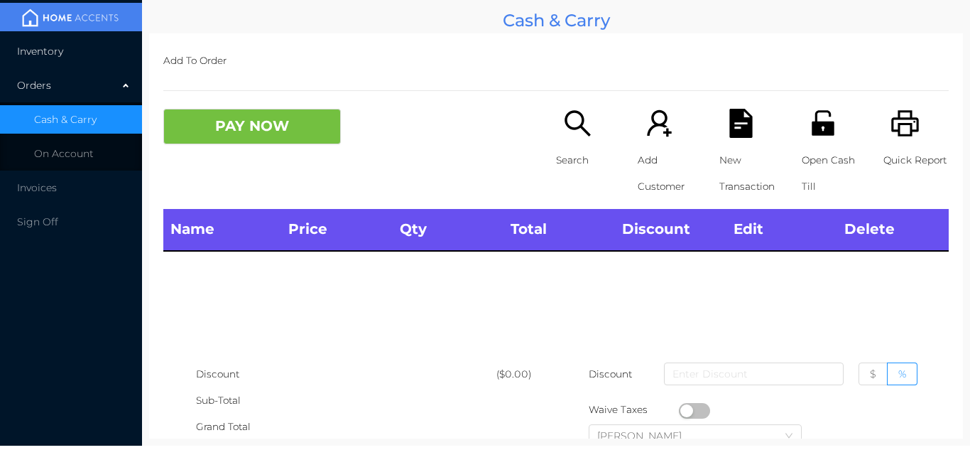
click at [73, 56] on li "Inventory" at bounding box center [71, 51] width 142 height 28
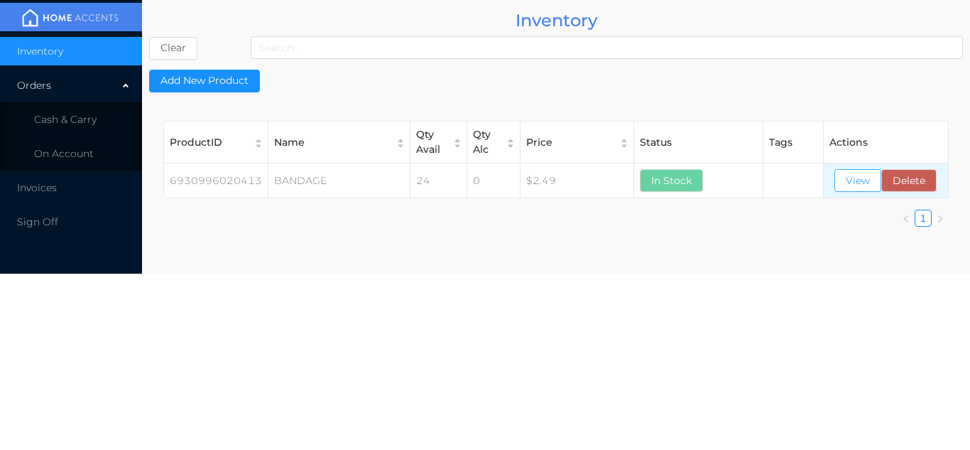
click at [854, 180] on button "View" at bounding box center [857, 180] width 47 height 23
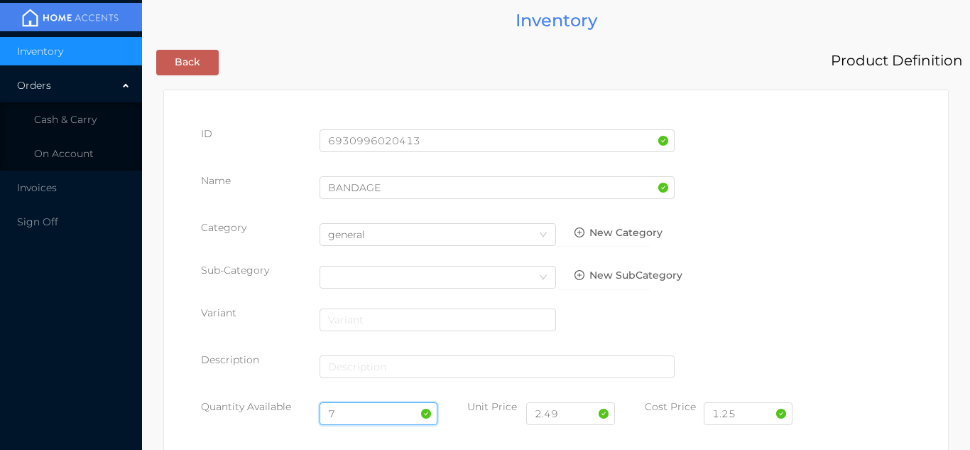
click at [374, 412] on input "7" at bounding box center [379, 413] width 119 height 23
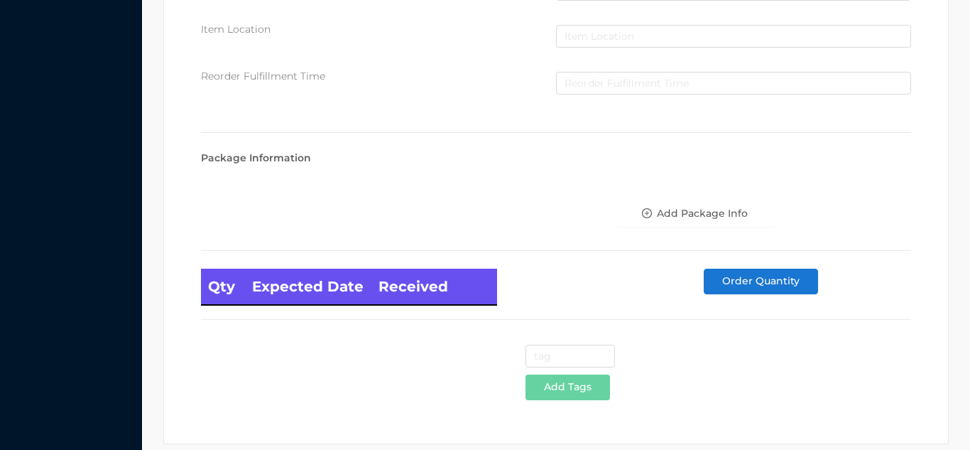
scroll to position [806, 0]
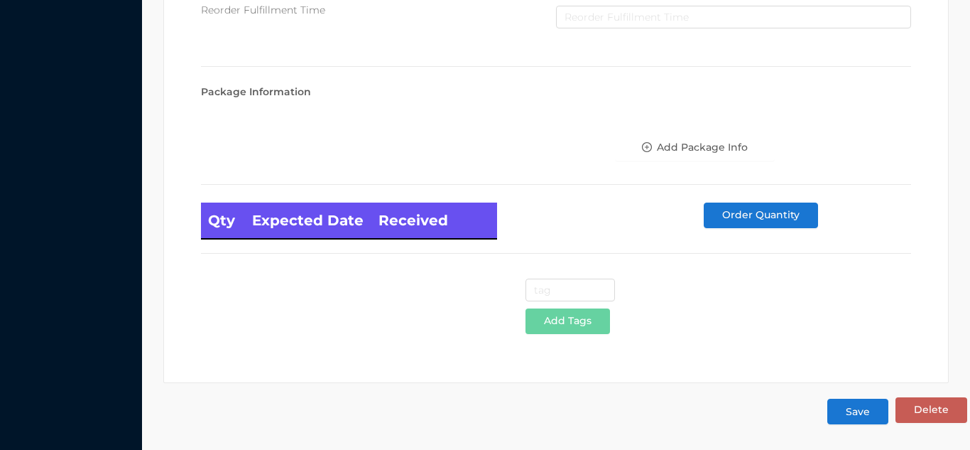
type input "24"
click at [864, 410] on button "Save" at bounding box center [857, 411] width 61 height 26
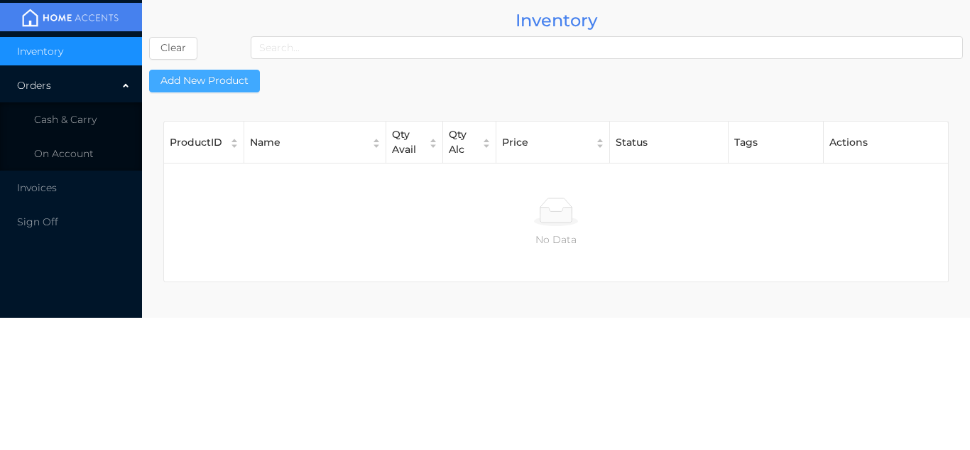
click at [210, 92] on button "Add New Product" at bounding box center [204, 81] width 111 height 23
click at [75, 129] on li "Cash & Carry" at bounding box center [71, 119] width 142 height 28
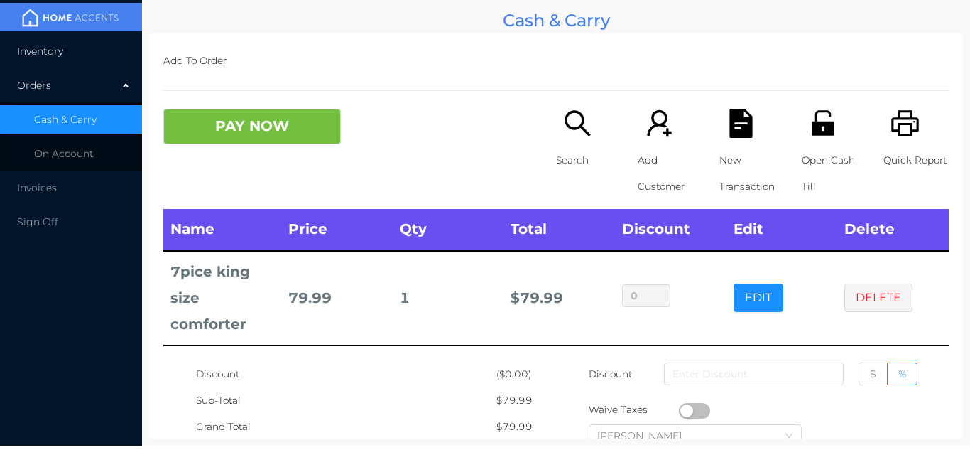
click at [58, 53] on span "Inventory" at bounding box center [40, 51] width 46 height 13
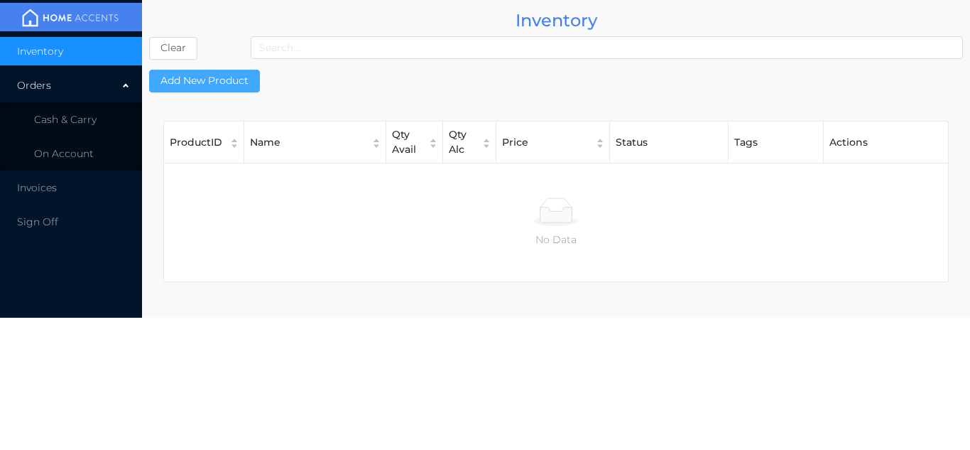
click at [219, 82] on button "Add New Product" at bounding box center [204, 81] width 111 height 23
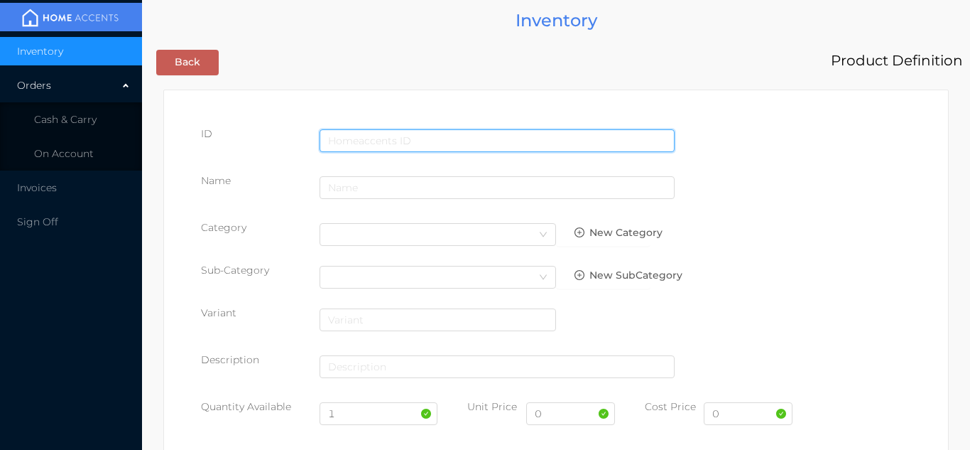
click at [356, 131] on input "text" at bounding box center [497, 140] width 355 height 23
type input "6930996000088"
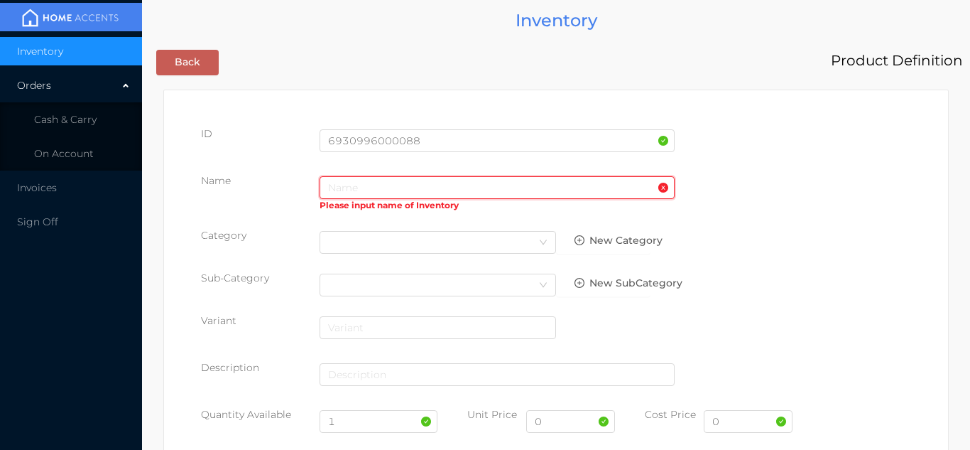
click at [354, 192] on input "text" at bounding box center [497, 187] width 355 height 23
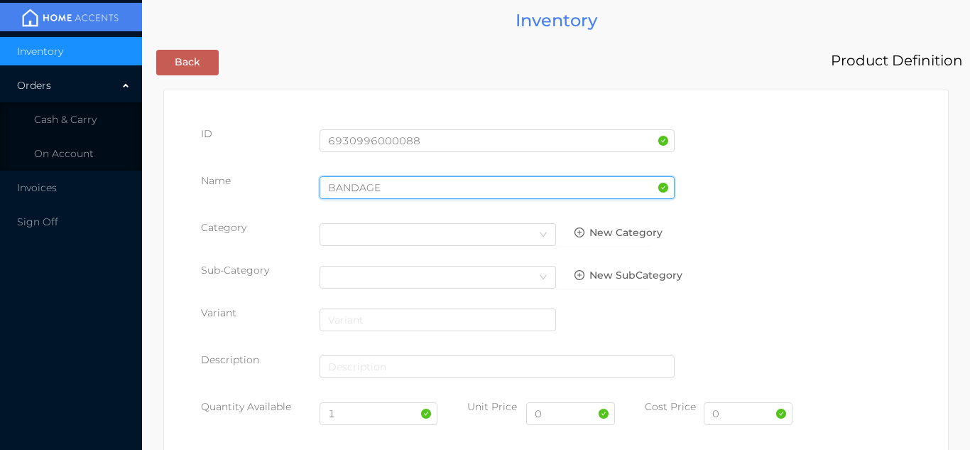
type input "BANDAGE"
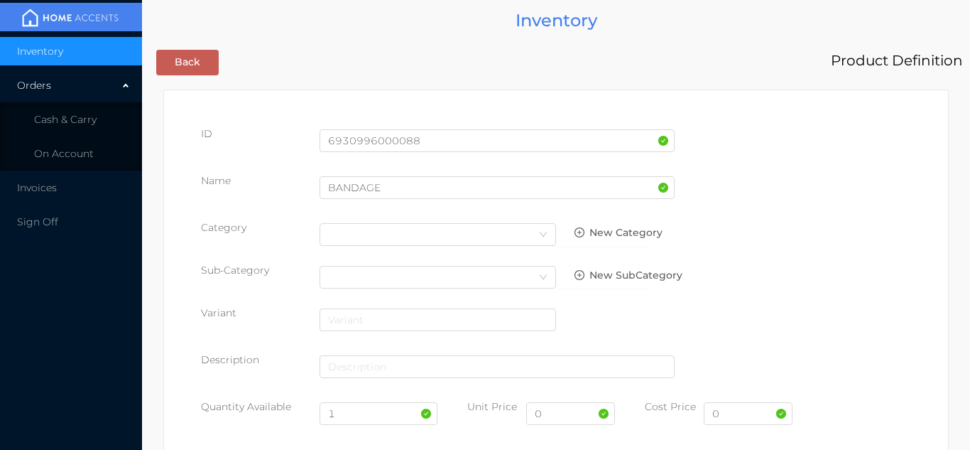
click at [876, 192] on div "Name BANDAGE" at bounding box center [556, 193] width 710 height 40
click at [541, 232] on icon "icon: down" at bounding box center [543, 234] width 9 height 9
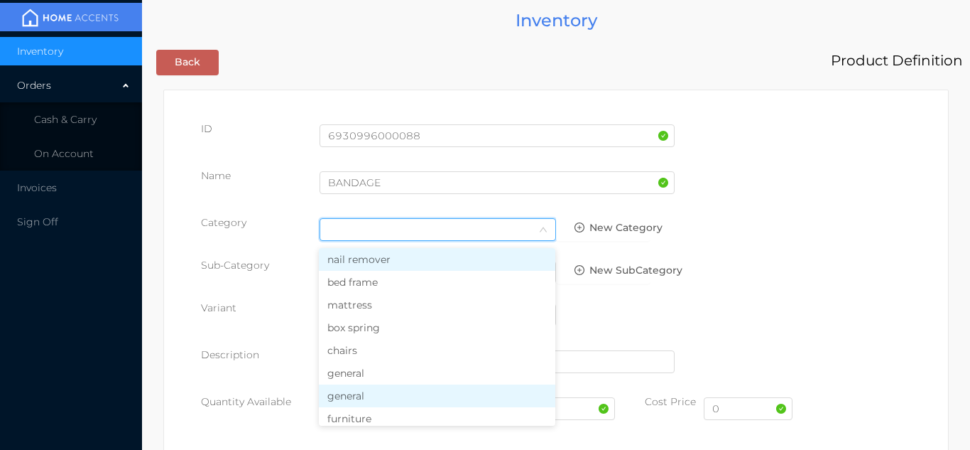
click at [393, 396] on li "general" at bounding box center [437, 395] width 236 height 23
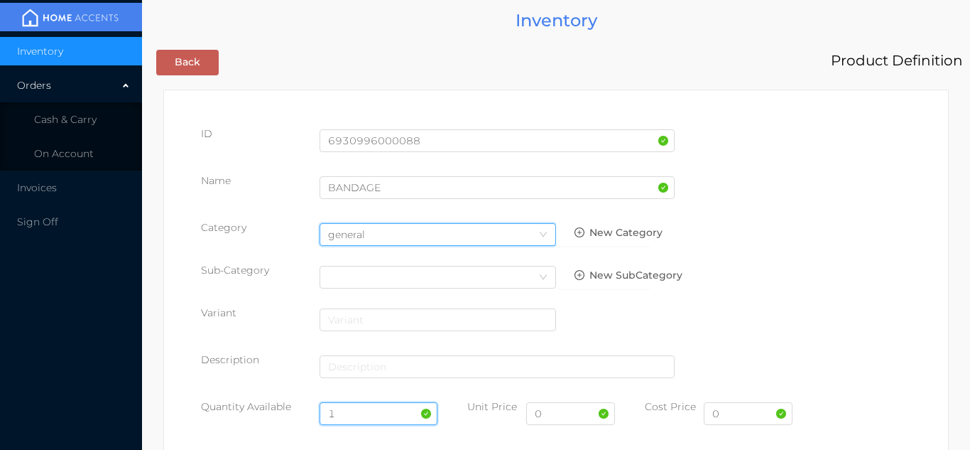
click at [358, 412] on input "1" at bounding box center [379, 413] width 119 height 23
type input "24"
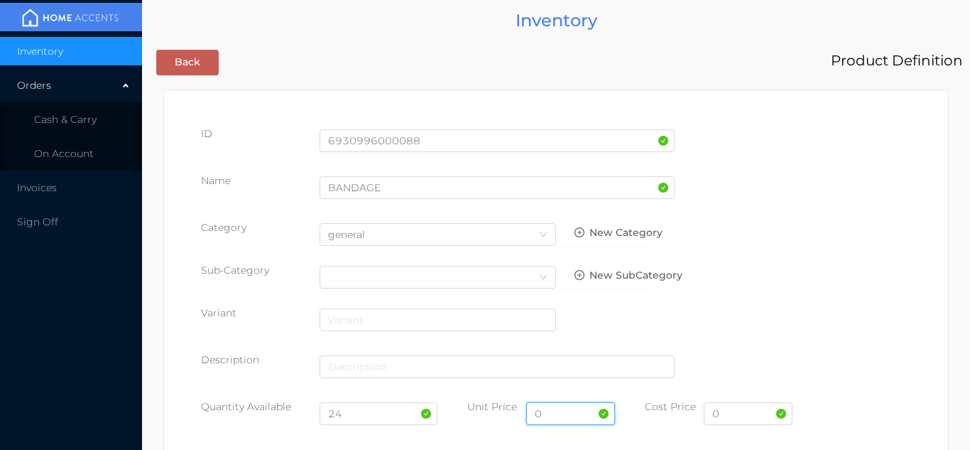
click at [572, 418] on input "0" at bounding box center [570, 413] width 89 height 23
type input "2.49"
click at [742, 415] on input "0" at bounding box center [748, 413] width 89 height 23
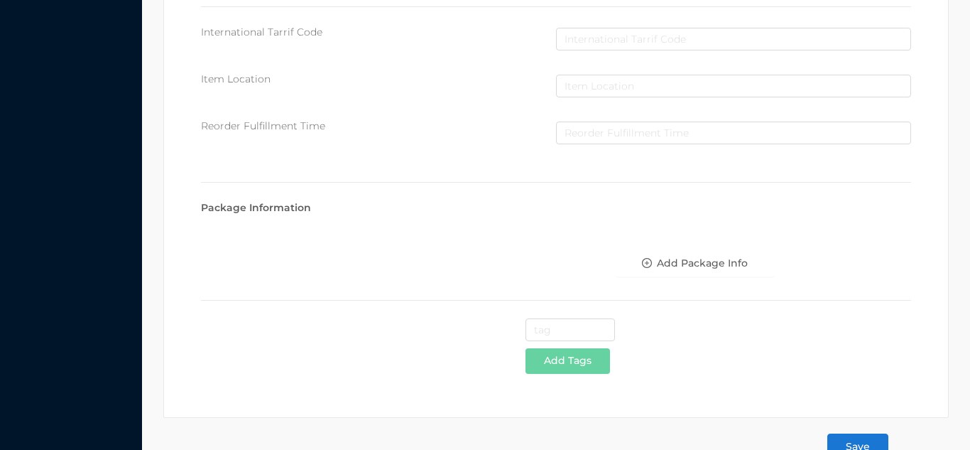
scroll to position [730, 0]
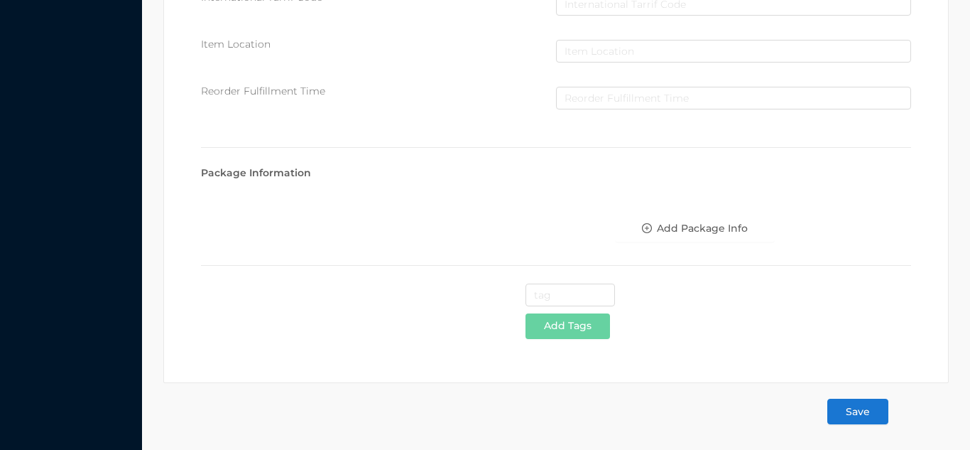
type input "1.25"
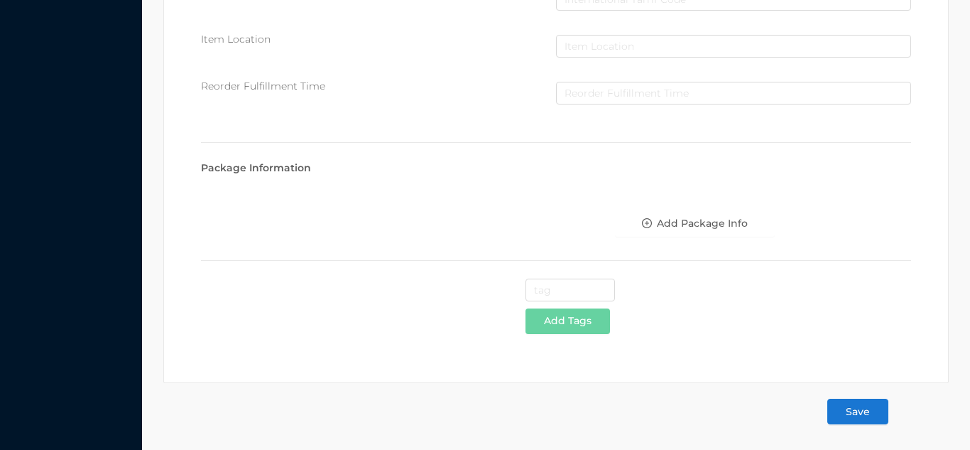
click at [879, 401] on button "Save" at bounding box center [857, 411] width 61 height 26
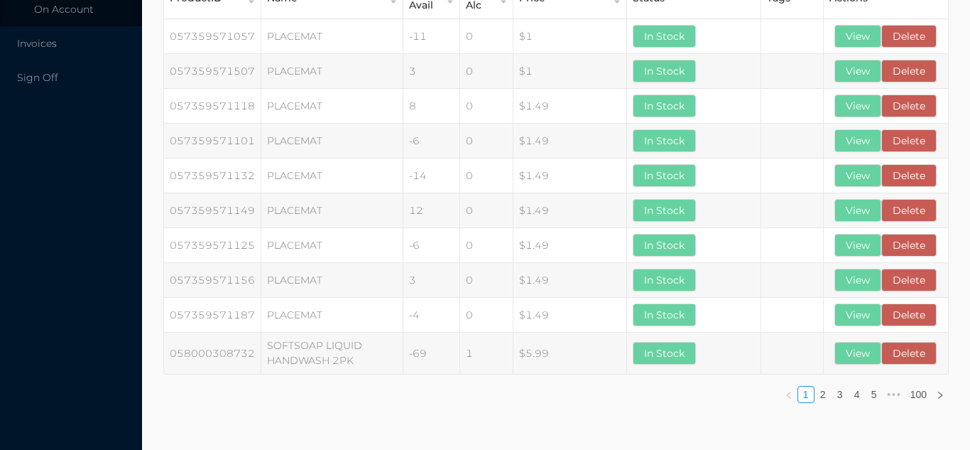
scroll to position [0, 0]
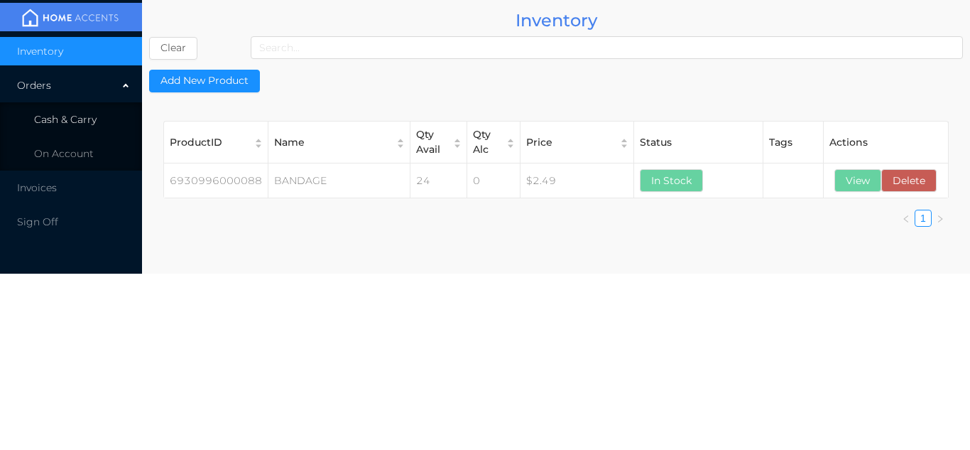
click at [65, 119] on span "Cash & Carry" at bounding box center [65, 119] width 62 height 13
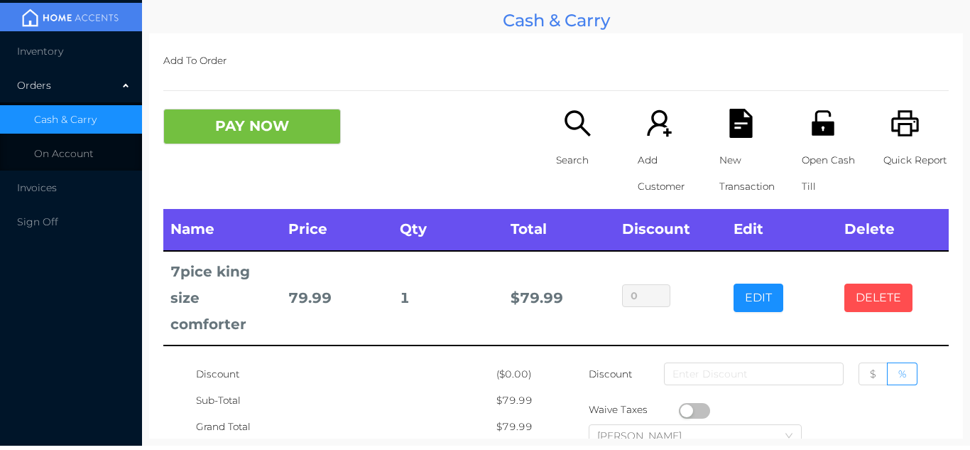
click at [862, 298] on button "DELETE" at bounding box center [878, 297] width 68 height 28
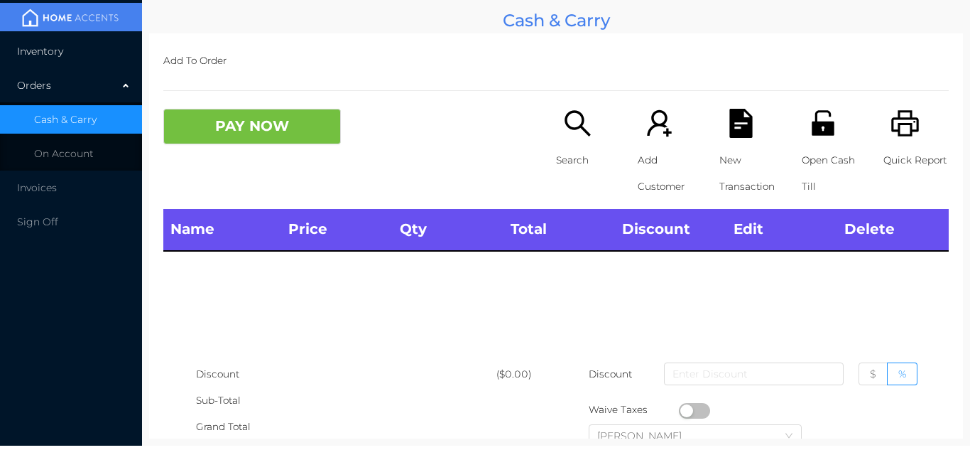
click at [62, 47] on span "Inventory" at bounding box center [40, 51] width 46 height 13
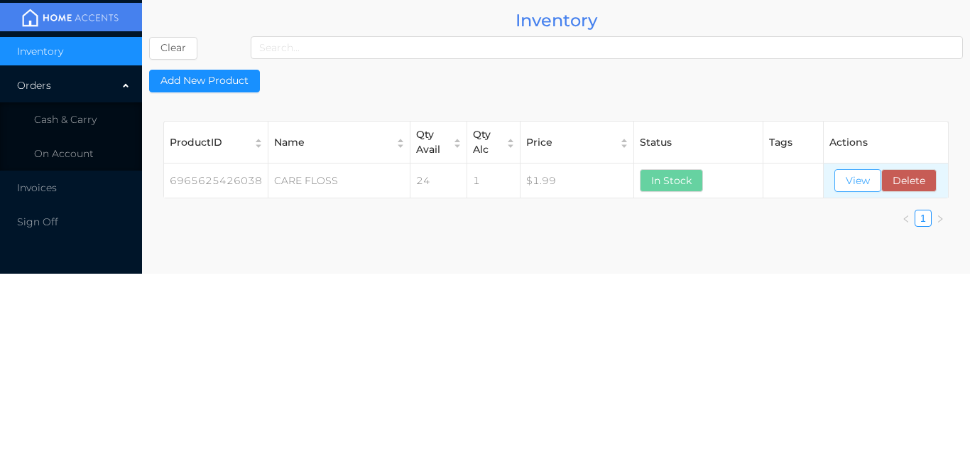
click at [856, 183] on button "View" at bounding box center [857, 180] width 47 height 23
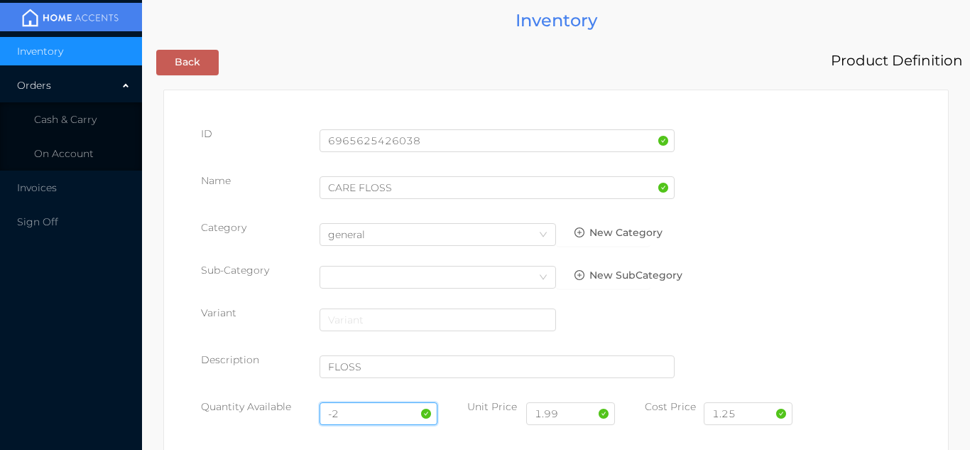
click at [359, 410] on input "-2" at bounding box center [379, 413] width 119 height 23
type input "-"
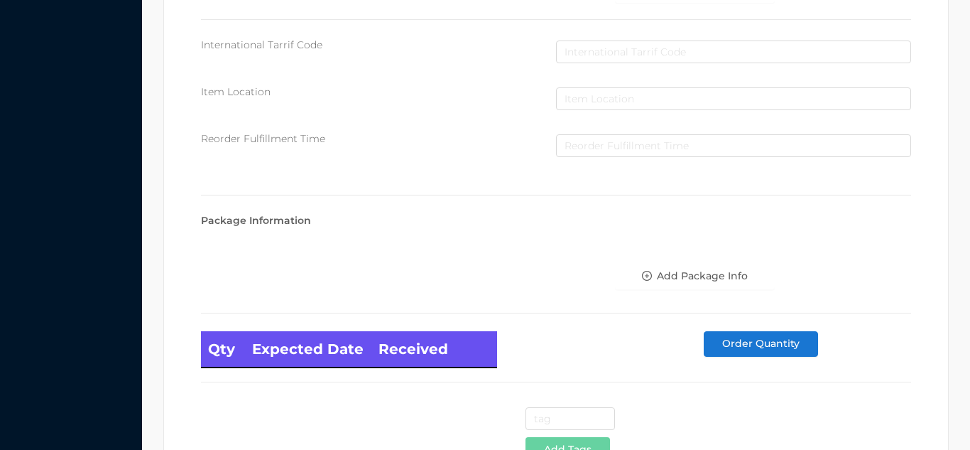
scroll to position [806, 0]
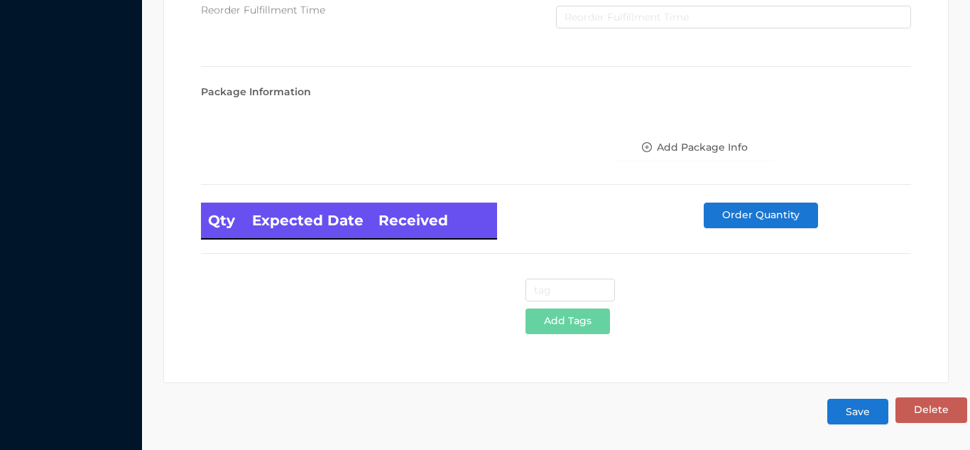
type input "24"
click at [856, 413] on button "Save" at bounding box center [857, 411] width 61 height 26
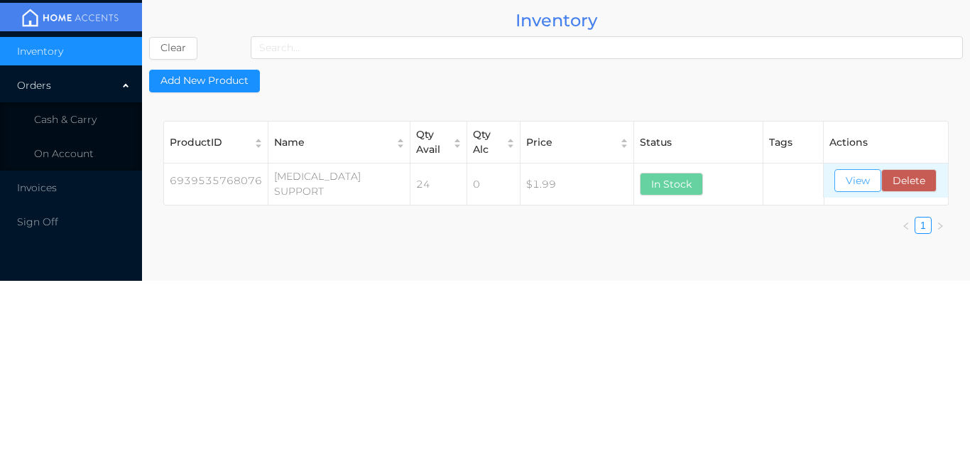
click at [854, 189] on button "View" at bounding box center [857, 180] width 47 height 23
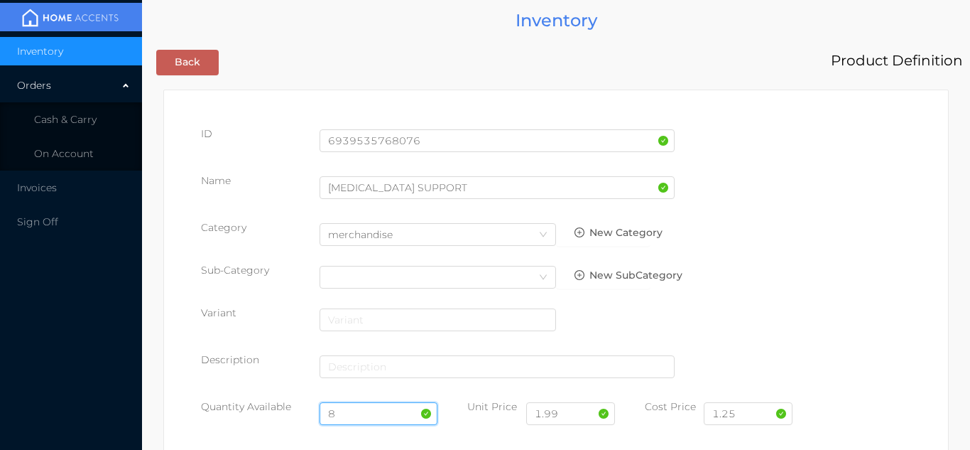
click at [373, 408] on input "8" at bounding box center [379, 413] width 119 height 23
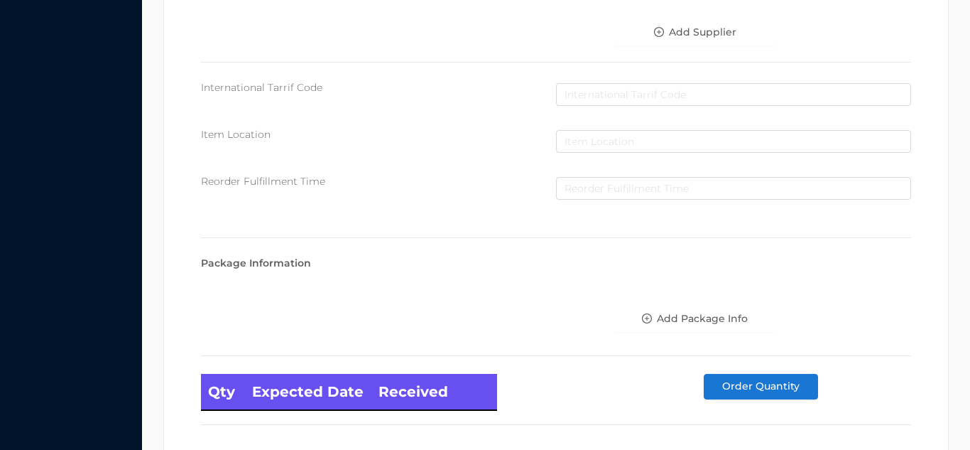
scroll to position [806, 0]
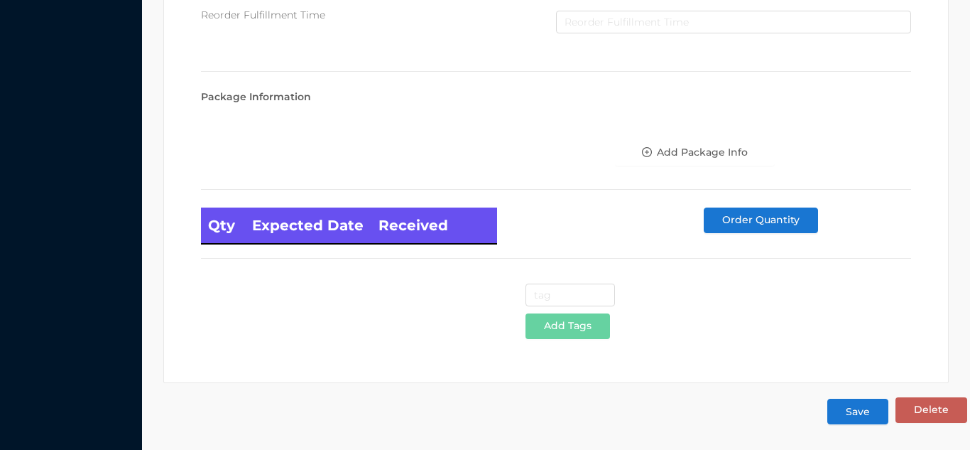
type input "24"
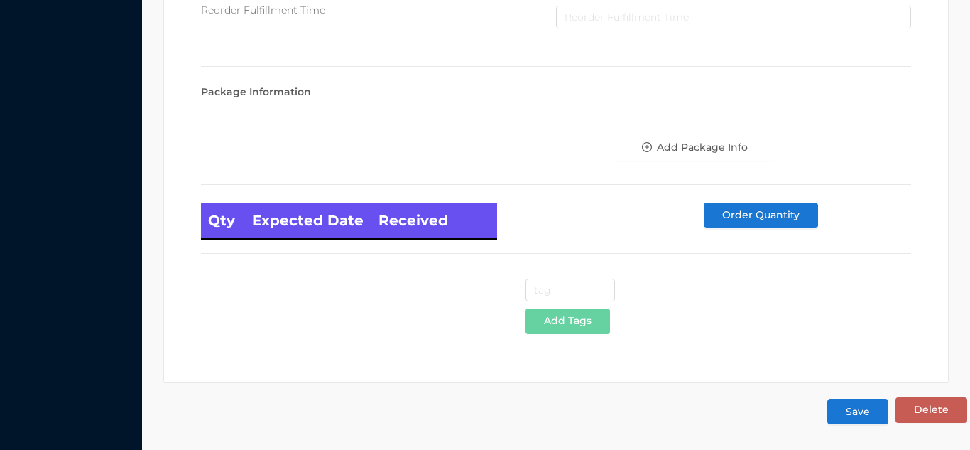
click at [854, 408] on button "Save" at bounding box center [857, 411] width 61 height 26
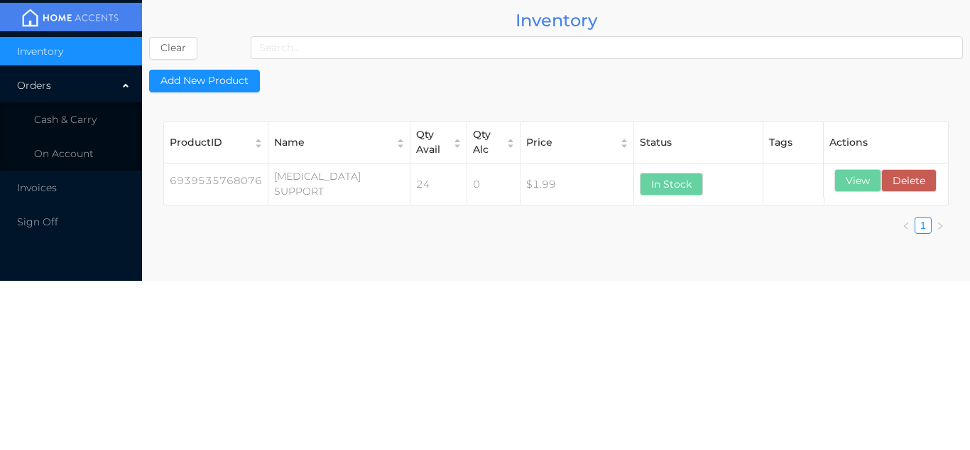
scroll to position [0, 0]
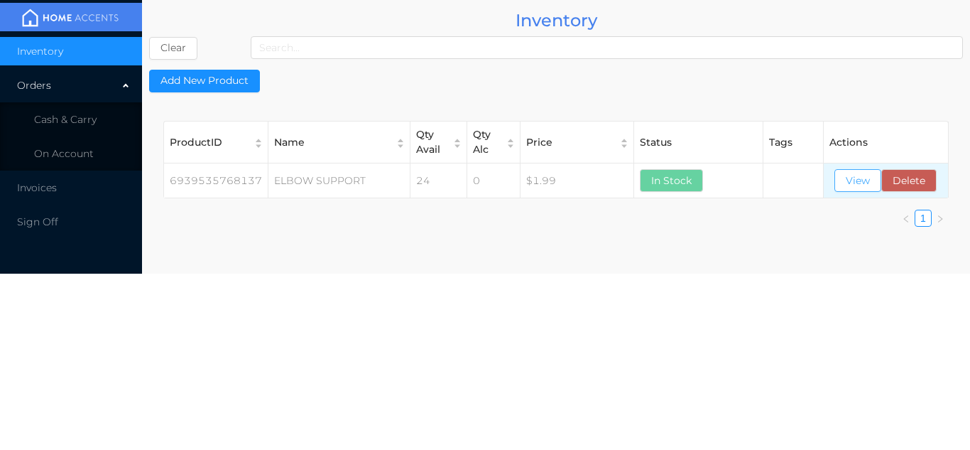
click at [842, 187] on button "View" at bounding box center [857, 180] width 47 height 23
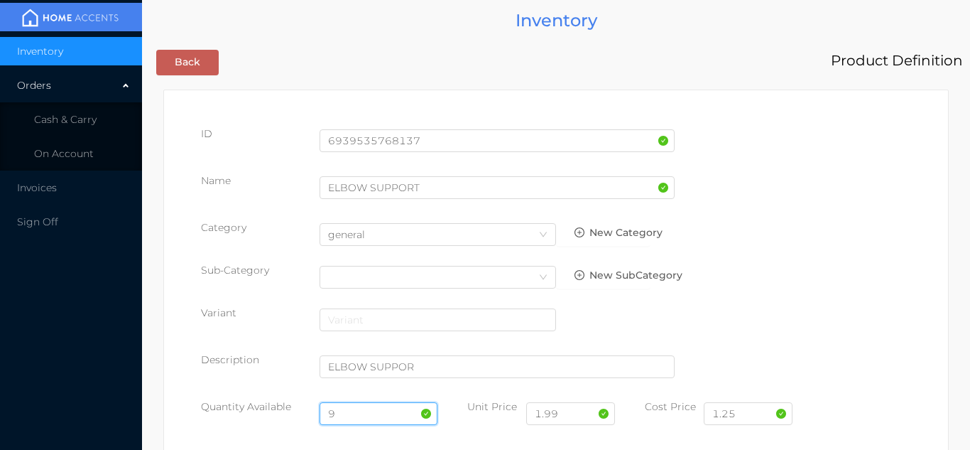
click at [366, 413] on input "9" at bounding box center [379, 413] width 119 height 23
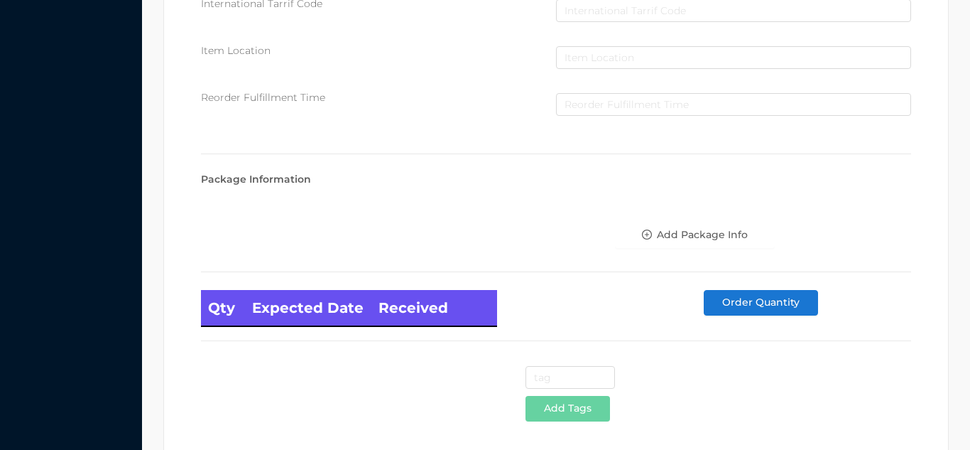
scroll to position [806, 0]
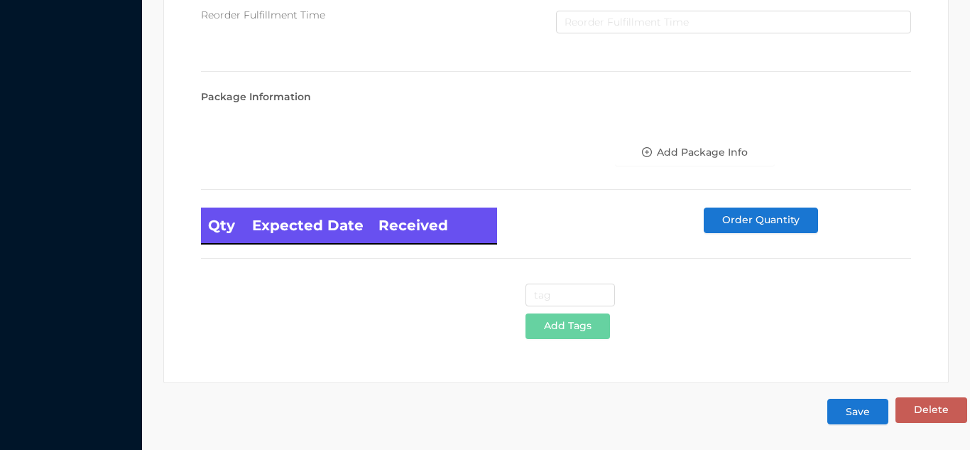
type input "24"
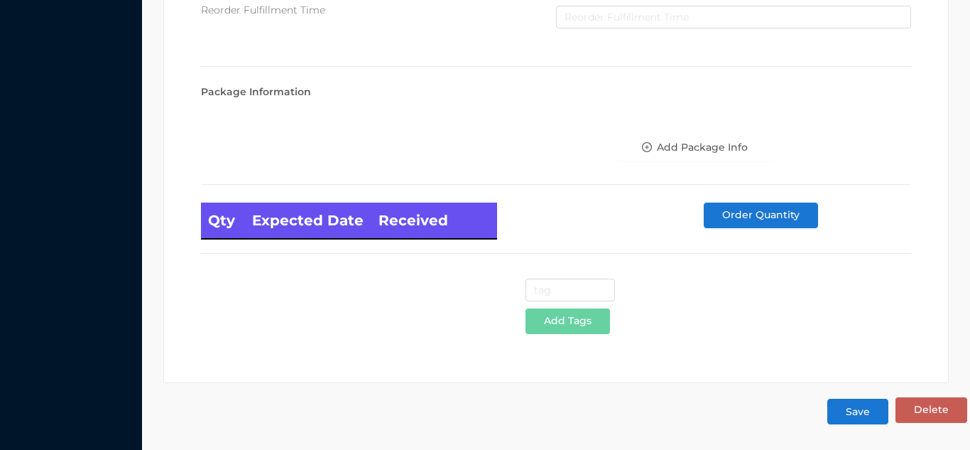
click at [854, 424] on button "Save" at bounding box center [857, 411] width 61 height 26
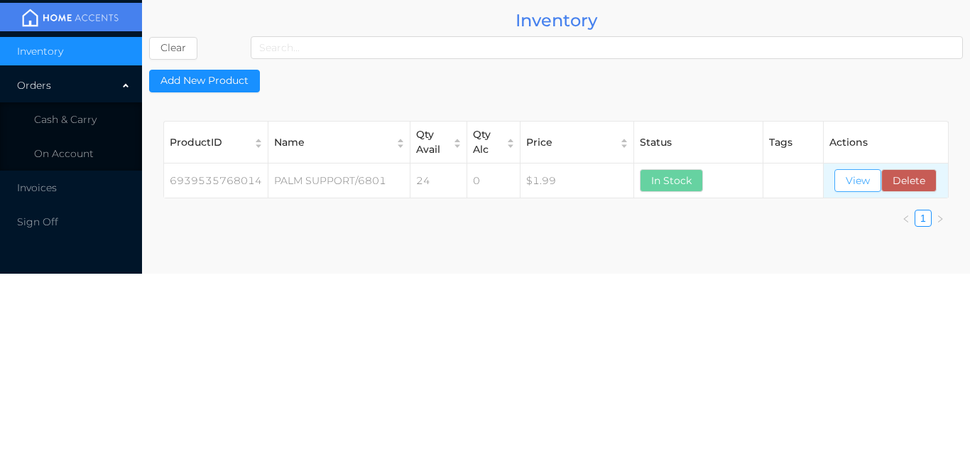
click at [844, 184] on button "View" at bounding box center [857, 180] width 47 height 23
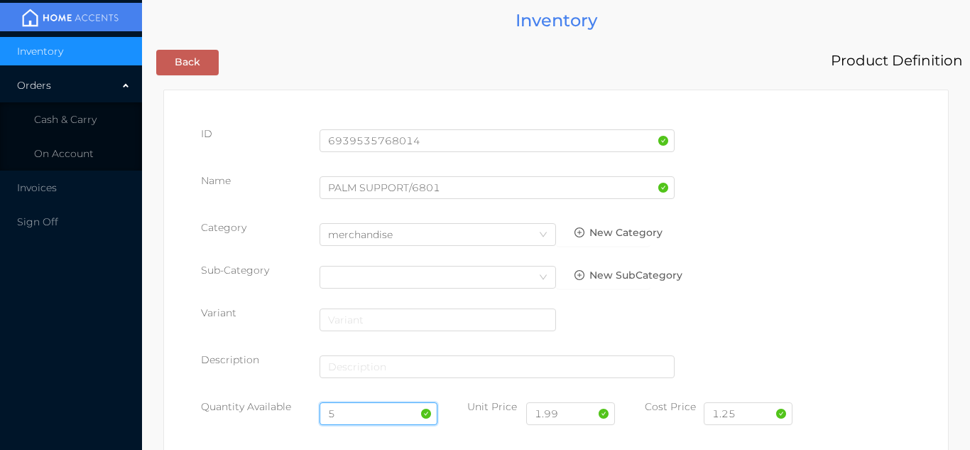
click at [357, 413] on input "5" at bounding box center [379, 413] width 119 height 23
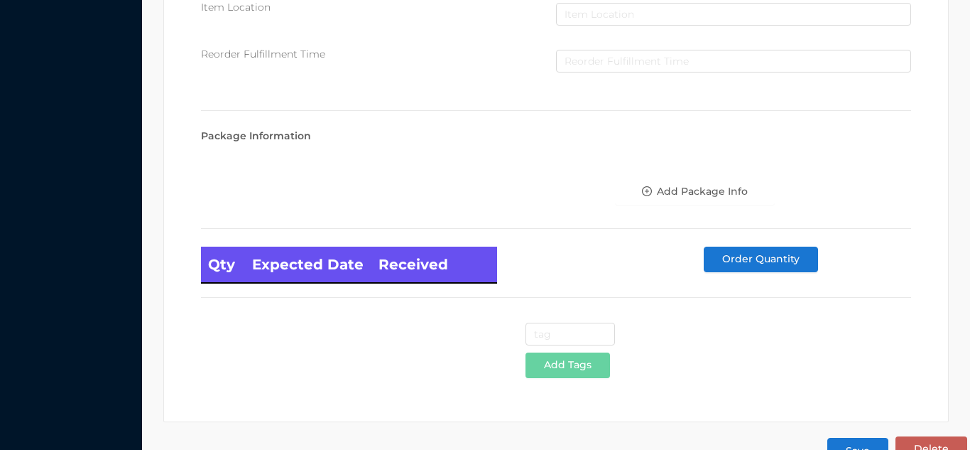
scroll to position [806, 0]
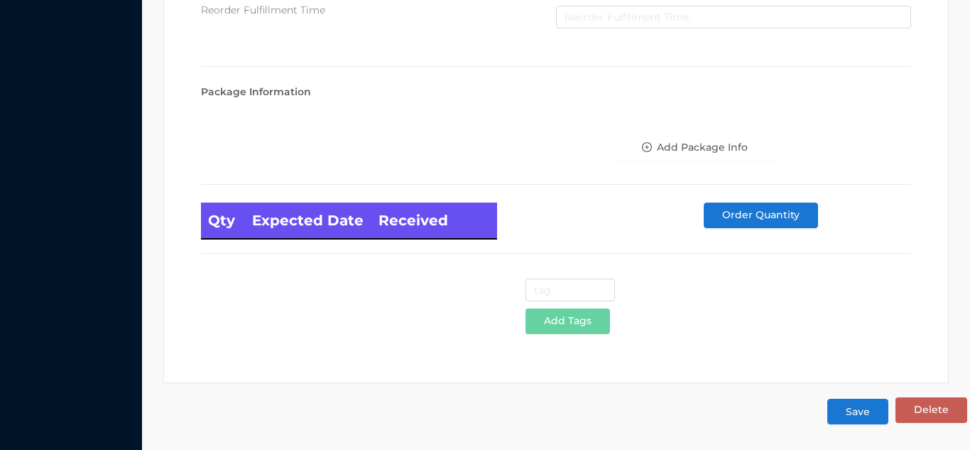
type input "24"
click at [871, 420] on button "Save" at bounding box center [857, 411] width 61 height 26
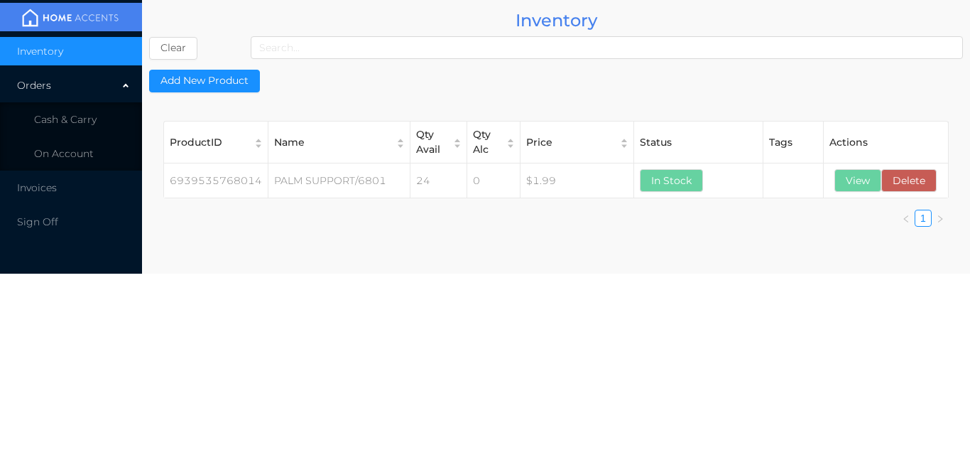
scroll to position [0, 0]
click at [864, 178] on button "View" at bounding box center [857, 180] width 47 height 23
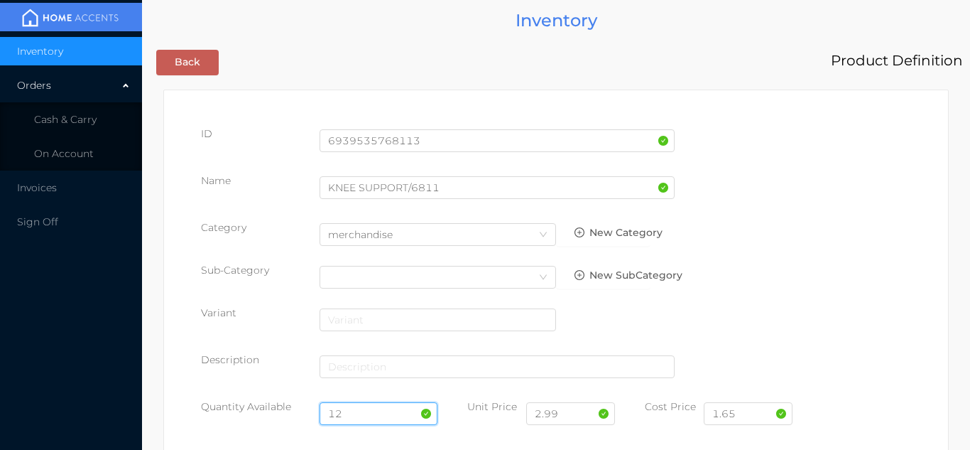
click at [345, 413] on input "12" at bounding box center [379, 413] width 119 height 23
type input "1"
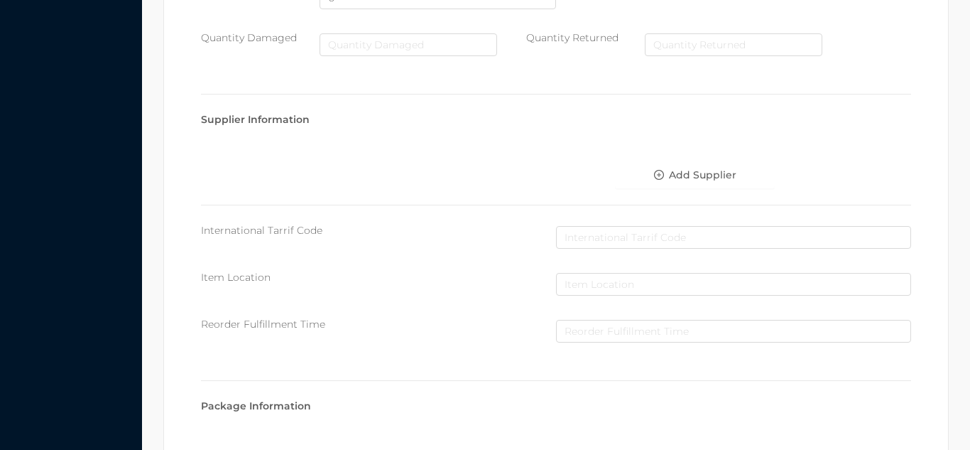
scroll to position [806, 0]
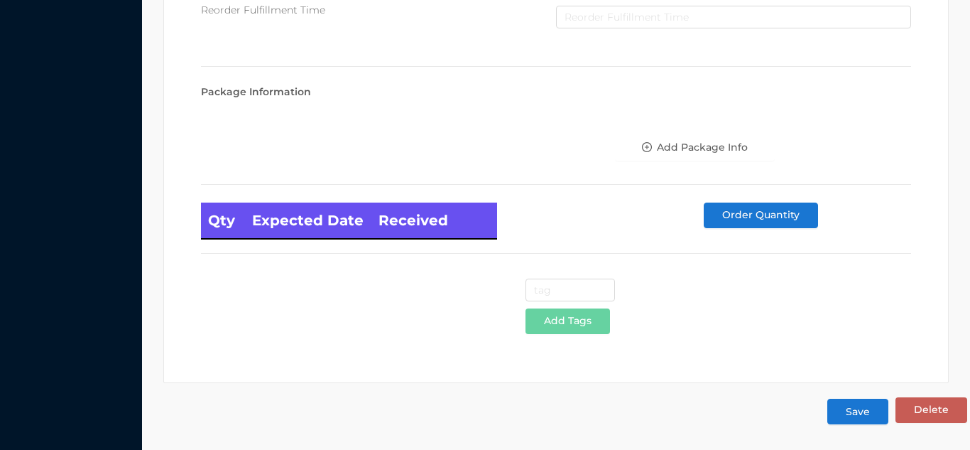
type input "24"
click at [870, 415] on button "Save" at bounding box center [857, 411] width 61 height 26
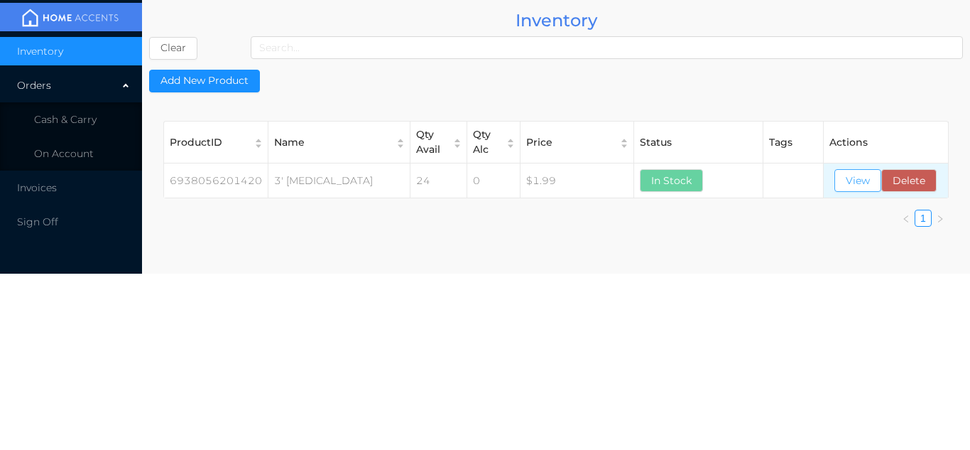
click at [855, 178] on button "View" at bounding box center [857, 180] width 47 height 23
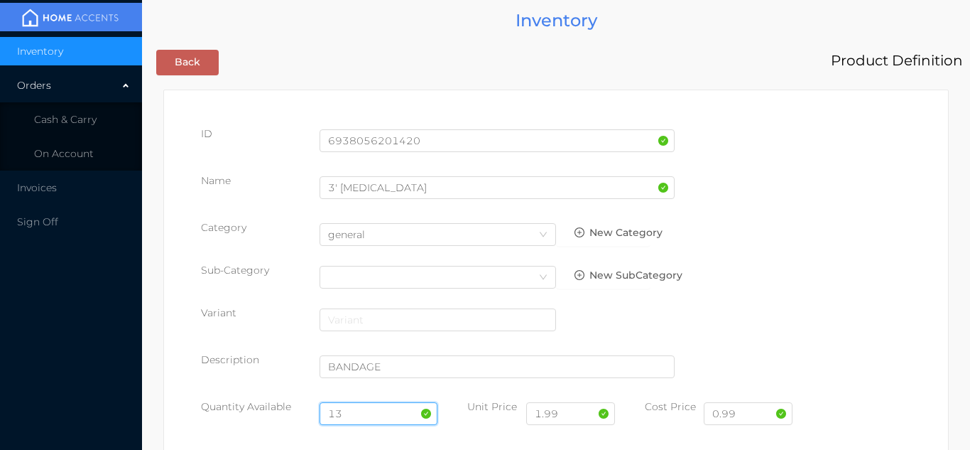
click at [356, 411] on input "13" at bounding box center [379, 413] width 119 height 23
type input "1"
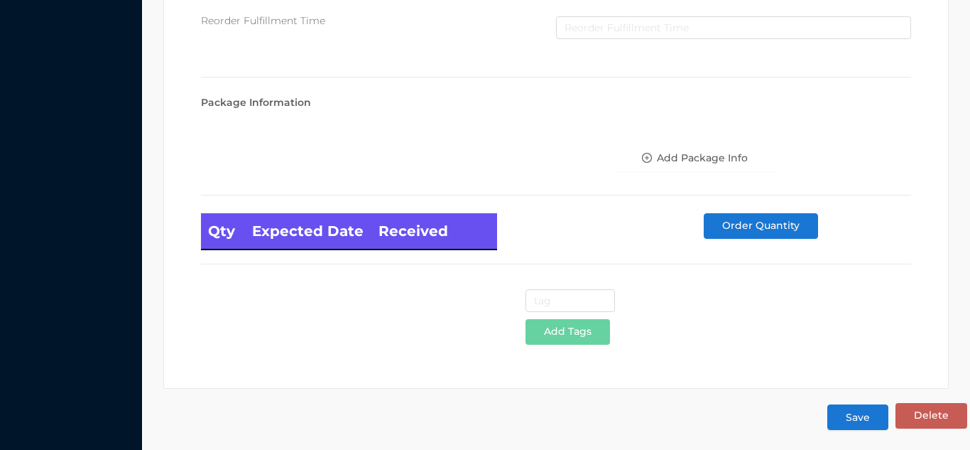
scroll to position [806, 0]
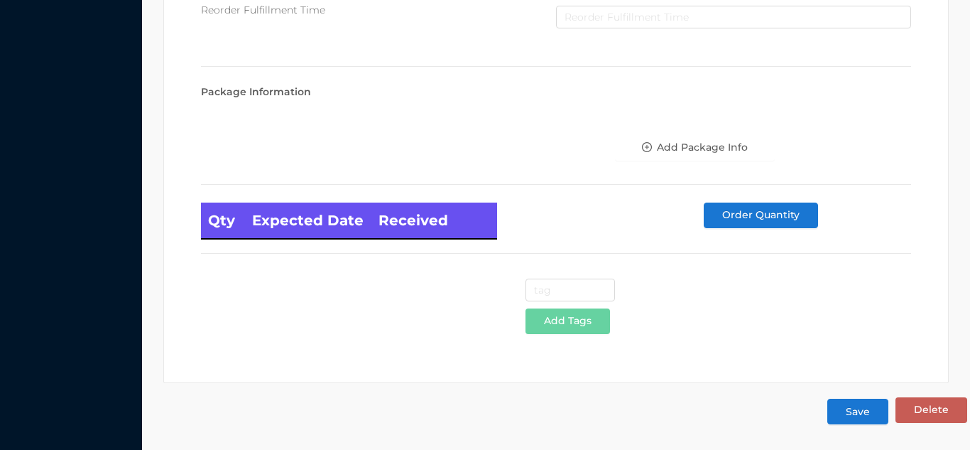
type input "24"
click at [864, 403] on button "Save" at bounding box center [857, 411] width 61 height 26
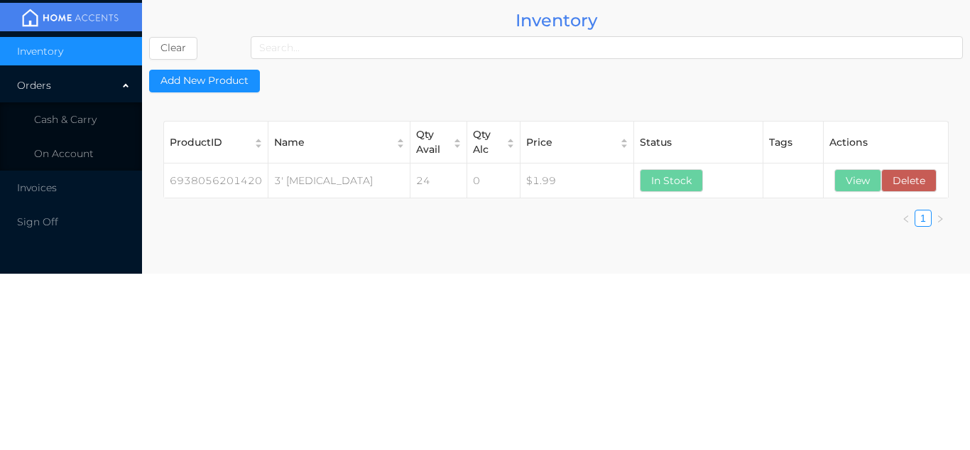
scroll to position [0, 0]
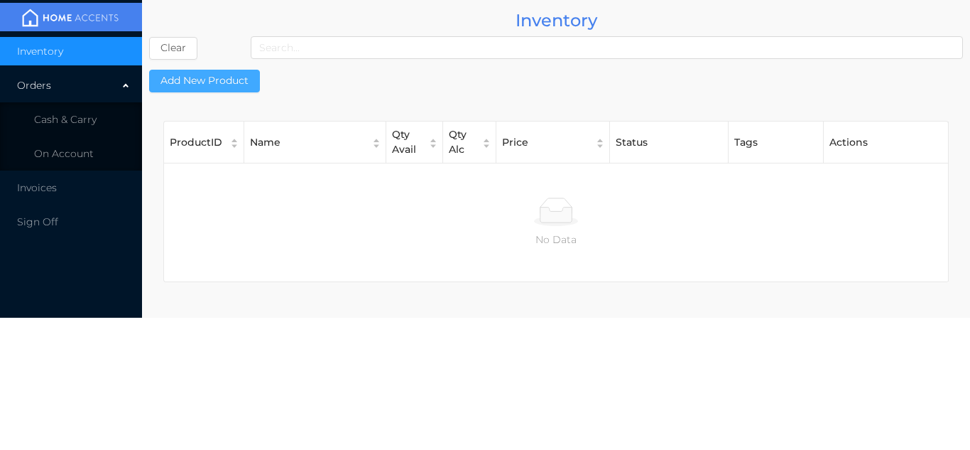
click at [230, 80] on button "Add New Product" at bounding box center [204, 81] width 111 height 23
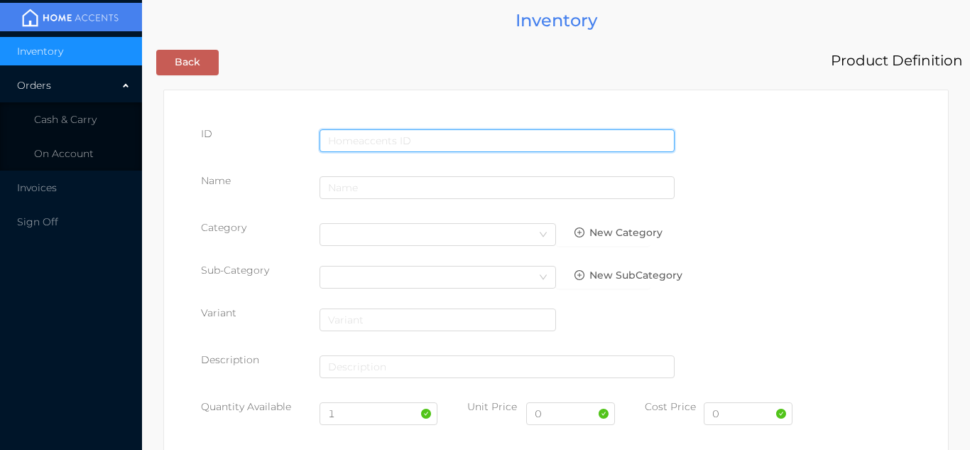
click at [356, 139] on input "text" at bounding box center [497, 140] width 355 height 23
type input "6936254615803"
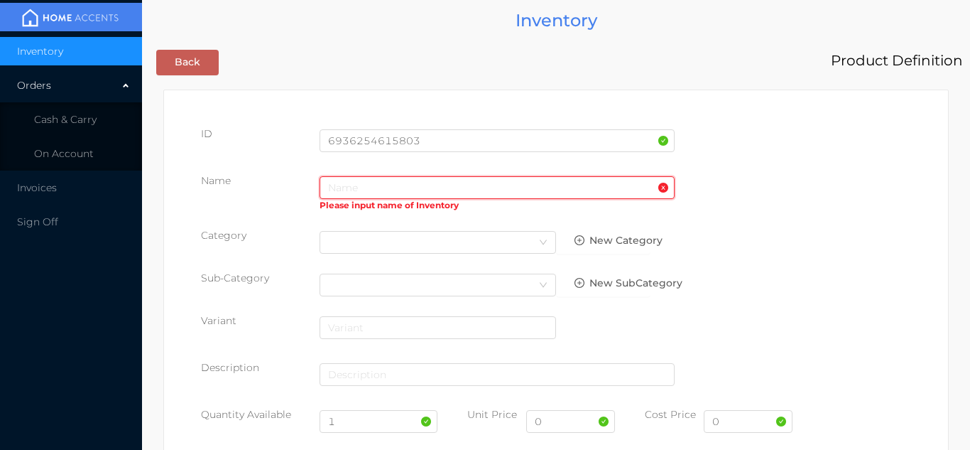
click at [354, 190] on input "text" at bounding box center [497, 187] width 355 height 23
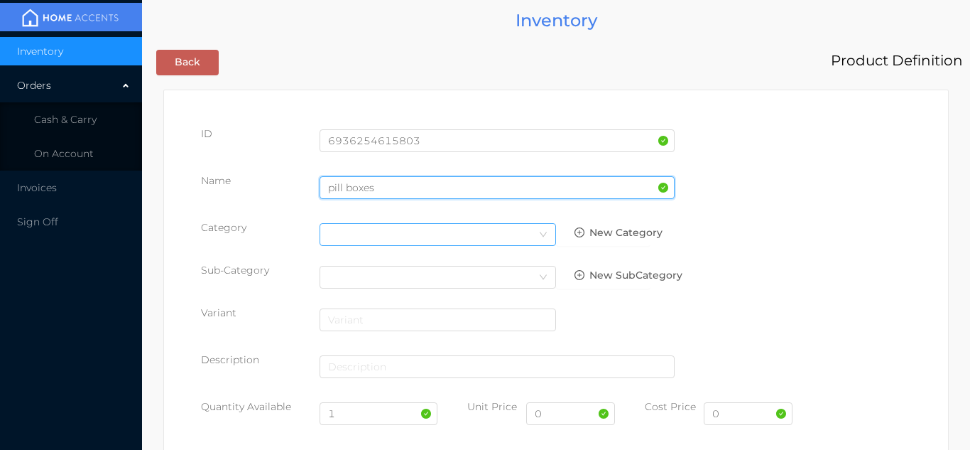
type input "pill boxes"
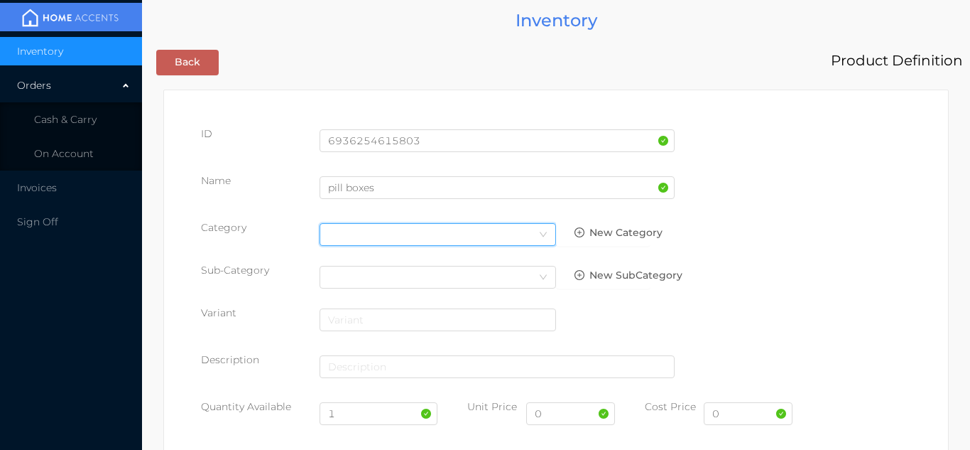
click at [524, 232] on div "Select Category" at bounding box center [437, 234] width 219 height 21
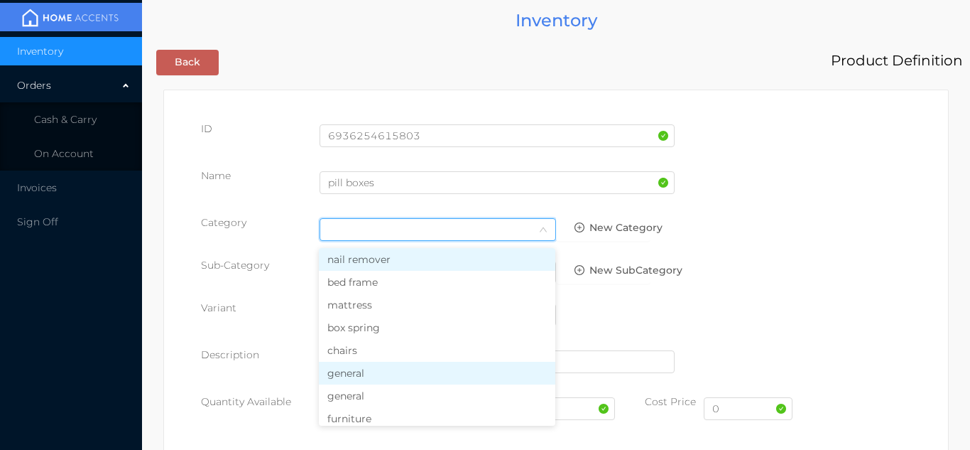
click at [371, 380] on li "general" at bounding box center [437, 372] width 236 height 23
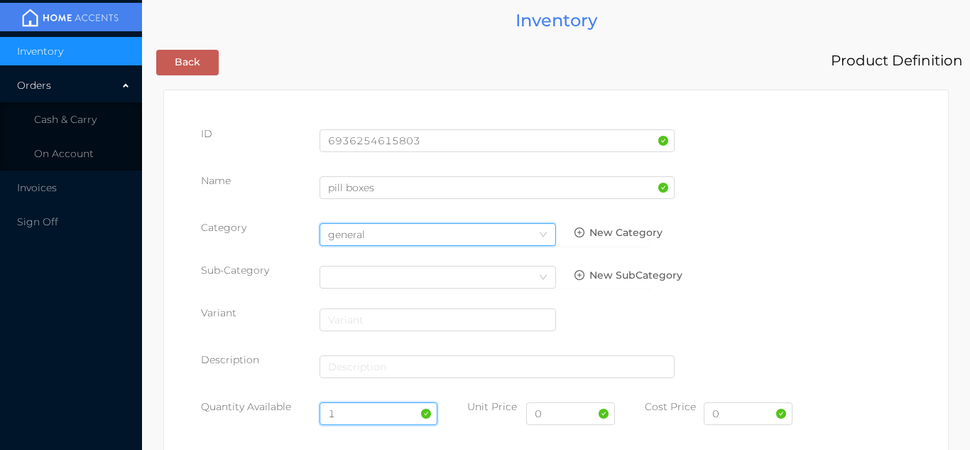
click at [356, 414] on input "1" at bounding box center [379, 413] width 119 height 23
type input "24"
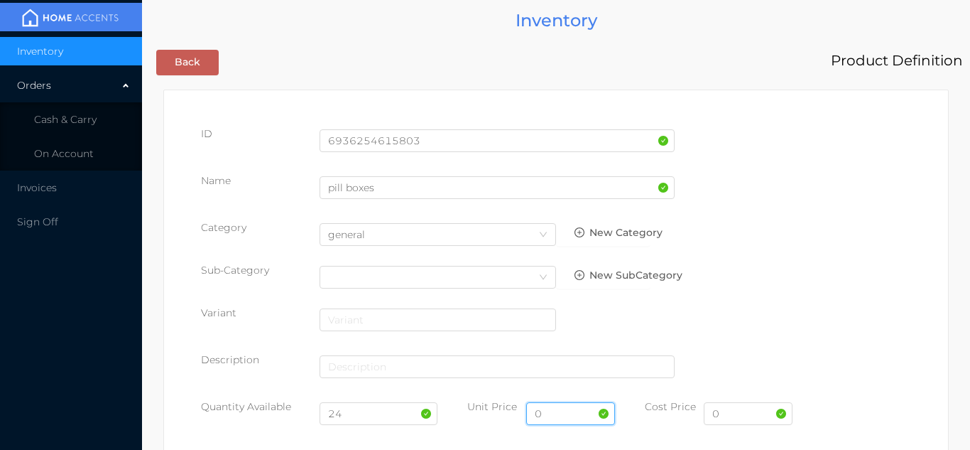
click at [569, 415] on input "0" at bounding box center [570, 413] width 89 height 23
type input "1.49"
click at [742, 412] on input "0" at bounding box center [748, 413] width 89 height 23
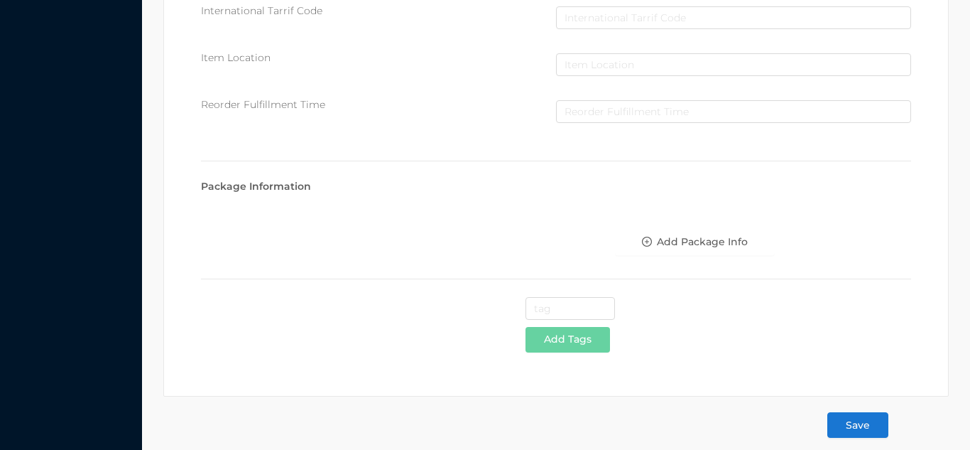
scroll to position [730, 0]
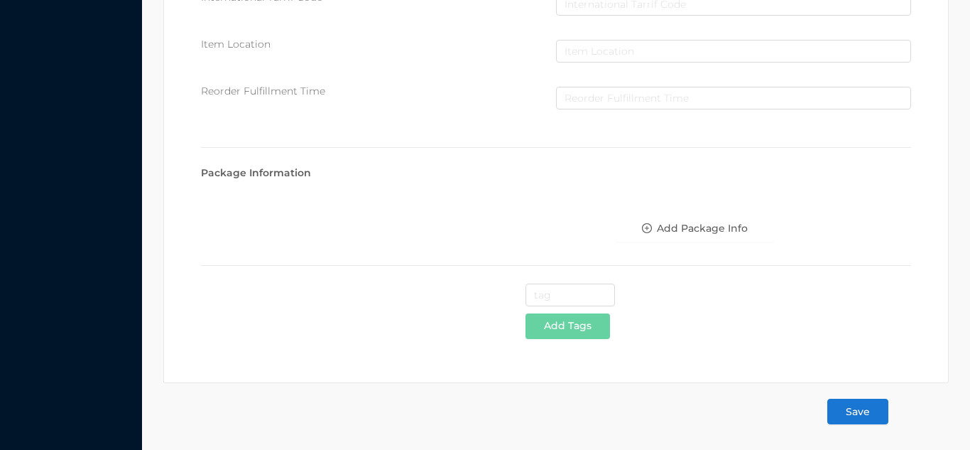
type input "0.75"
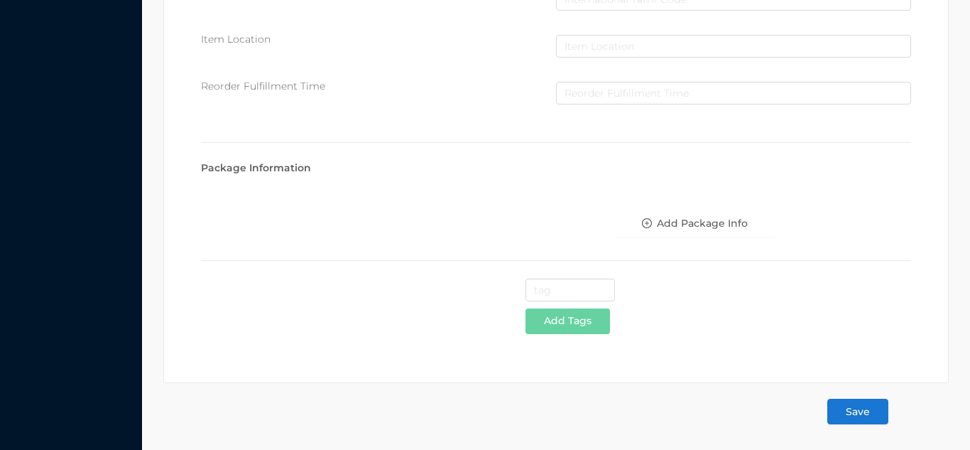
click at [856, 436] on div "Save" at bounding box center [861, 419] width 68 height 45
click at [865, 424] on button "Save" at bounding box center [857, 411] width 61 height 26
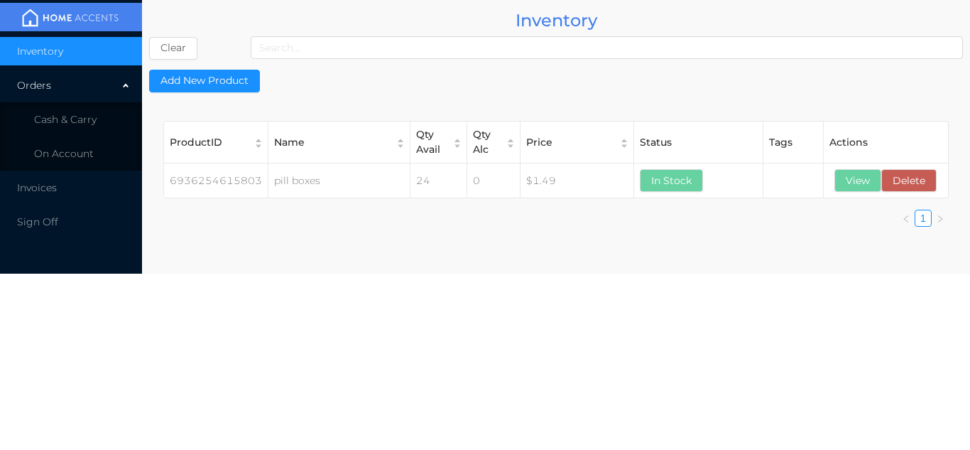
scroll to position [0, 0]
click at [75, 123] on span "Cash & Carry" at bounding box center [65, 119] width 62 height 13
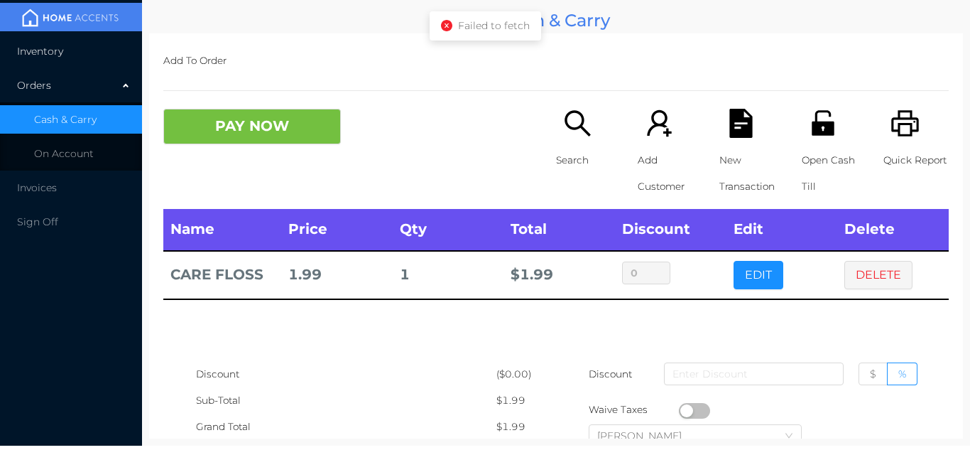
click at [71, 49] on li "Inventory" at bounding box center [71, 51] width 142 height 28
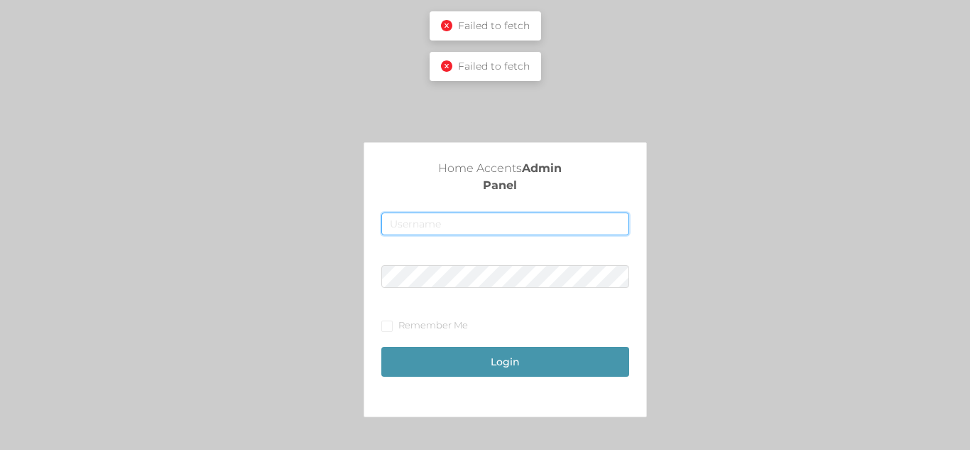
type input "[EMAIL_ADDRESS][DOMAIN_NAME]"
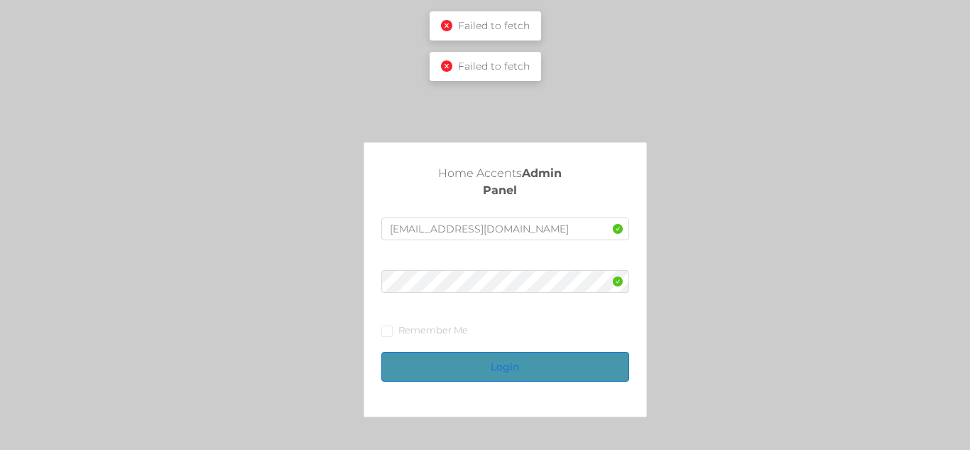
click at [531, 364] on button "Login" at bounding box center [504, 367] width 247 height 30
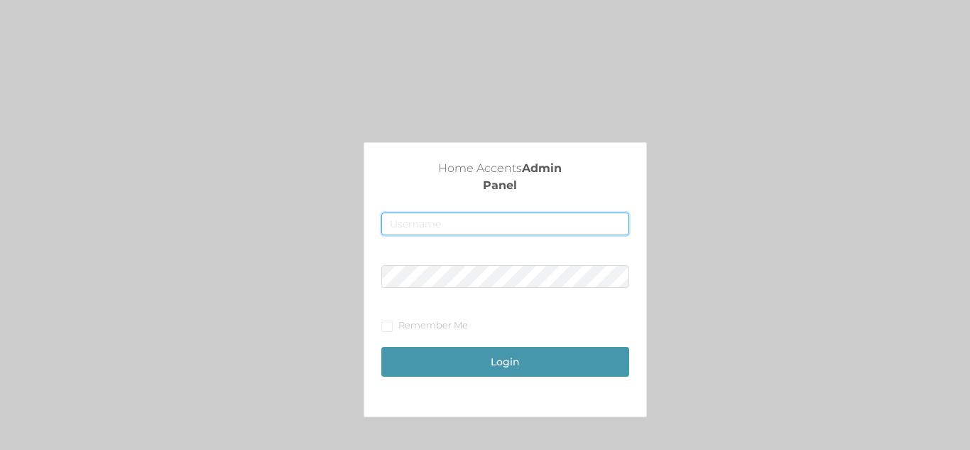
type input "[EMAIL_ADDRESS][DOMAIN_NAME]"
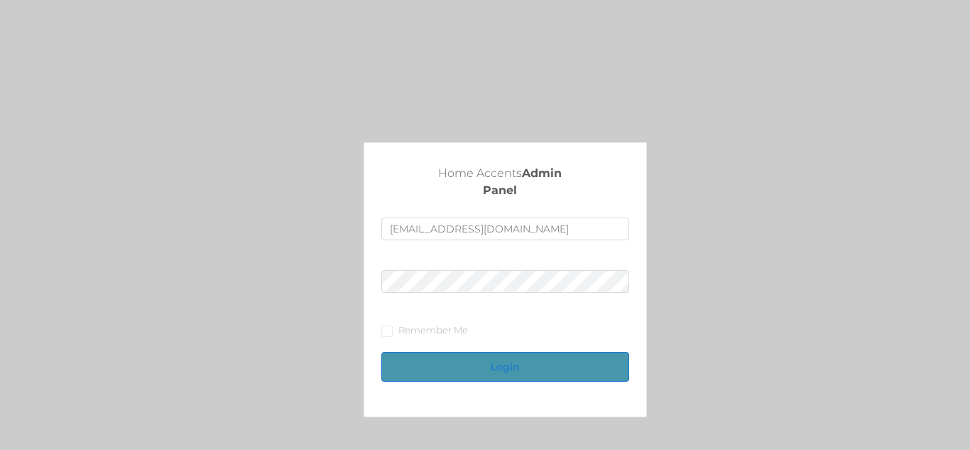
click at [570, 364] on button "Login" at bounding box center [504, 367] width 247 height 30
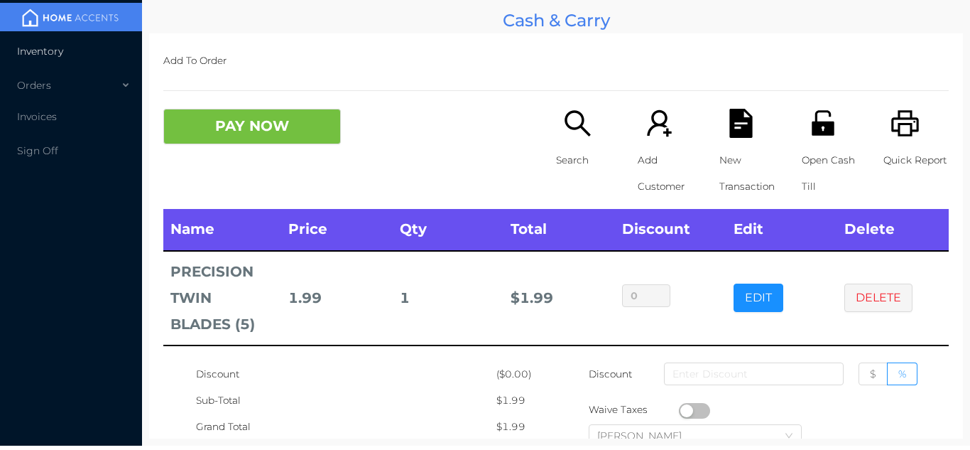
click at [60, 62] on li "Inventory" at bounding box center [71, 51] width 142 height 28
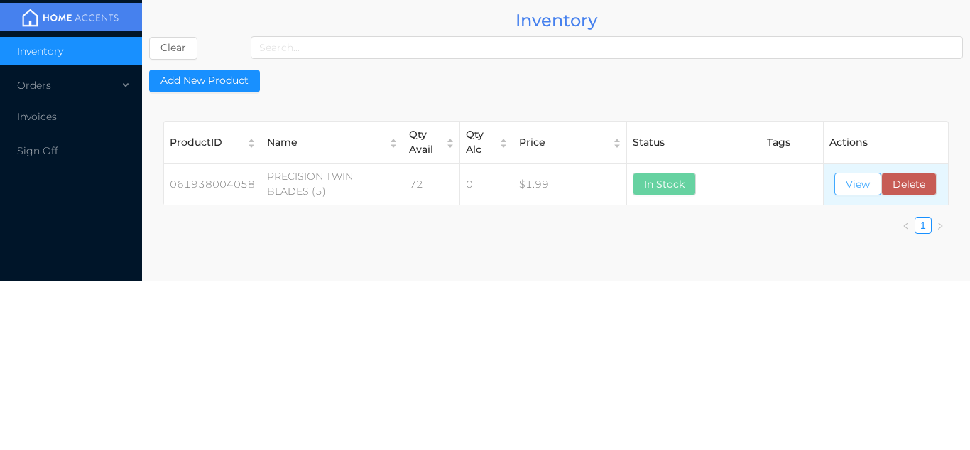
click at [856, 185] on button "View" at bounding box center [857, 184] width 47 height 23
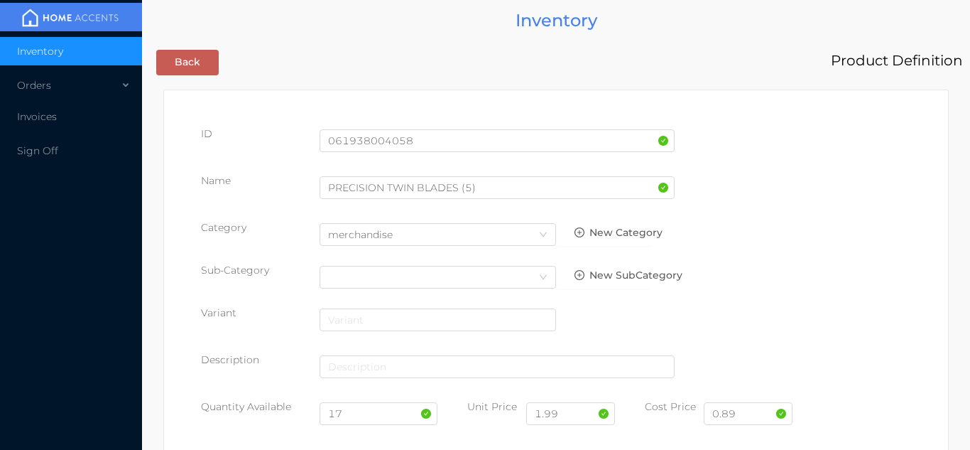
click at [747, 430] on div "0.89" at bounding box center [748, 415] width 89 height 33
click at [765, 418] on input "0.89" at bounding box center [748, 413] width 89 height 23
type input "0.90"
click at [369, 415] on input "17" at bounding box center [379, 413] width 119 height 23
type input "1"
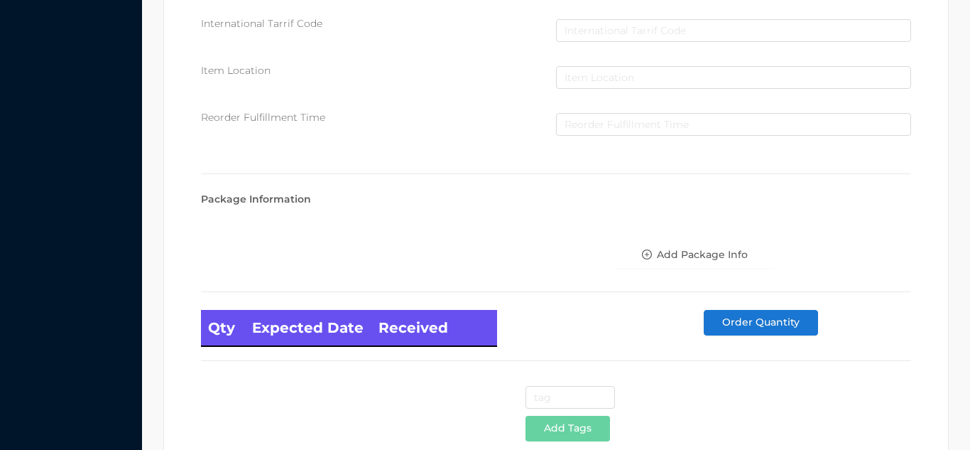
scroll to position [806, 0]
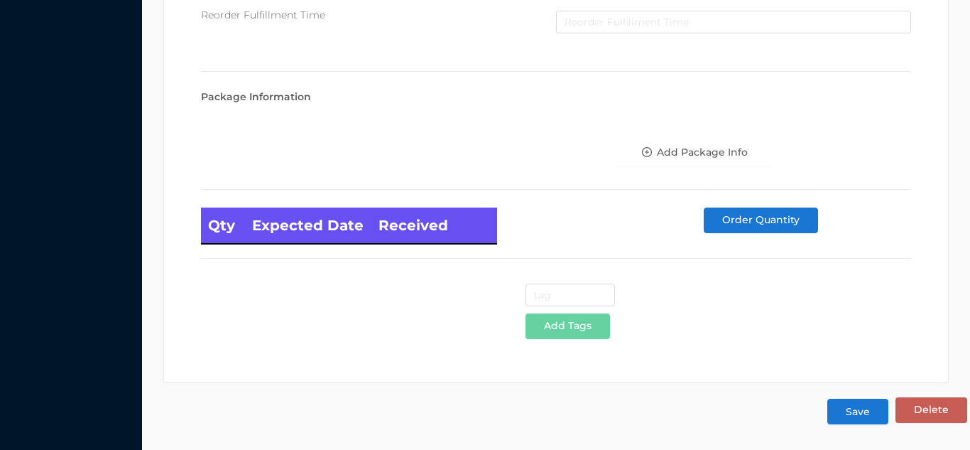
type input "24"
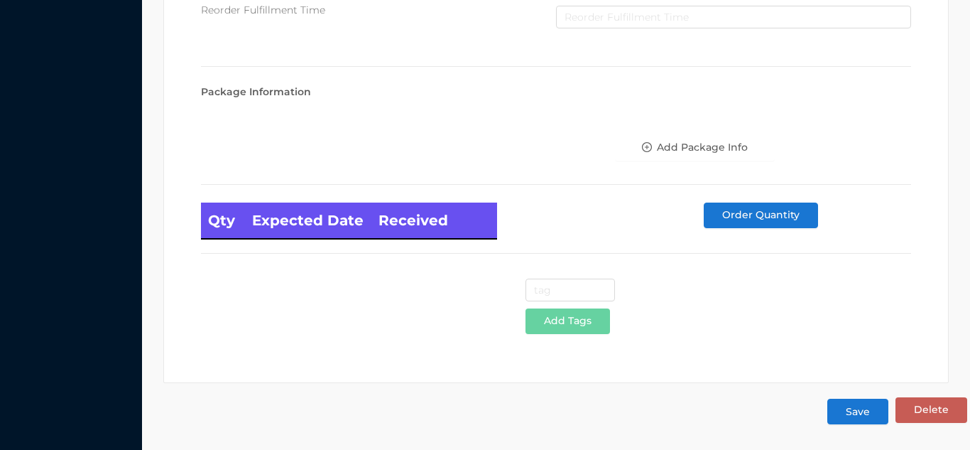
click at [856, 402] on button "Save" at bounding box center [857, 411] width 61 height 26
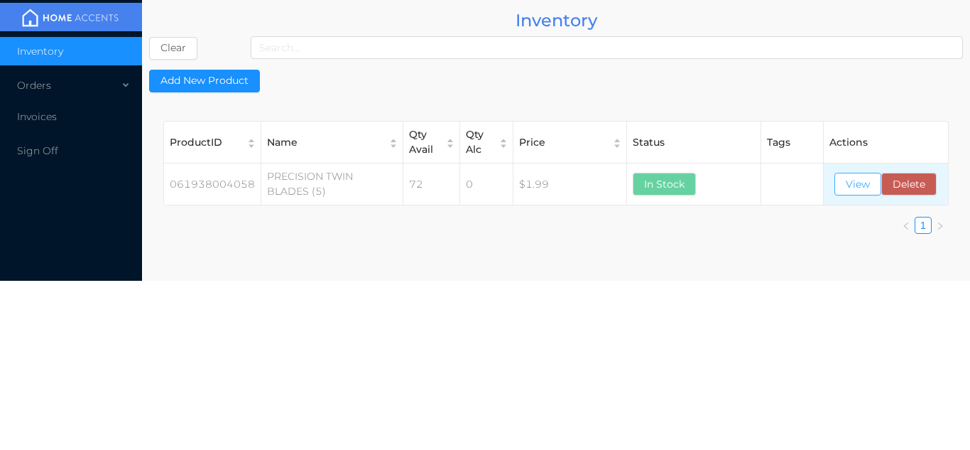
click at [856, 176] on button "View" at bounding box center [857, 184] width 47 height 23
click at [82, 126] on li "Invoices" at bounding box center [71, 116] width 142 height 28
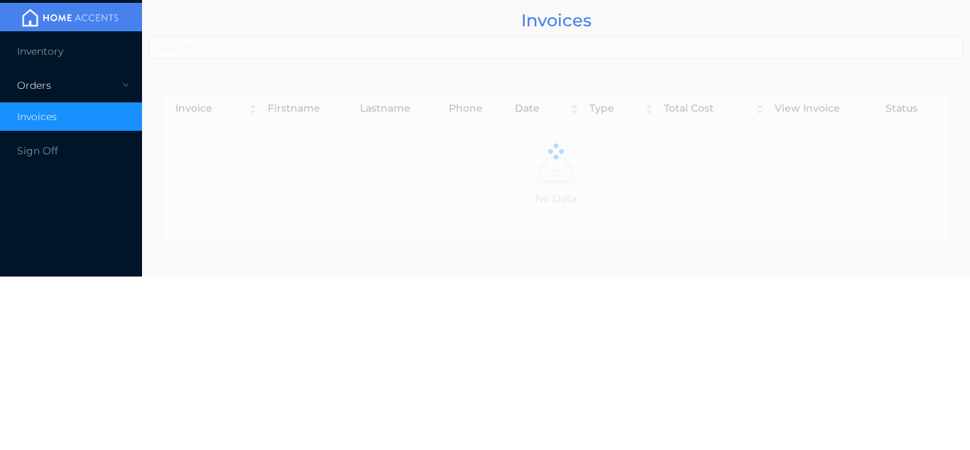
click at [70, 88] on div "Orders" at bounding box center [71, 85] width 142 height 28
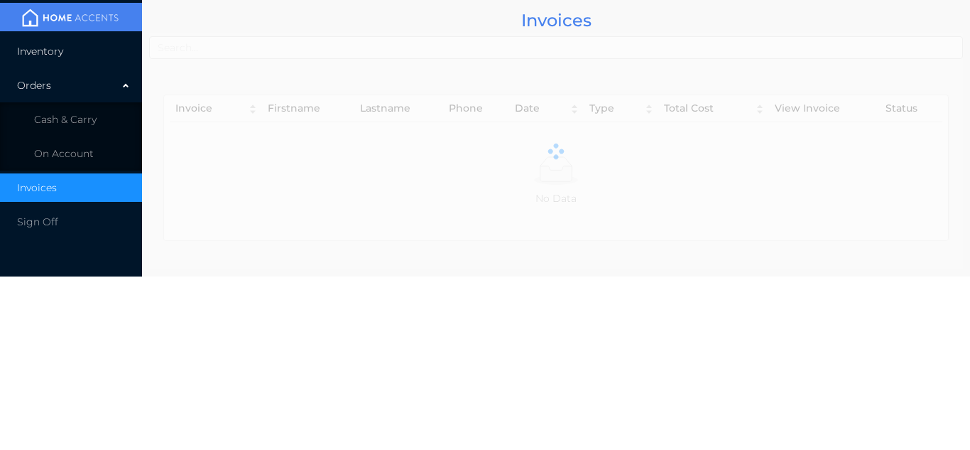
click at [75, 49] on li "Inventory" at bounding box center [71, 51] width 142 height 28
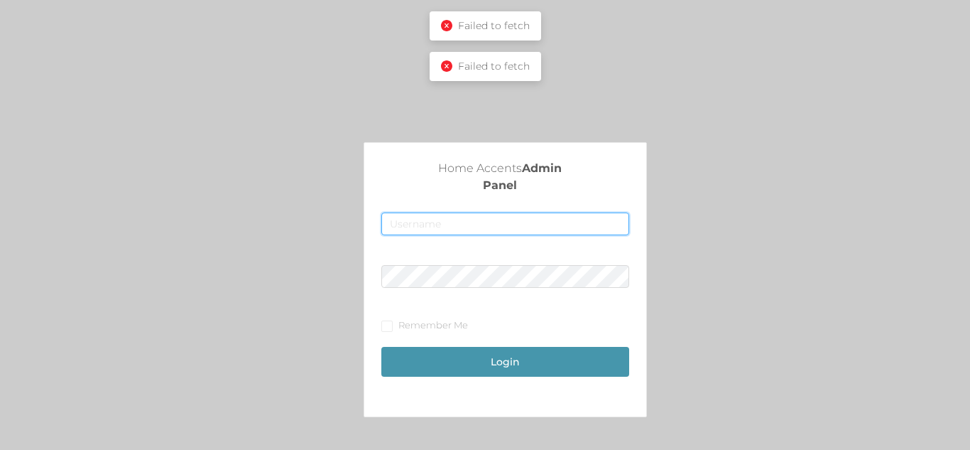
type input "[EMAIL_ADDRESS][DOMAIN_NAME]"
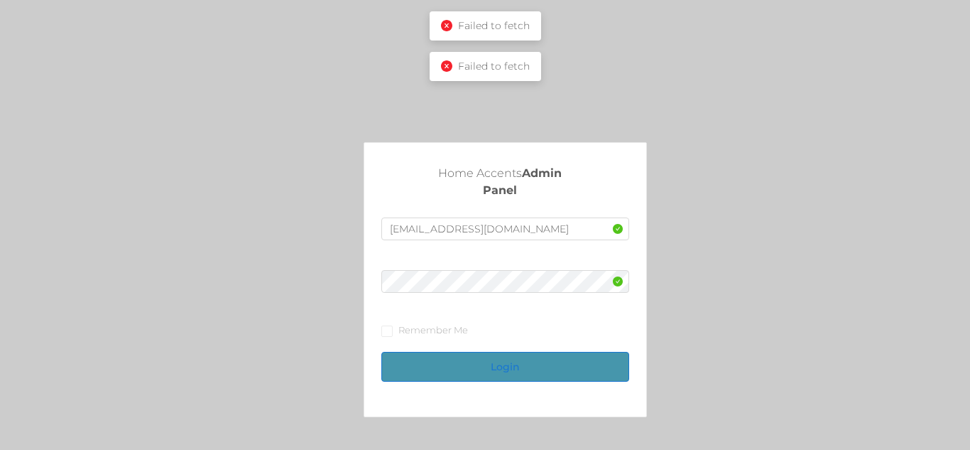
click at [550, 356] on button "Login" at bounding box center [504, 367] width 247 height 30
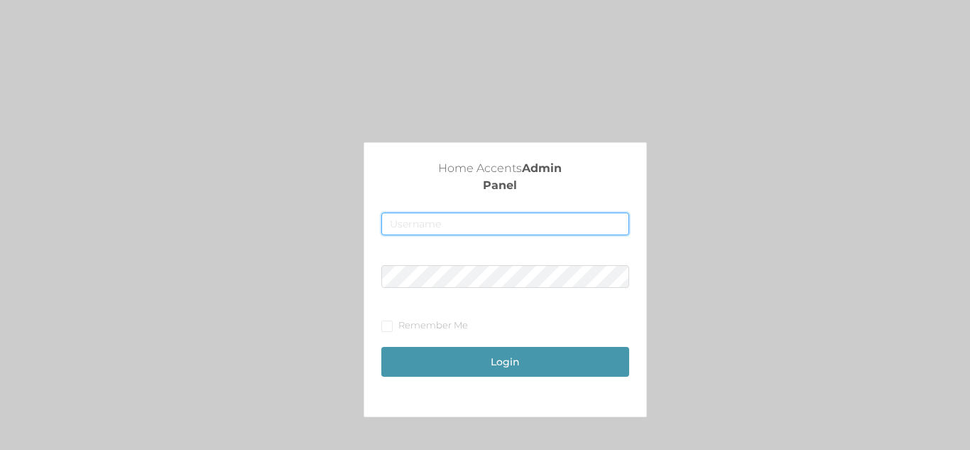
type input "[EMAIL_ADDRESS][DOMAIN_NAME]"
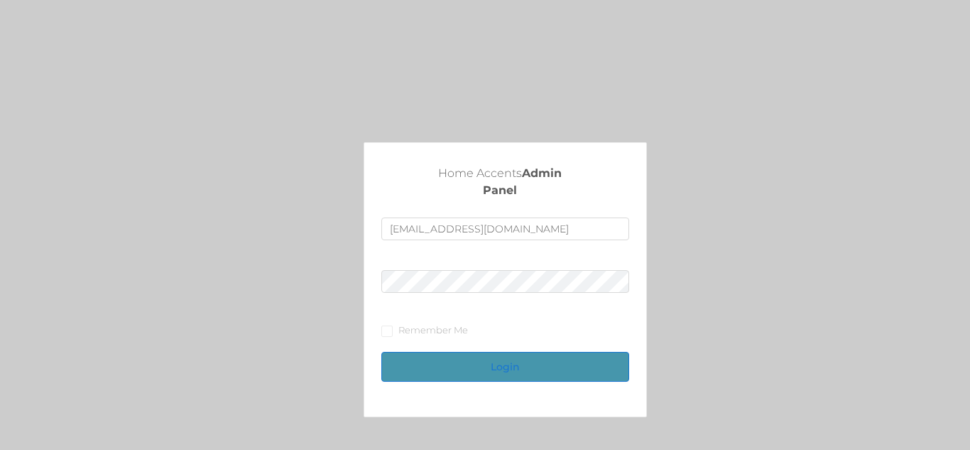
click at [472, 375] on button "Login" at bounding box center [504, 367] width 247 height 30
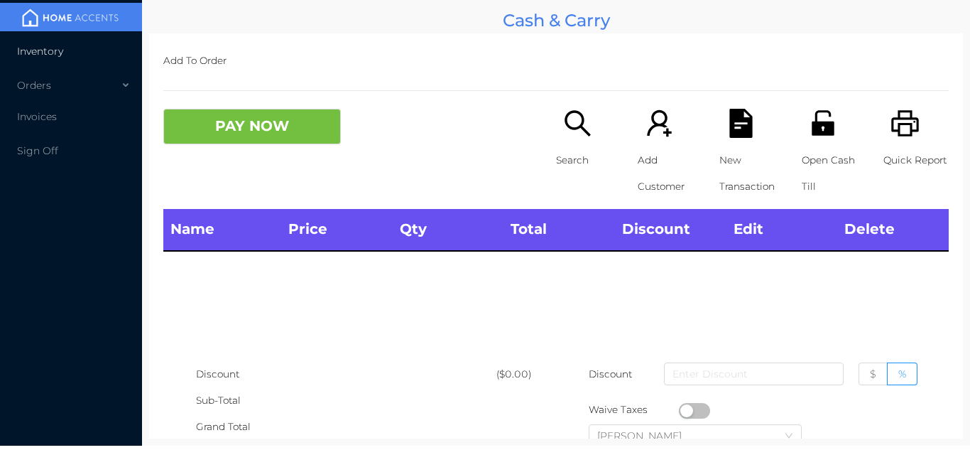
click at [52, 54] on span "Inventory" at bounding box center [40, 51] width 46 height 13
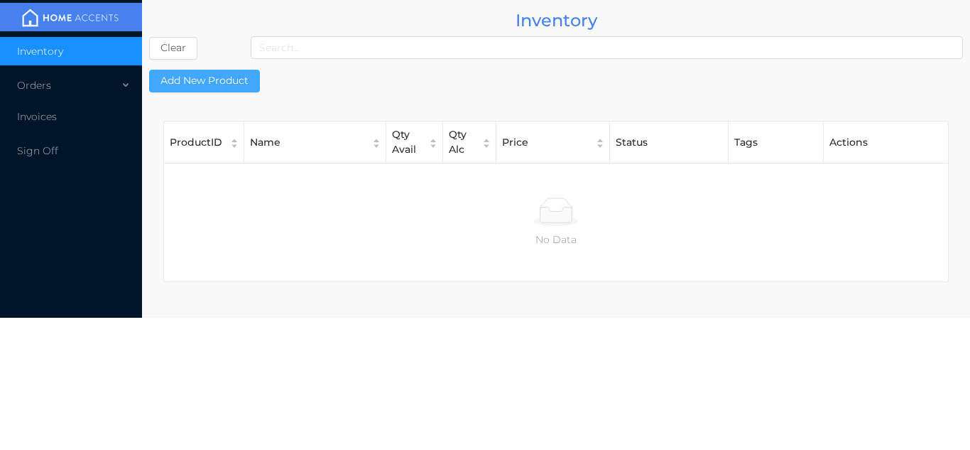
click at [195, 77] on button "Add New Product" at bounding box center [204, 81] width 111 height 23
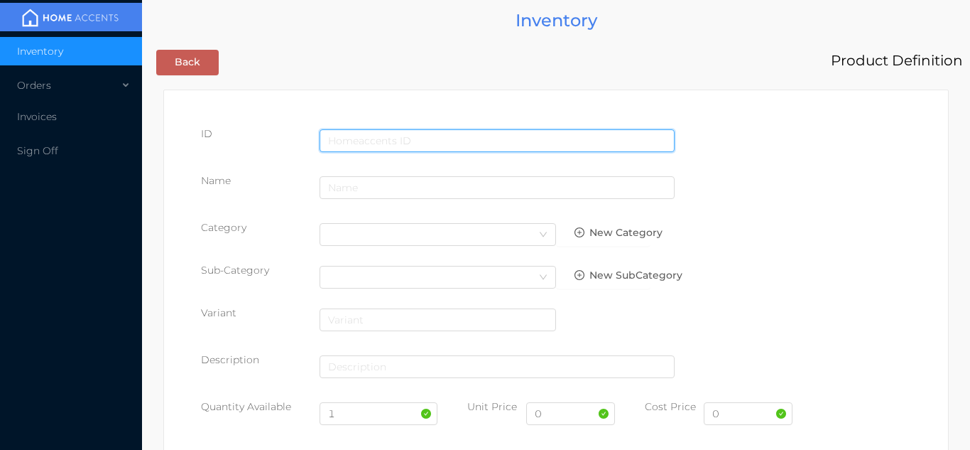
click at [429, 134] on input "text" at bounding box center [497, 140] width 355 height 23
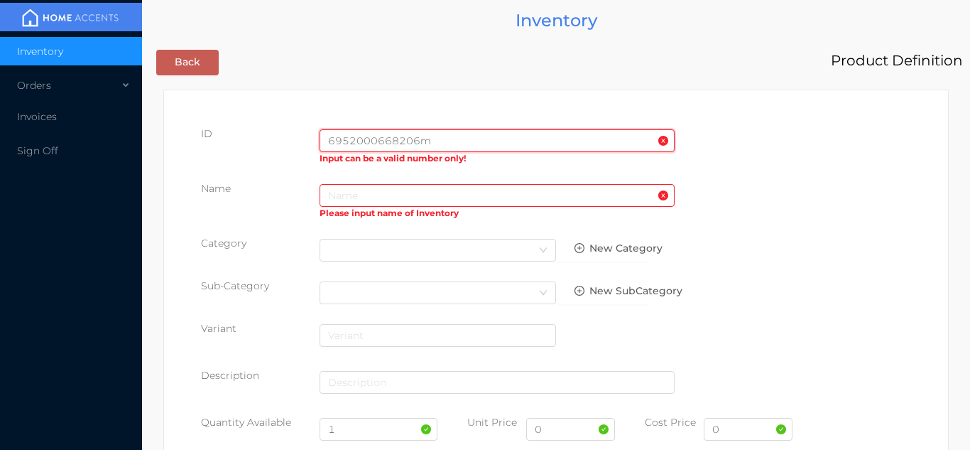
type input "6952000668206"
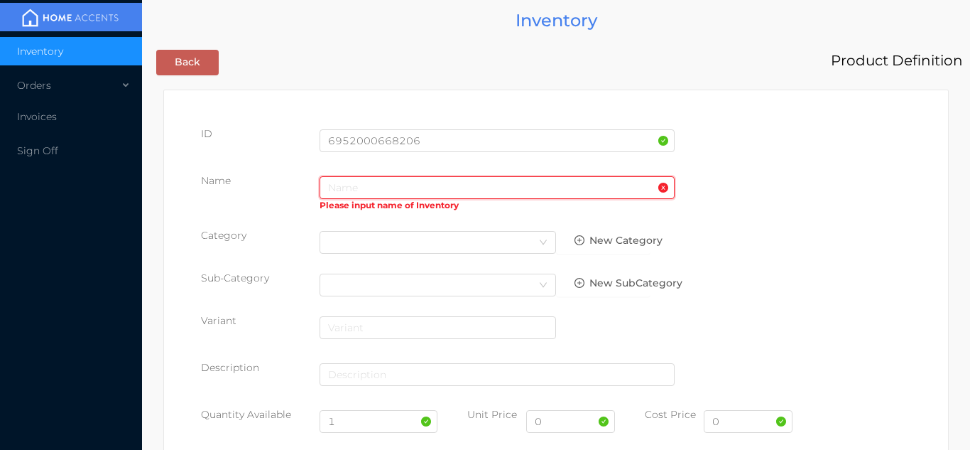
click at [402, 196] on input "text" at bounding box center [497, 187] width 355 height 23
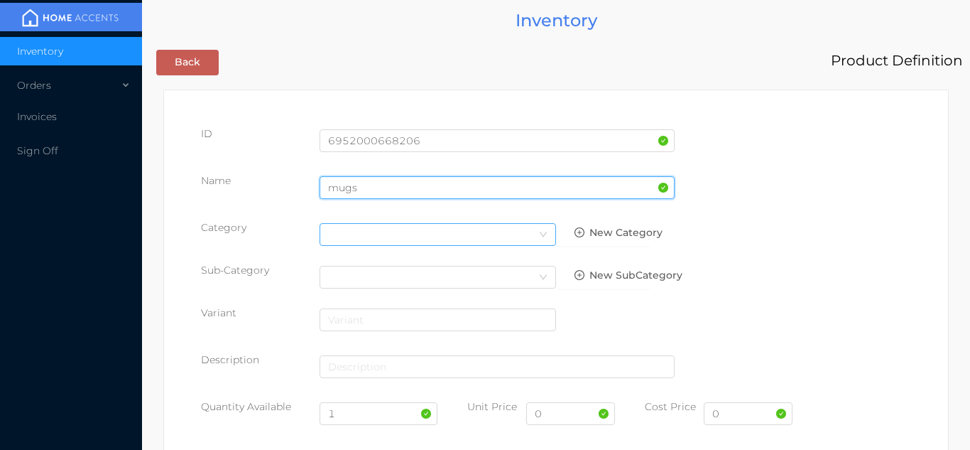
type input "mugs"
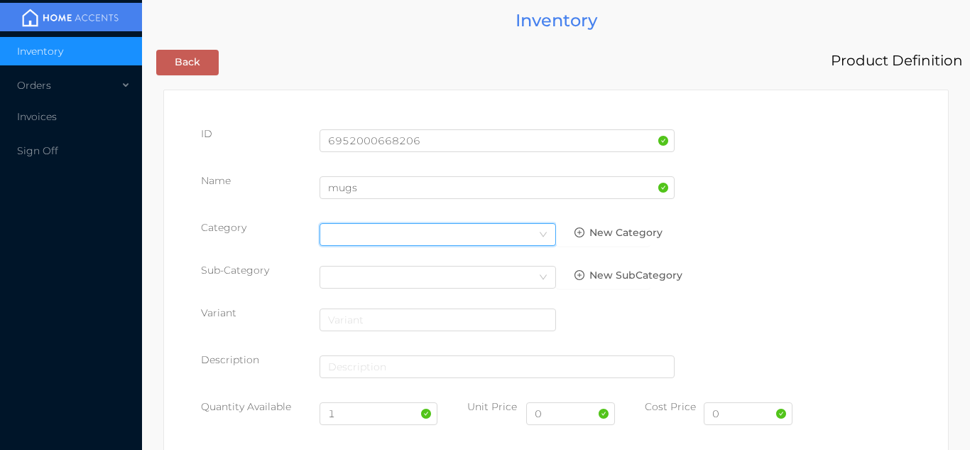
click at [522, 241] on div "Select Category" at bounding box center [437, 234] width 219 height 21
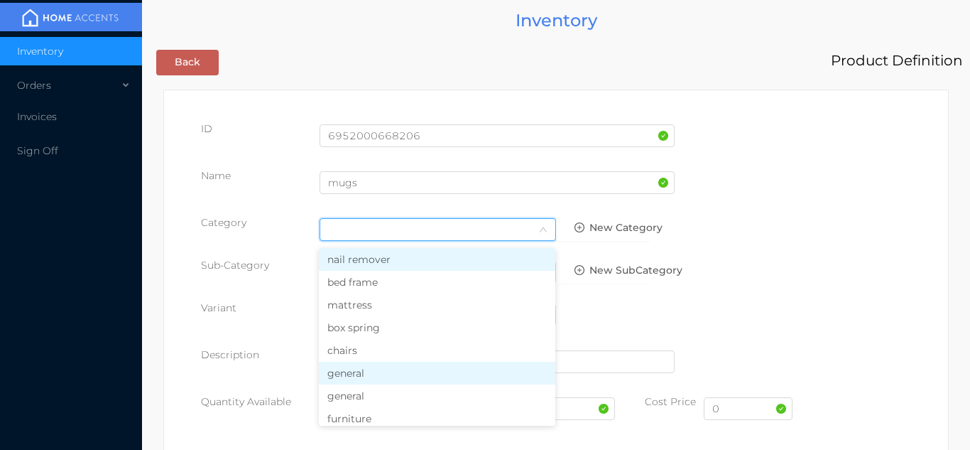
click at [378, 373] on li "general" at bounding box center [437, 372] width 236 height 23
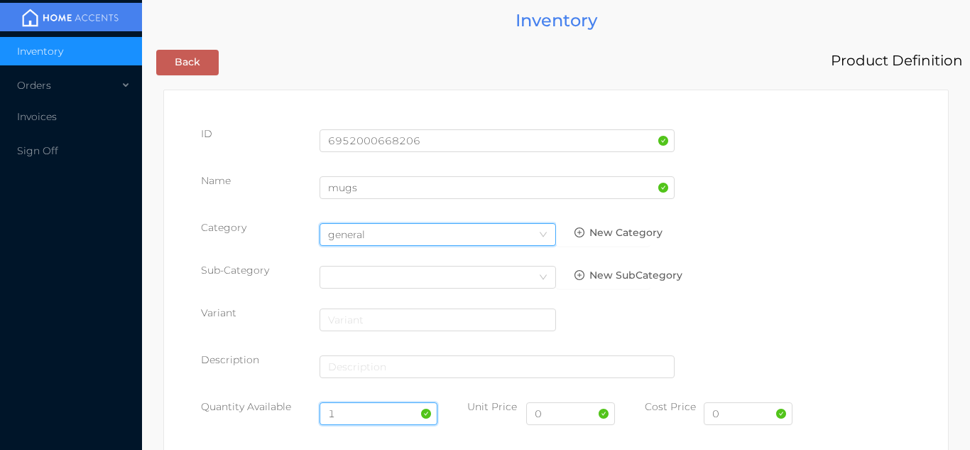
click at [355, 413] on input "1" at bounding box center [379, 413] width 119 height 23
type input "24"
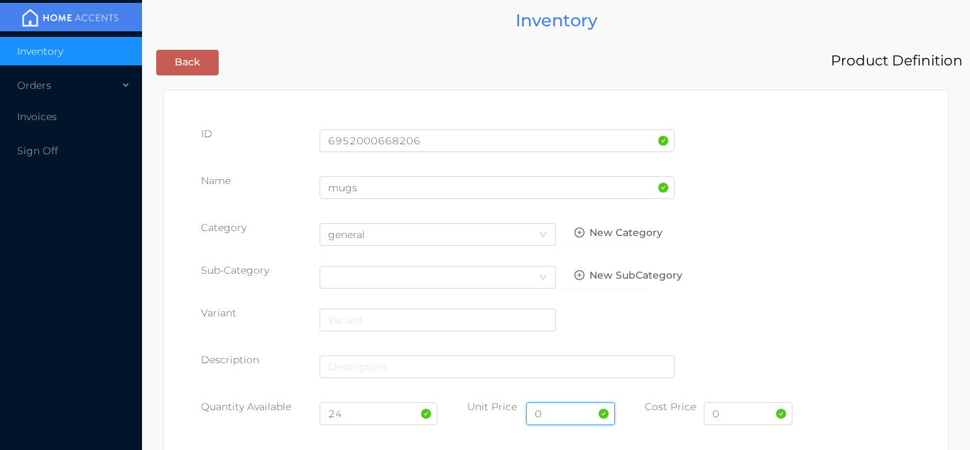
click at [565, 417] on input "0" at bounding box center [570, 413] width 89 height 23
type input "1.99"
click at [741, 416] on input "0" at bounding box center [748, 413] width 89 height 23
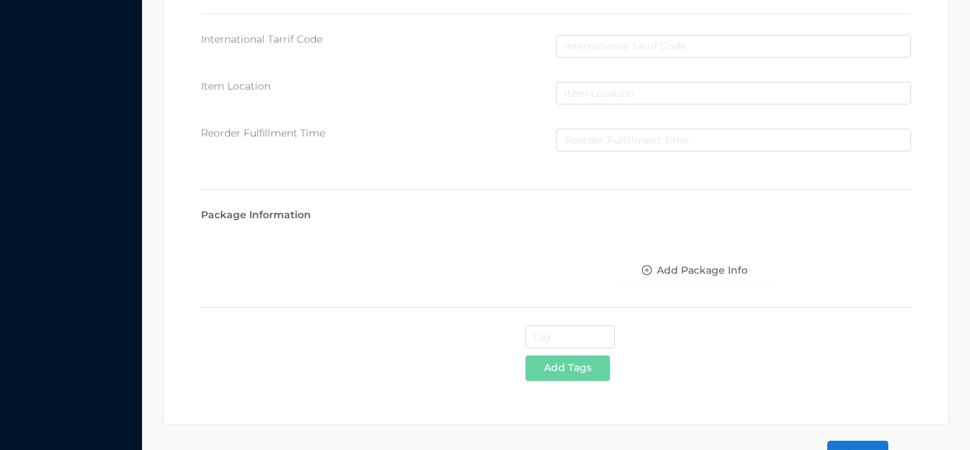
scroll to position [730, 0]
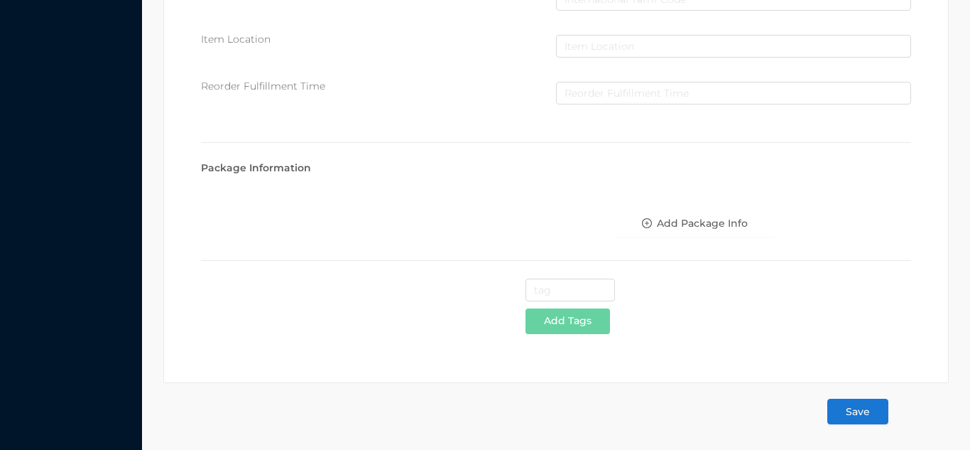
type input "0.95"
click at [852, 424] on button "Save" at bounding box center [857, 411] width 61 height 26
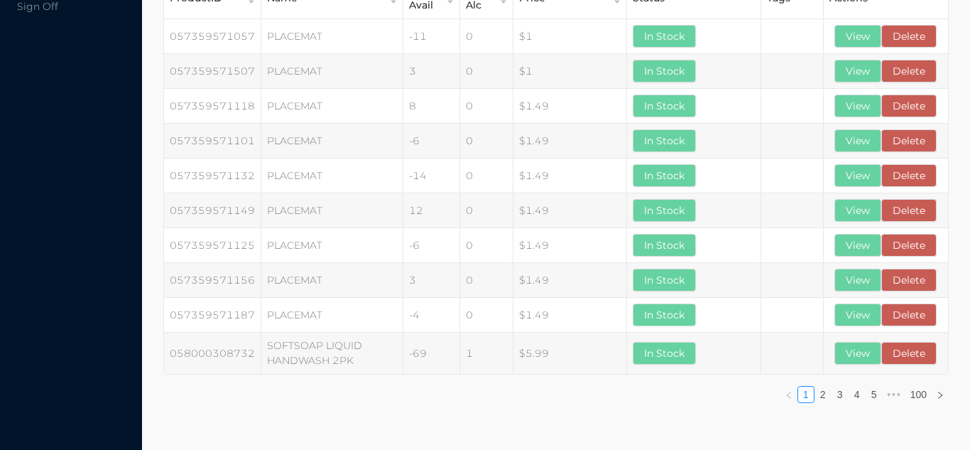
scroll to position [144, 0]
click at [858, 425] on div "ProductID Name Qty Avail Qty Alc Price Status Tags Actions 057359571057 PLACEMA…" at bounding box center [556, 195] width 814 height 466
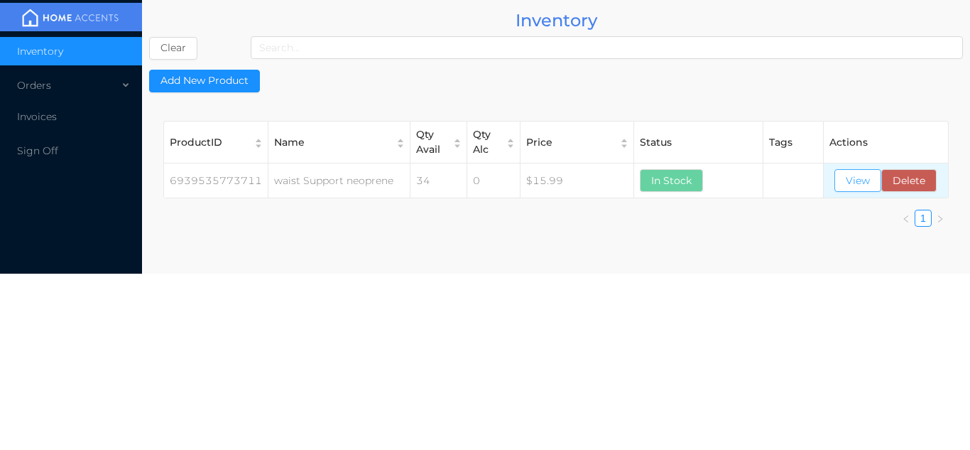
click at [857, 176] on button "View" at bounding box center [857, 180] width 47 height 23
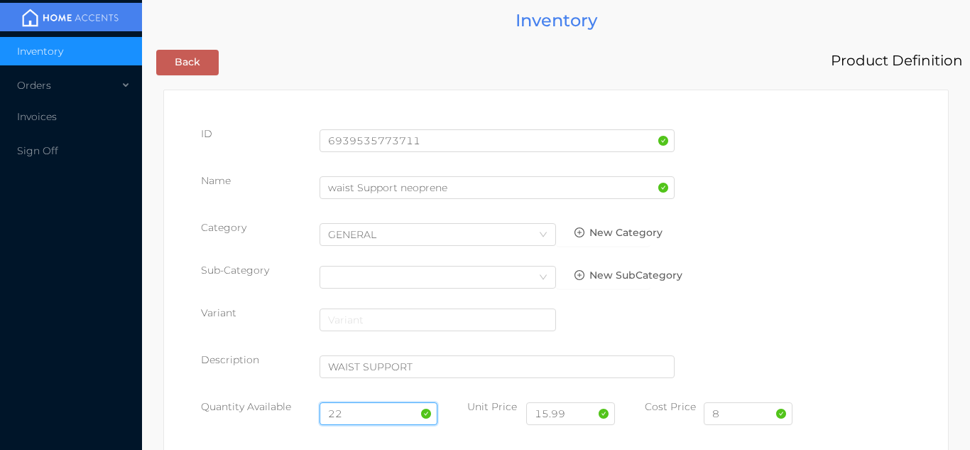
click at [371, 413] on input "22" at bounding box center [379, 413] width 119 height 23
type input "2"
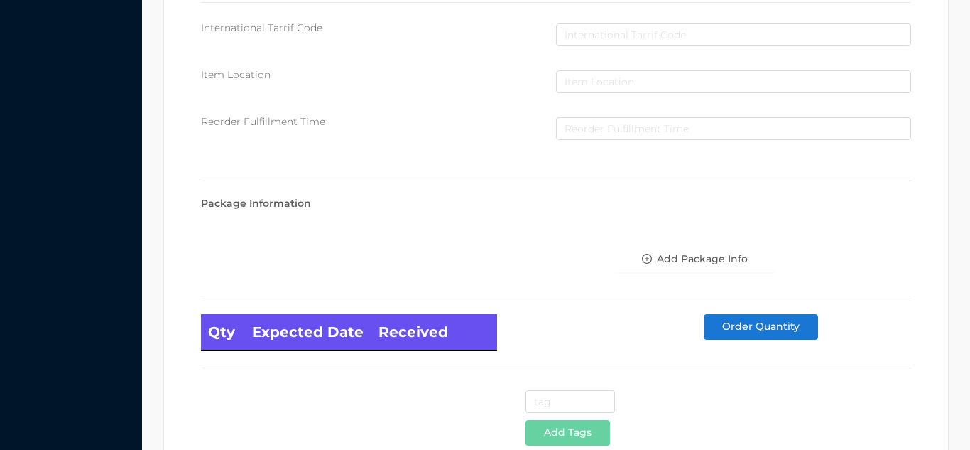
scroll to position [806, 0]
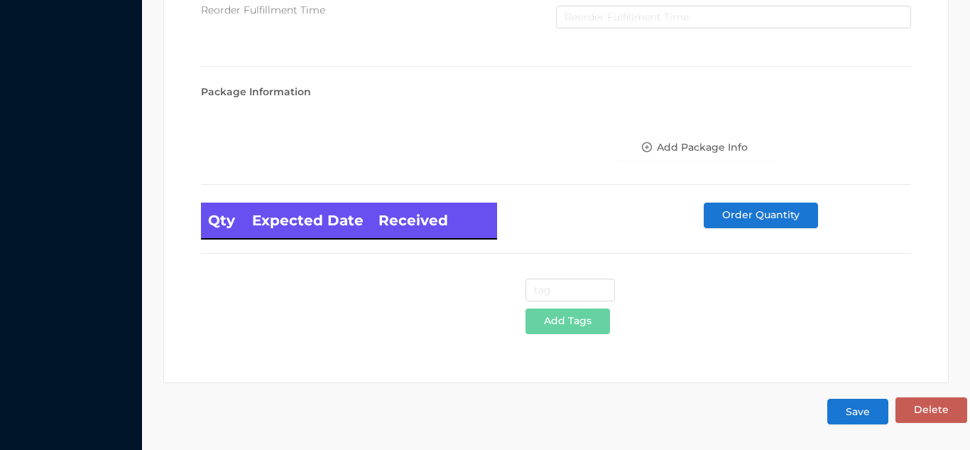
type input "12"
click at [858, 418] on button "Save" at bounding box center [857, 411] width 61 height 26
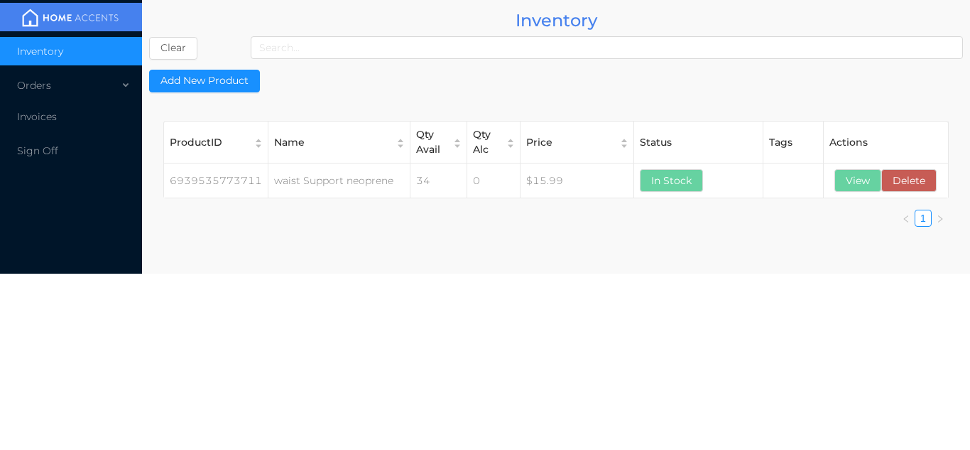
scroll to position [0, 0]
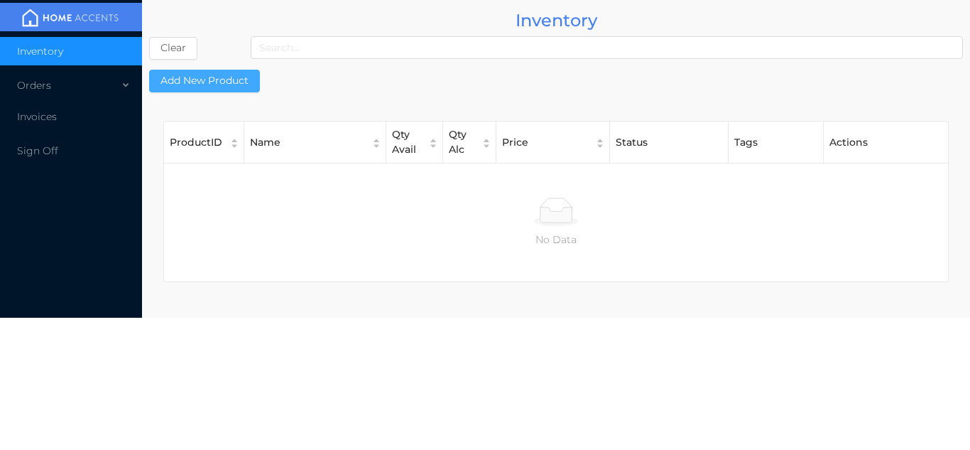
click at [213, 73] on button "Add New Product" at bounding box center [204, 81] width 111 height 23
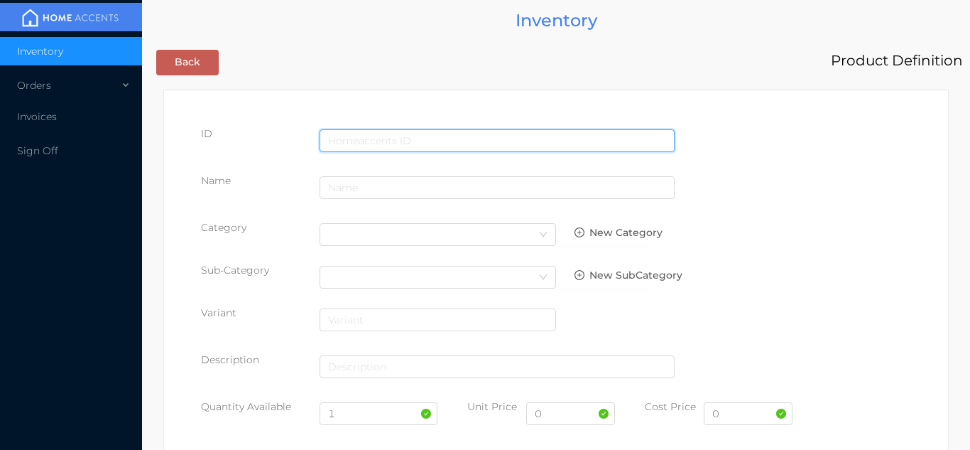
click at [388, 141] on input "text" at bounding box center [497, 140] width 355 height 23
type input "6939535773216"
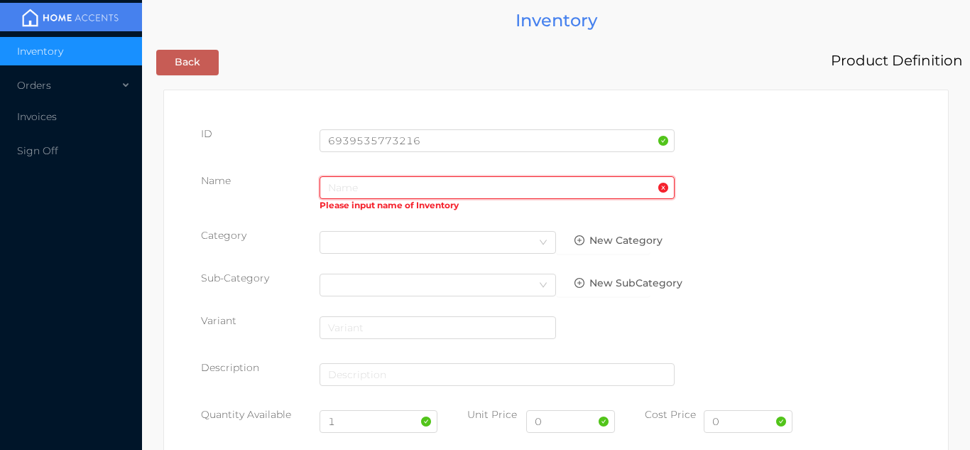
click at [341, 191] on input "text" at bounding box center [497, 187] width 355 height 23
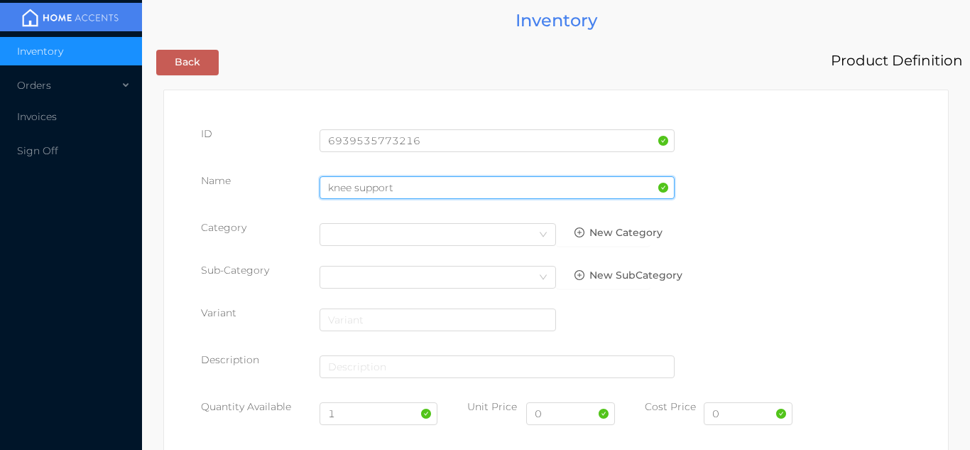
type input "knee support"
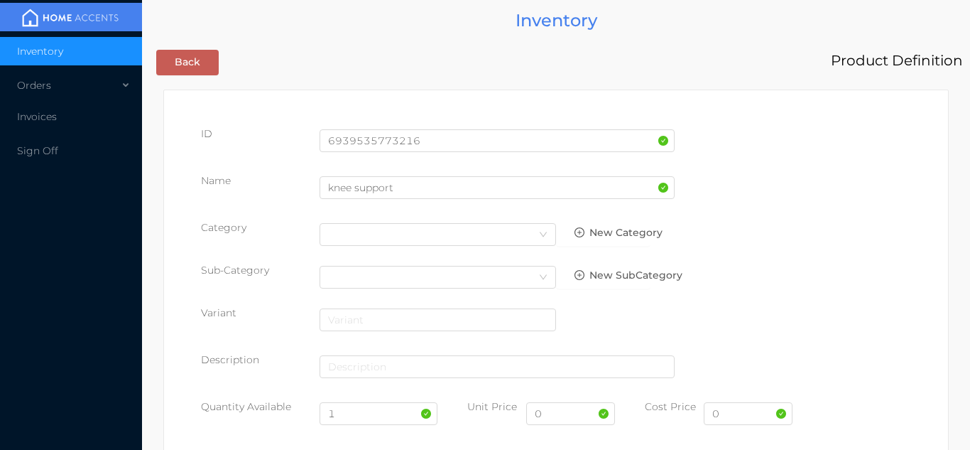
click at [832, 242] on div "Category Select Category New Category" at bounding box center [556, 238] width 710 height 36
click at [528, 241] on div "Select Category" at bounding box center [437, 234] width 219 height 21
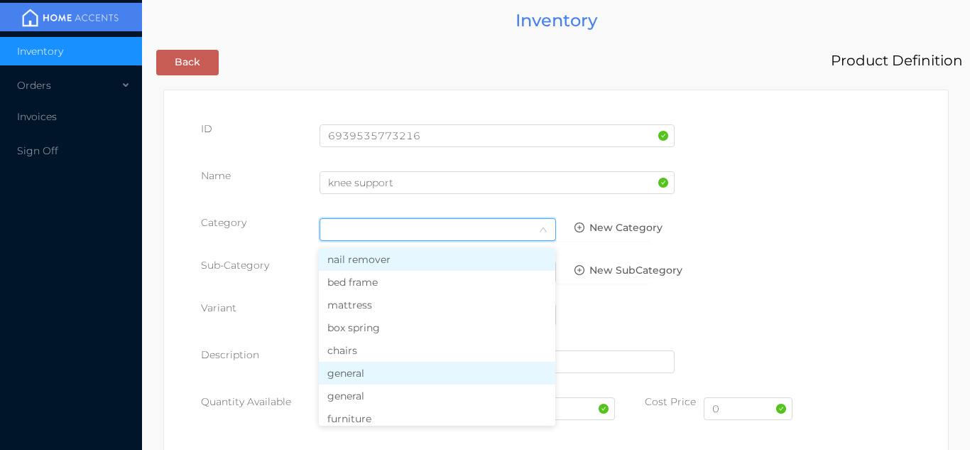
click at [359, 380] on li "general" at bounding box center [437, 372] width 236 height 23
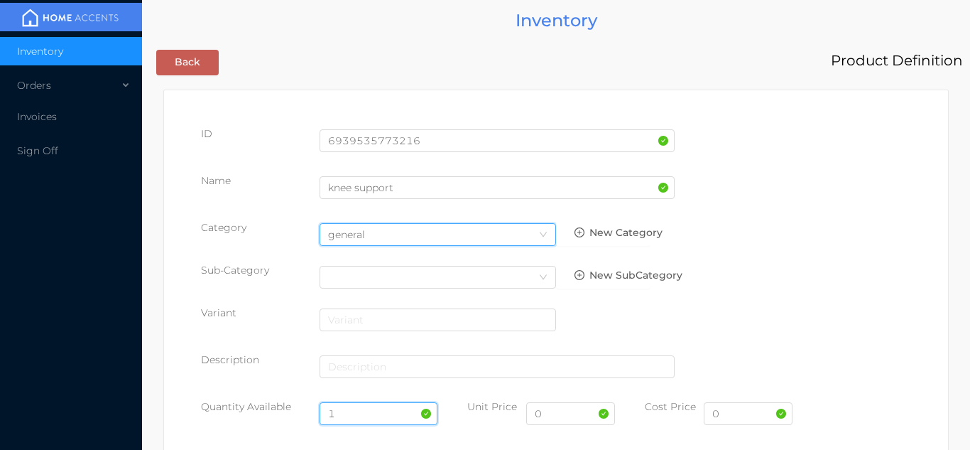
click at [366, 417] on input "1" at bounding box center [379, 413] width 119 height 23
type input "12"
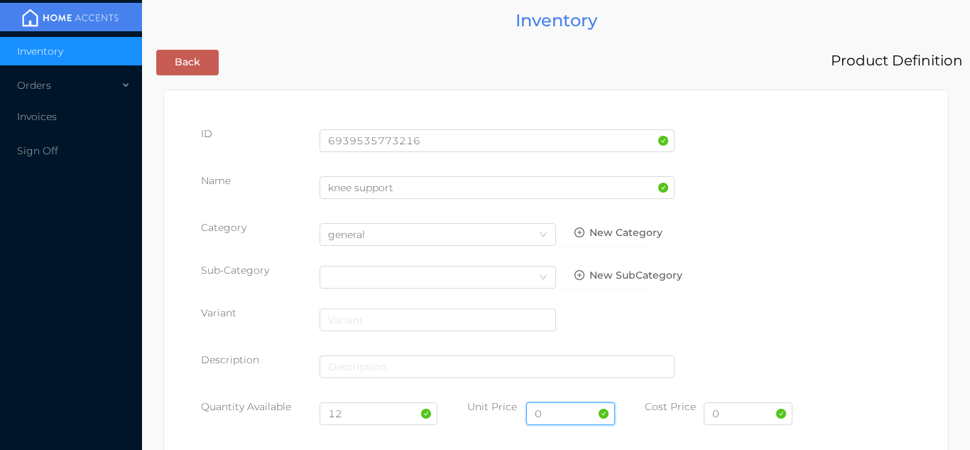
click at [567, 422] on input "0" at bounding box center [570, 413] width 89 height 23
type input "14.99"
click at [755, 418] on input "0" at bounding box center [748, 413] width 89 height 23
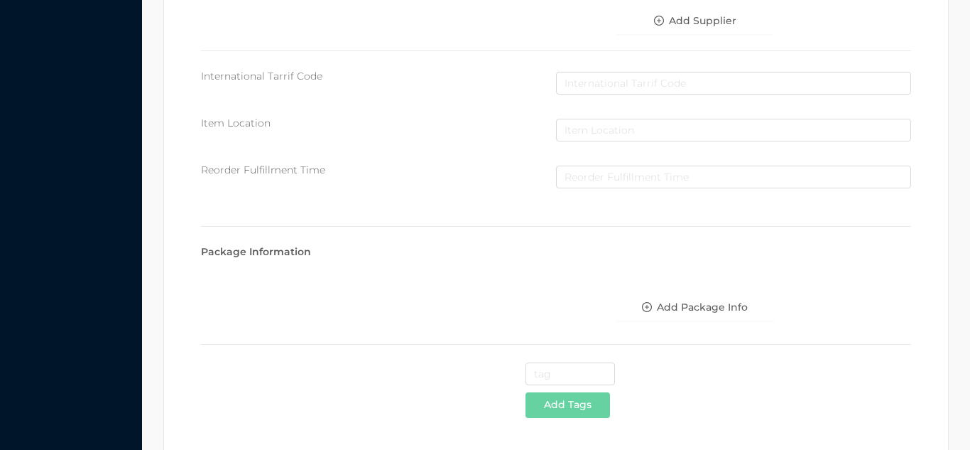
scroll to position [730, 0]
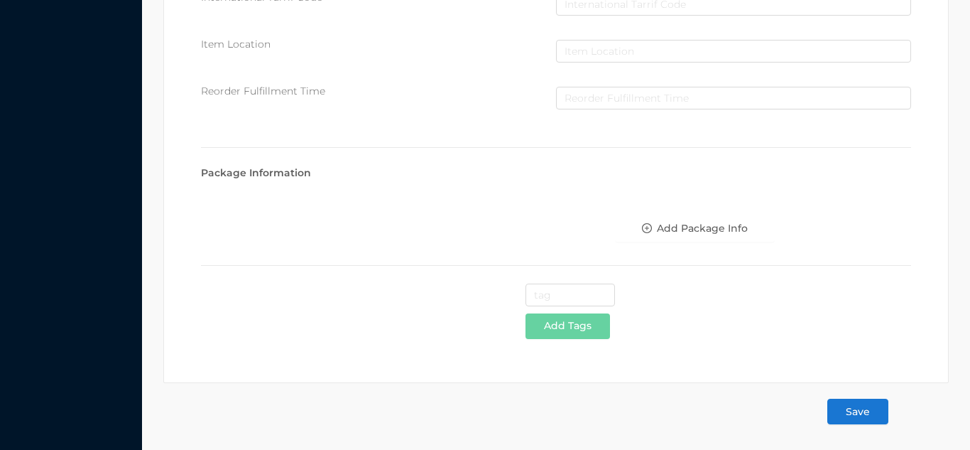
type input "6.95"
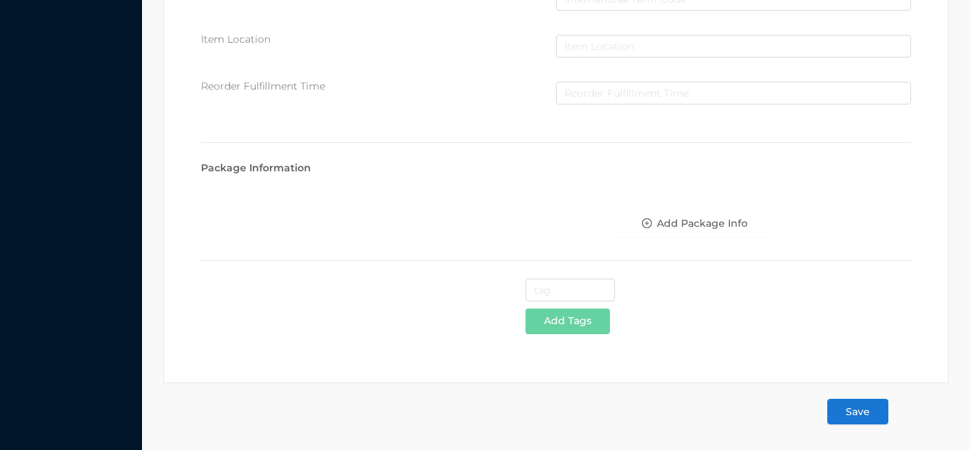
click at [863, 418] on button "Save" at bounding box center [857, 411] width 61 height 26
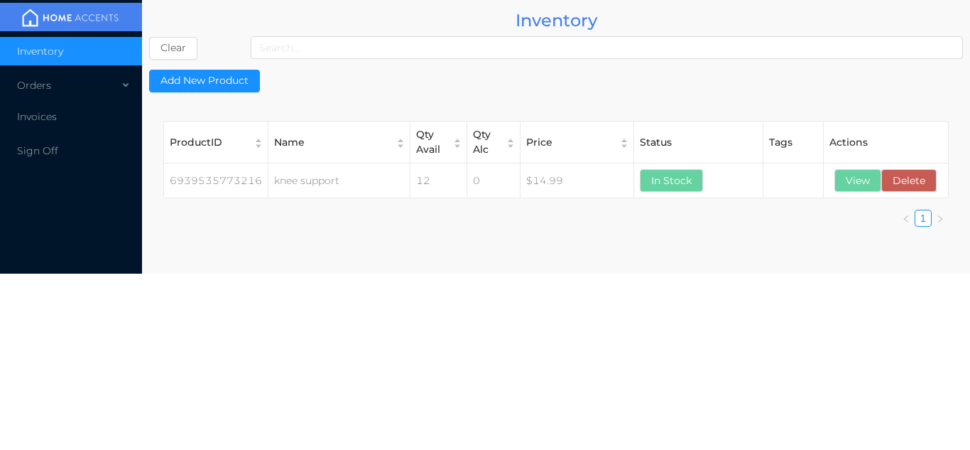
scroll to position [0, 0]
click at [857, 187] on button "View" at bounding box center [857, 180] width 47 height 23
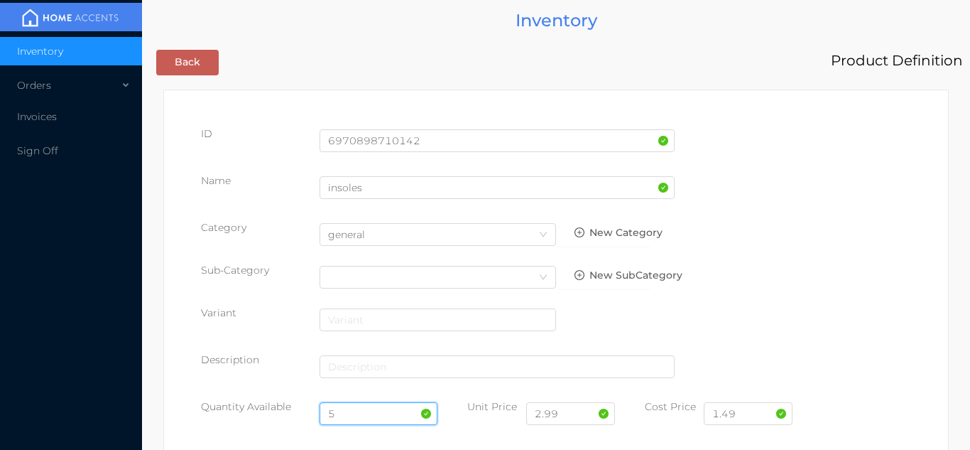
click at [358, 410] on input "5" at bounding box center [379, 413] width 119 height 23
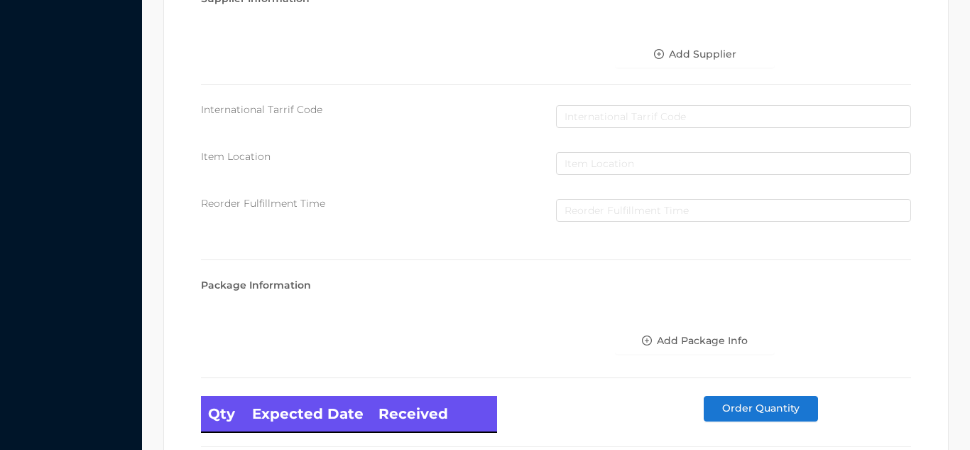
scroll to position [806, 0]
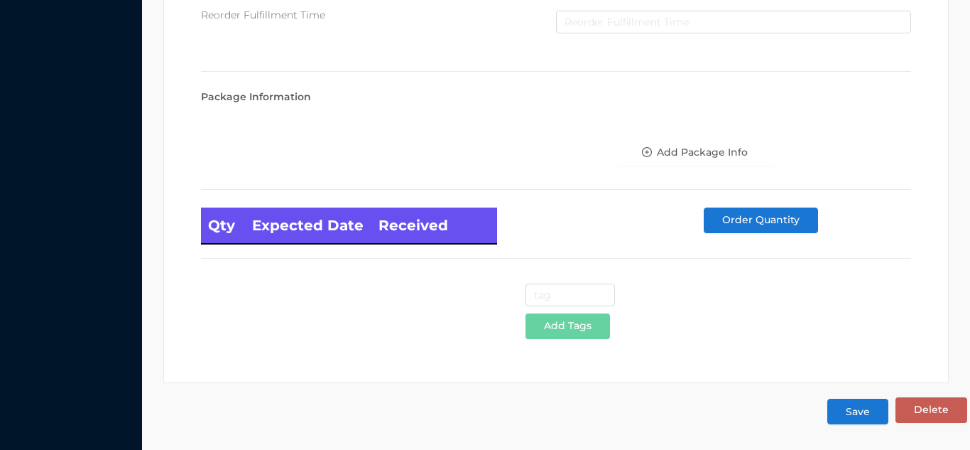
type input "24"
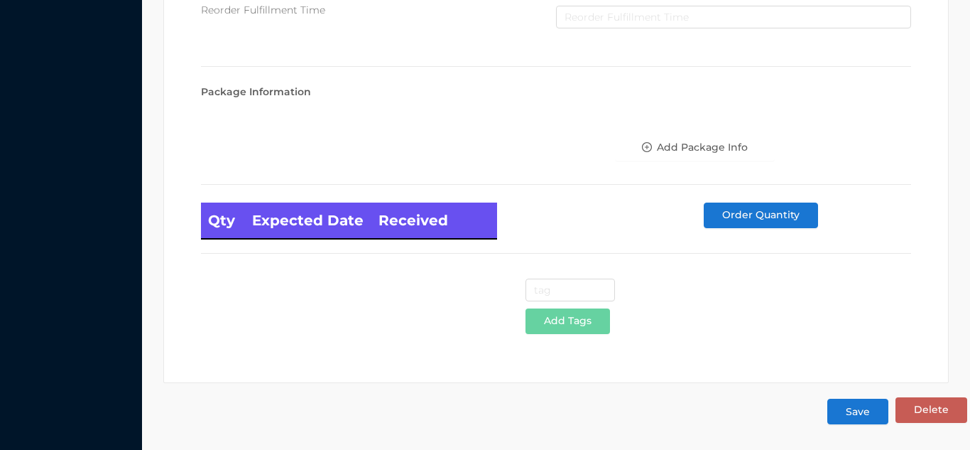
click at [858, 415] on button "Save" at bounding box center [857, 411] width 61 height 26
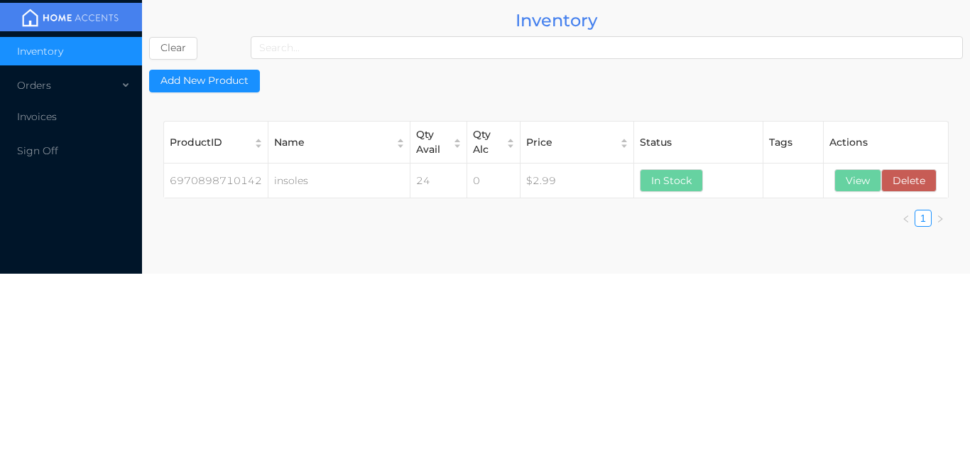
scroll to position [0, 0]
click at [851, 178] on button "View" at bounding box center [857, 180] width 47 height 23
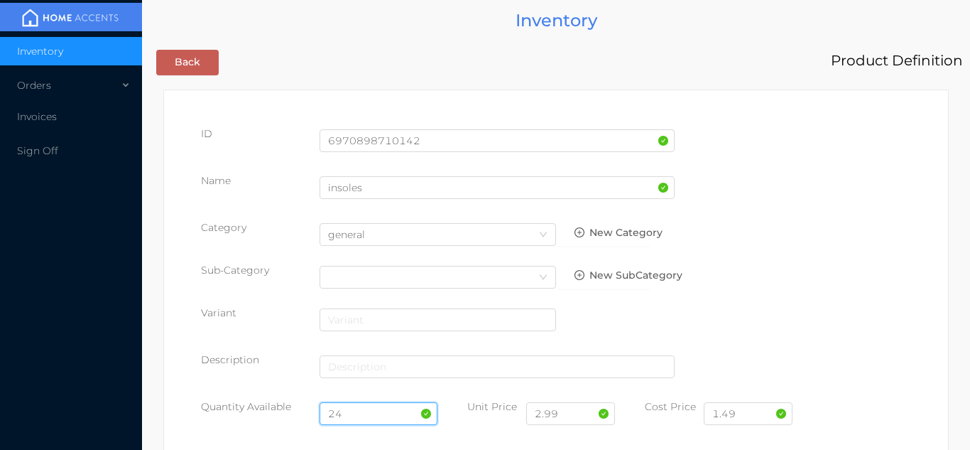
click at [365, 417] on input "24" at bounding box center [379, 413] width 119 height 23
type input "2"
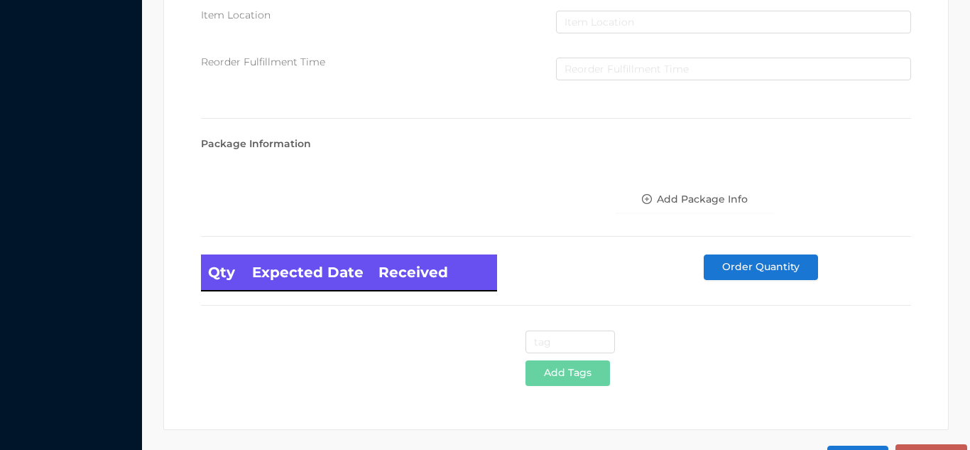
scroll to position [806, 0]
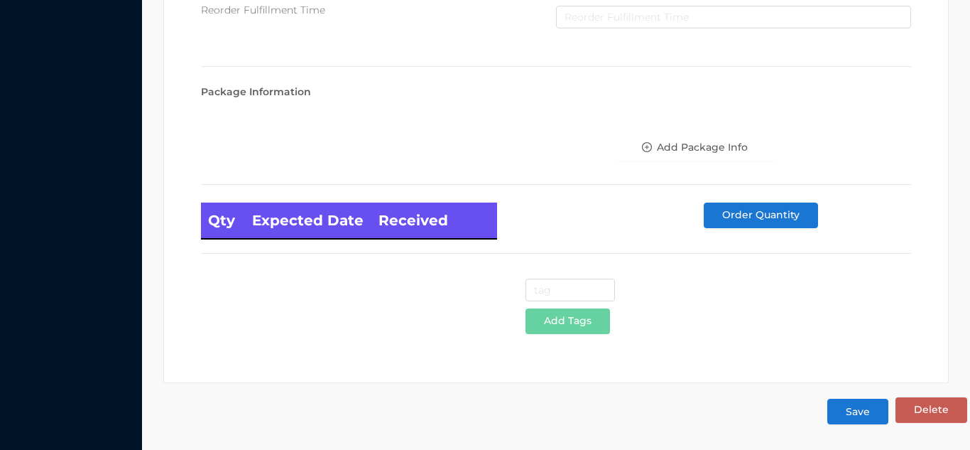
type input "48"
click at [858, 411] on button "Save" at bounding box center [857, 411] width 61 height 26
